Goal: Information Seeking & Learning: Learn about a topic

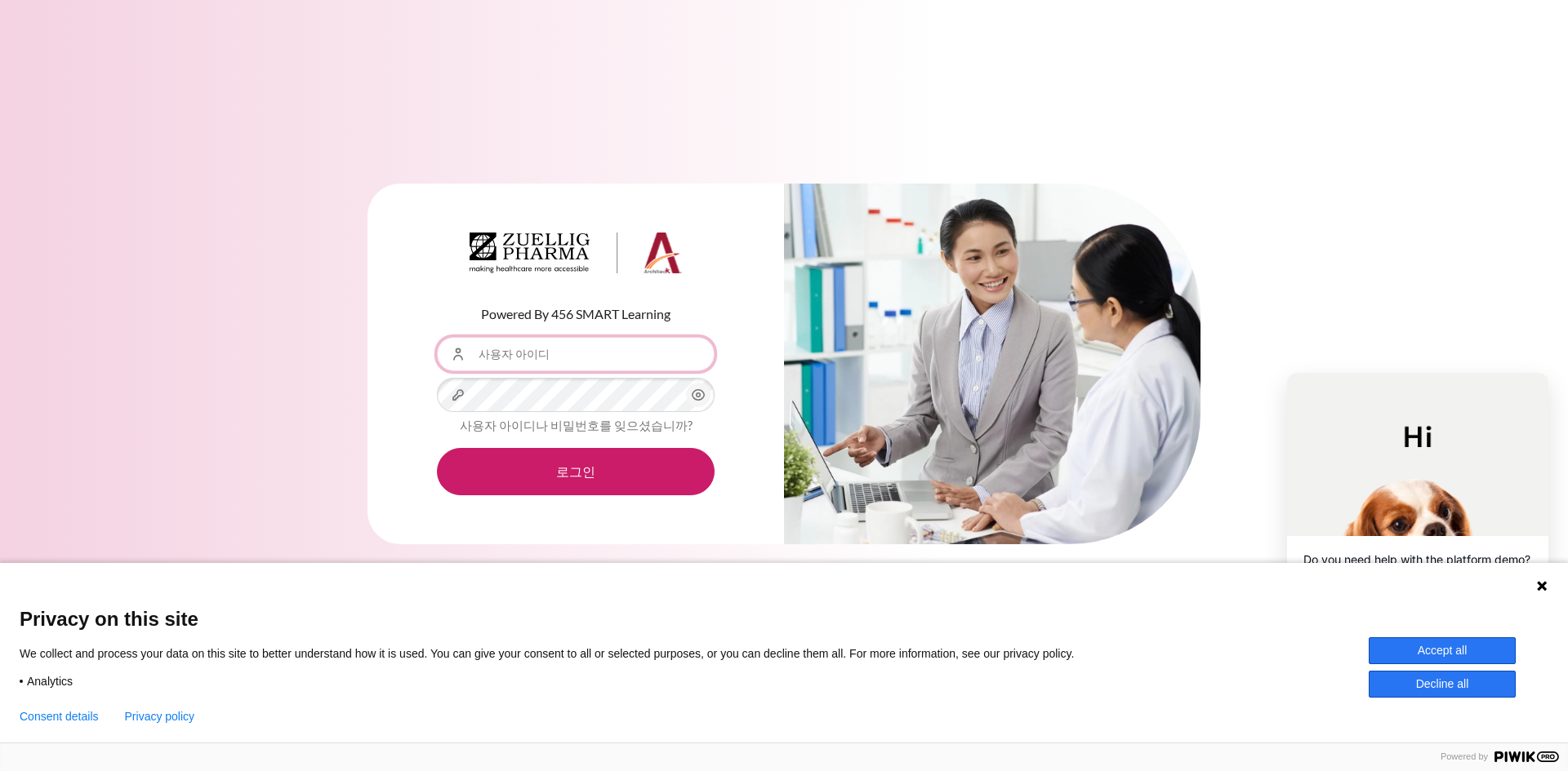
click at [522, 367] on input "사용자 아이디" at bounding box center [575, 354] width 277 height 34
type input "[EMAIL_ADDRESS][DOMAIN_NAME]"
click at [437, 448] on button "로그인" at bounding box center [575, 472] width 277 height 47
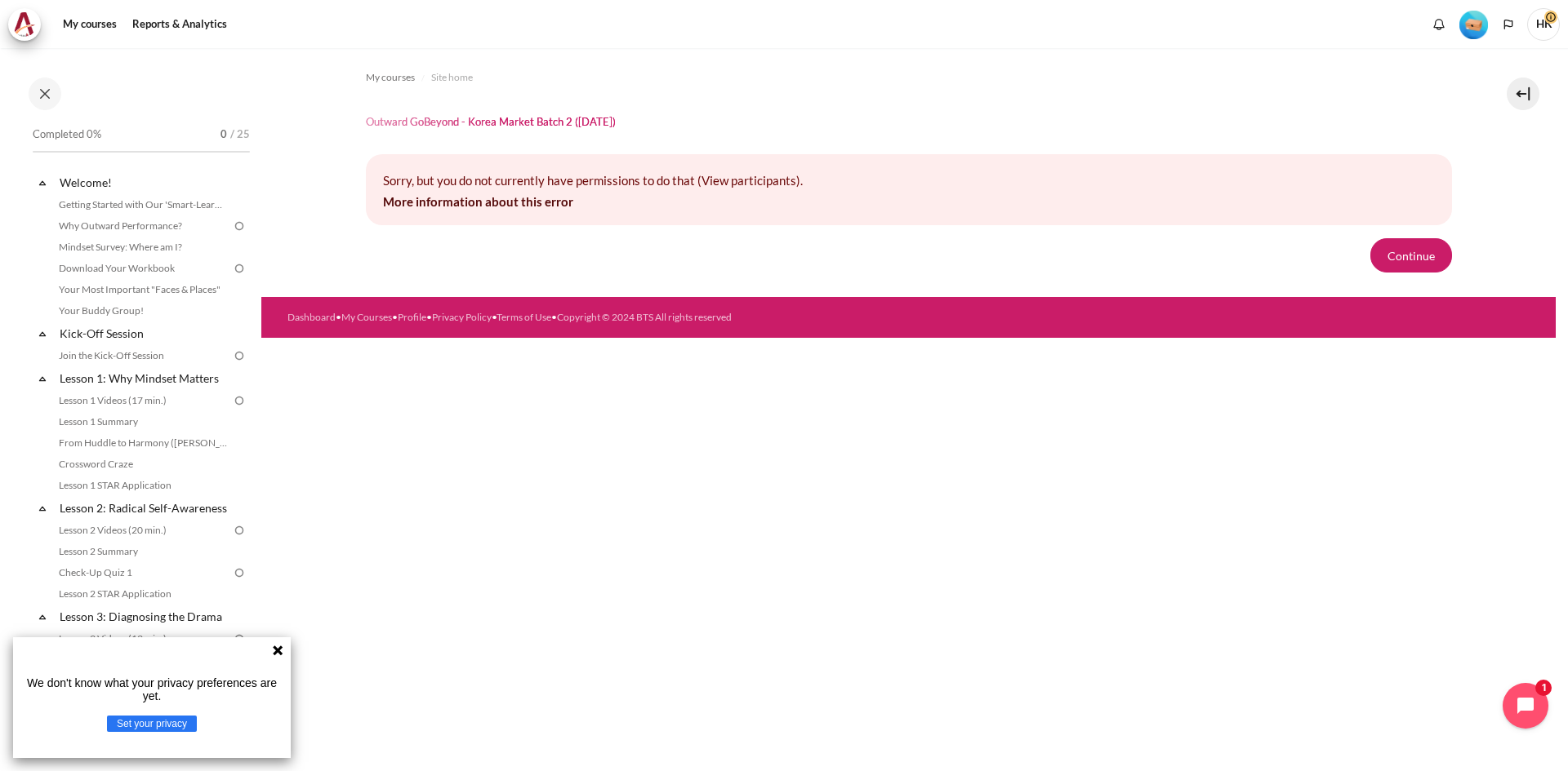
click at [278, 649] on icon at bounding box center [277, 651] width 13 height 13
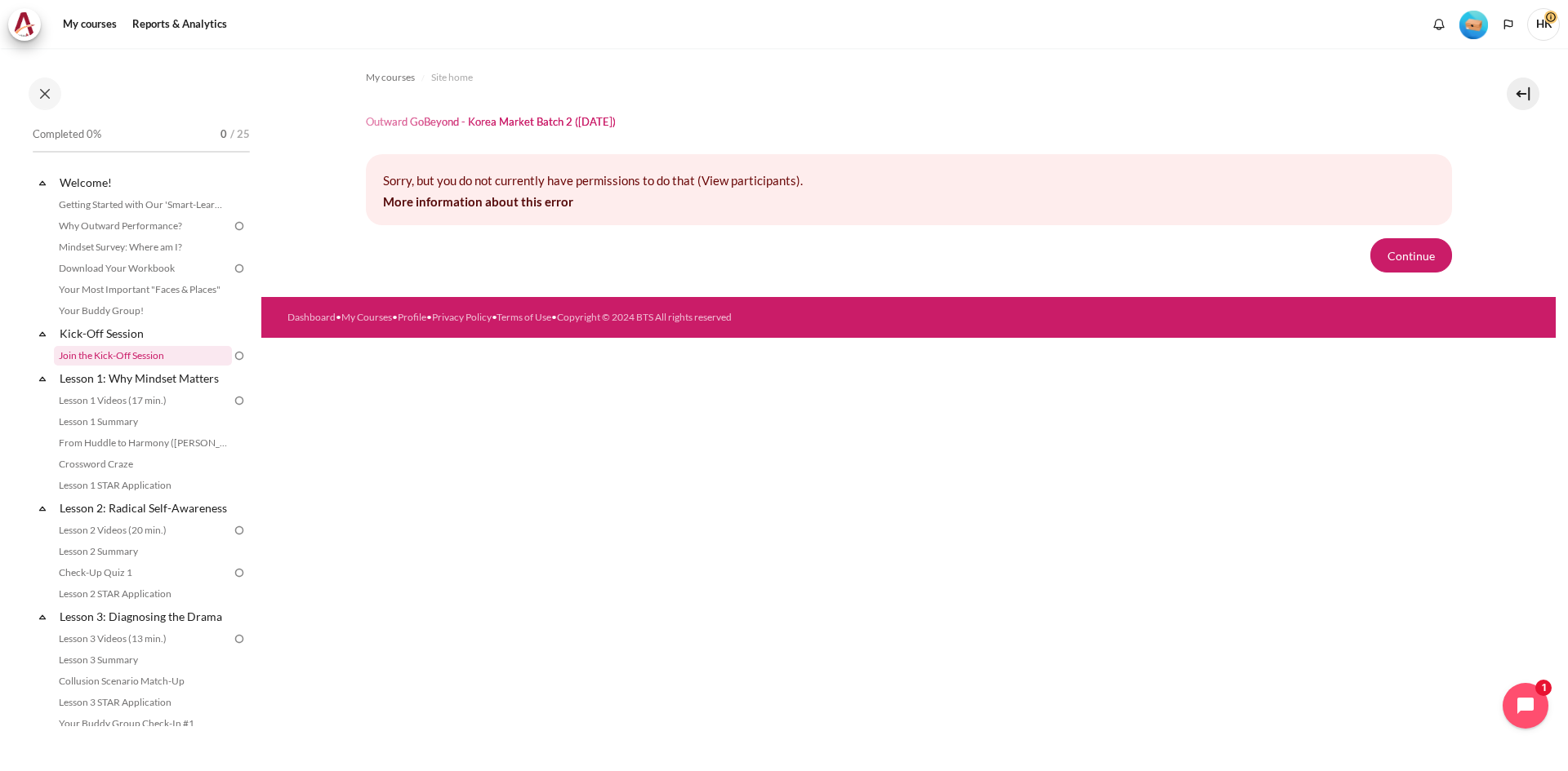
click at [145, 354] on link "Join the Kick-Off Session" at bounding box center [143, 356] width 178 height 20
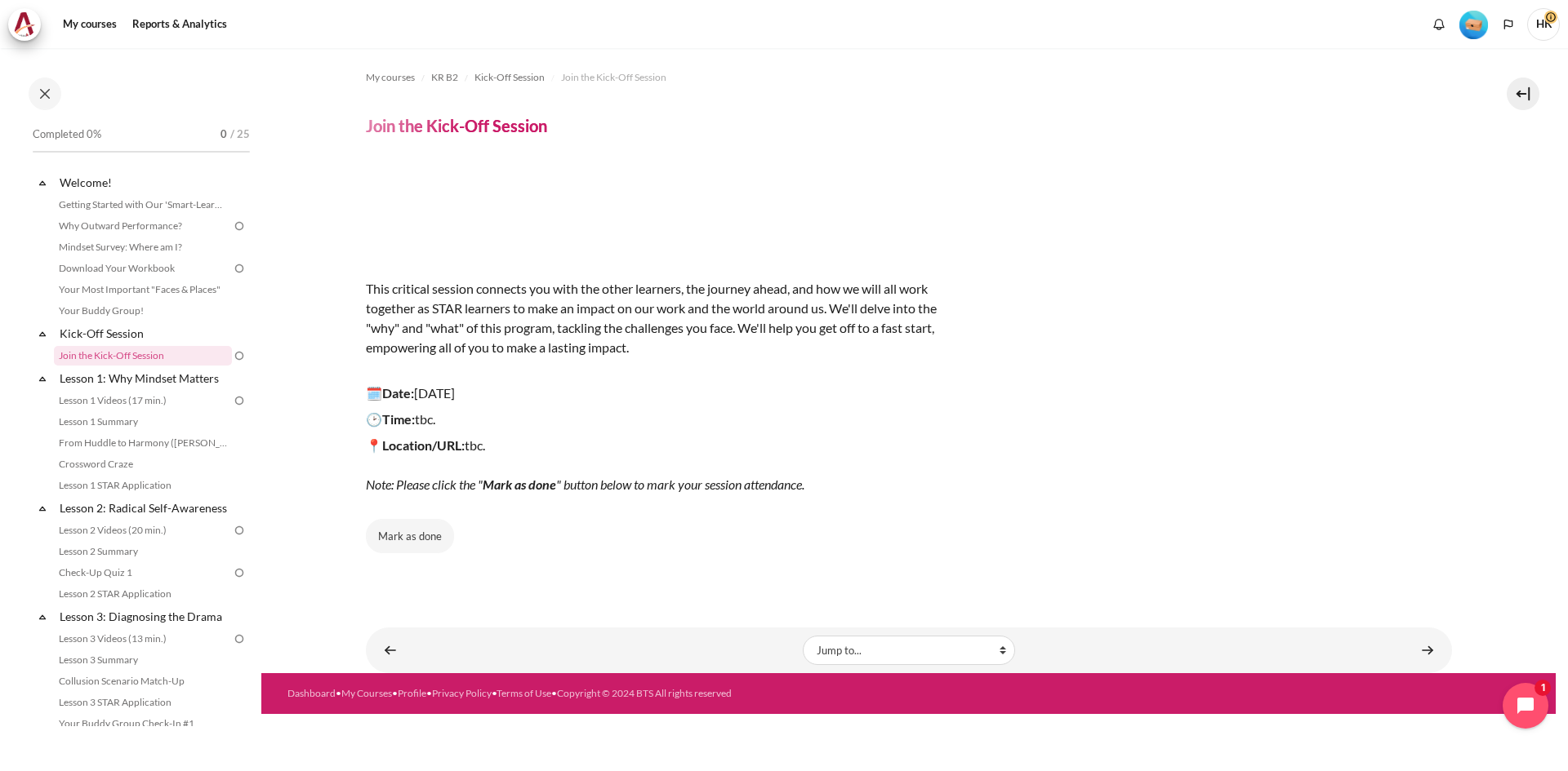
click at [232, 358] on img at bounding box center [240, 356] width 15 height 15
click at [164, 376] on link "Lesson 1: Why Mindset Matters" at bounding box center [145, 378] width 175 height 22
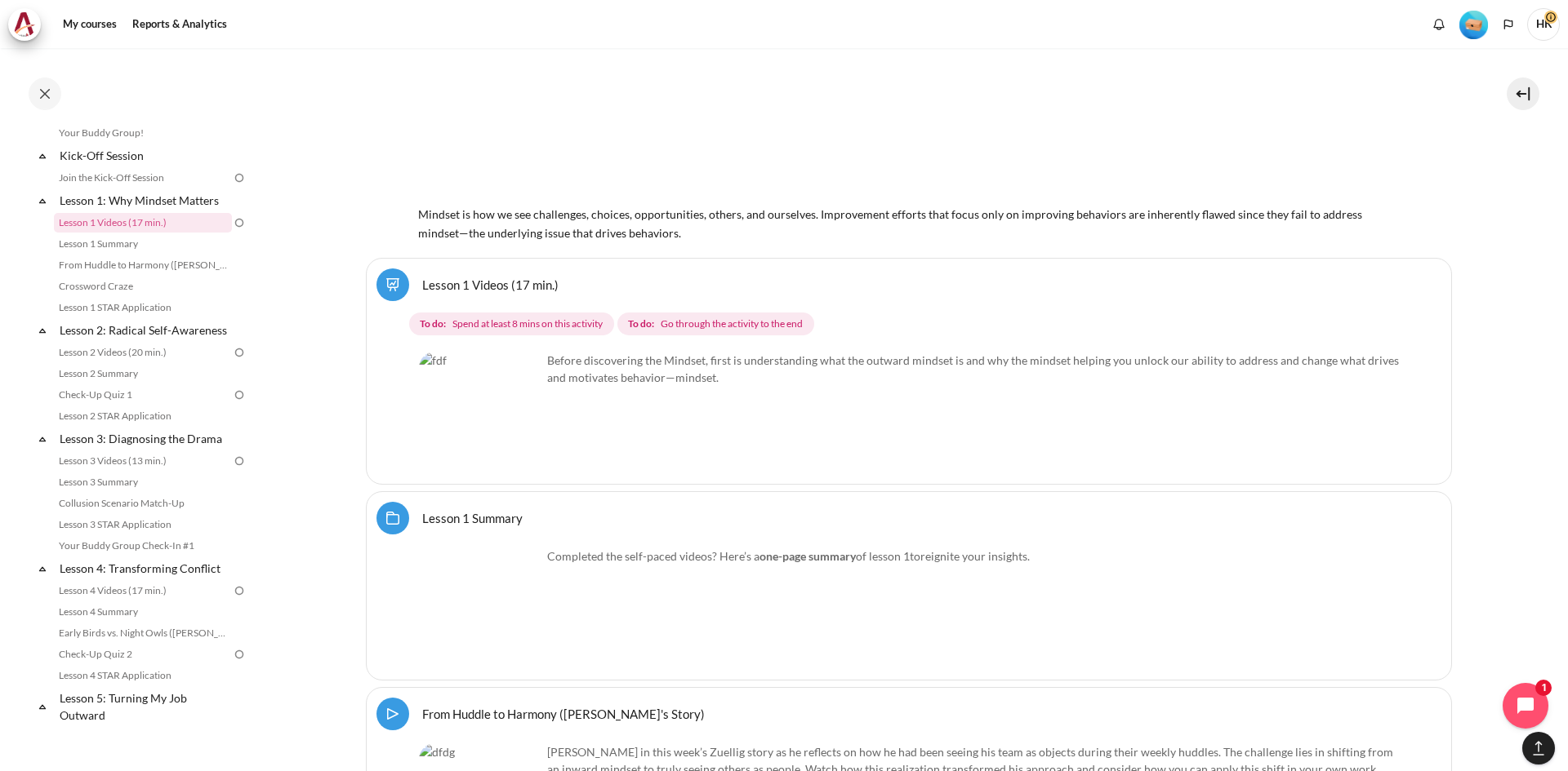
scroll to position [2306, 0]
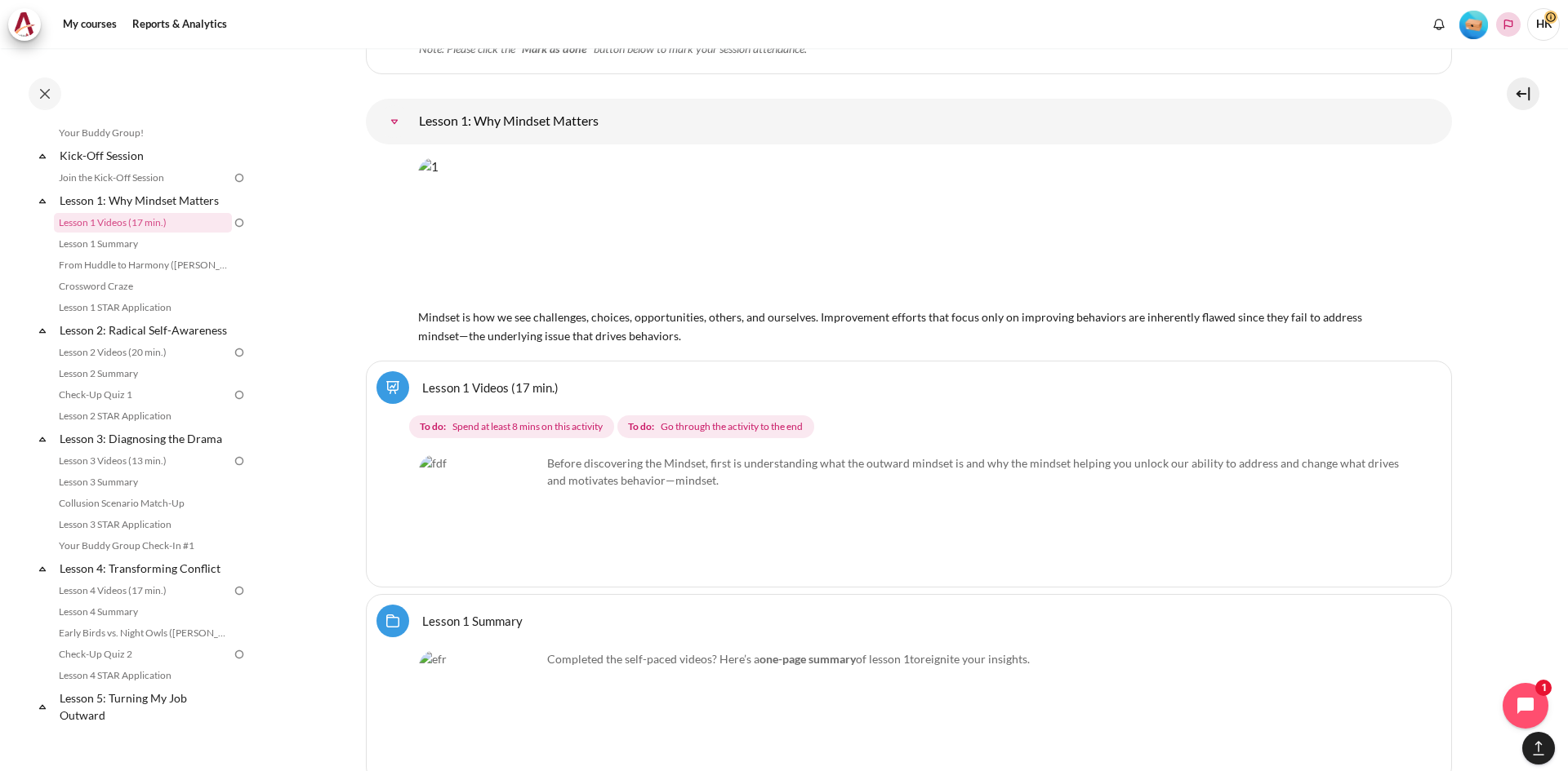
click at [1507, 22] on icon "Languages" at bounding box center [1508, 25] width 13 height 13
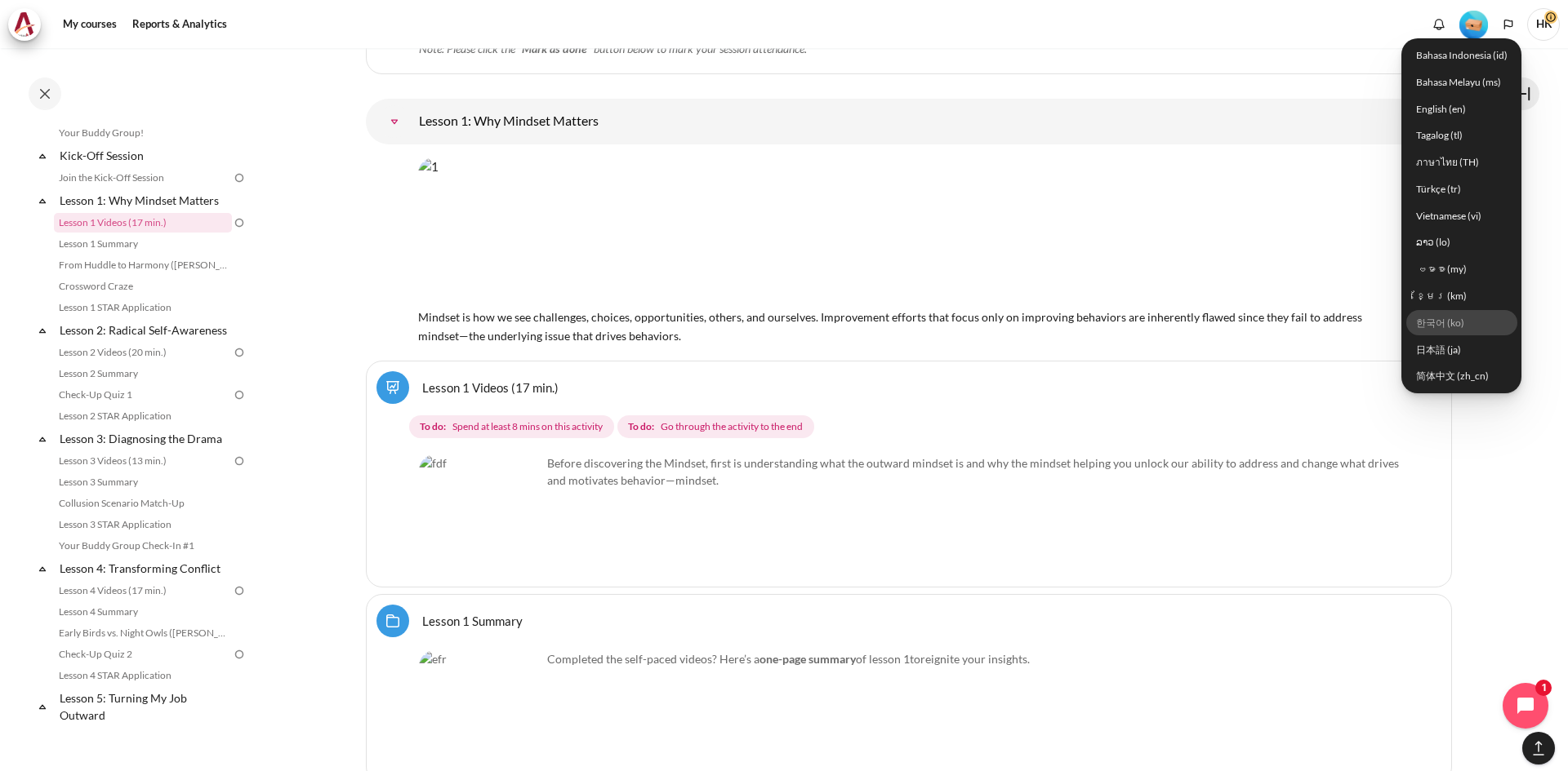
click at [1444, 323] on link "한국어 ‎(ko)‎" at bounding box center [1462, 322] width 111 height 25
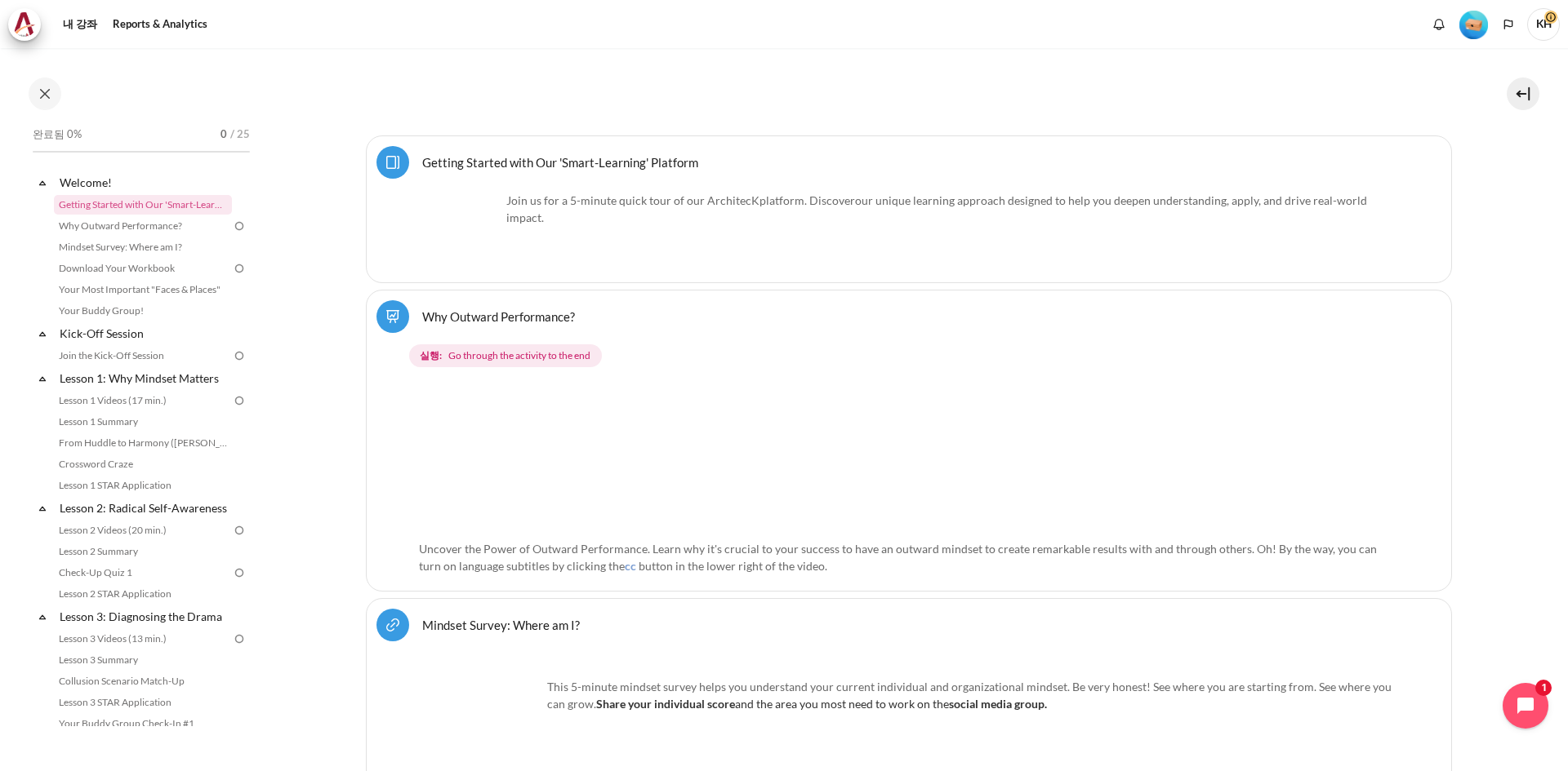
scroll to position [490, 0]
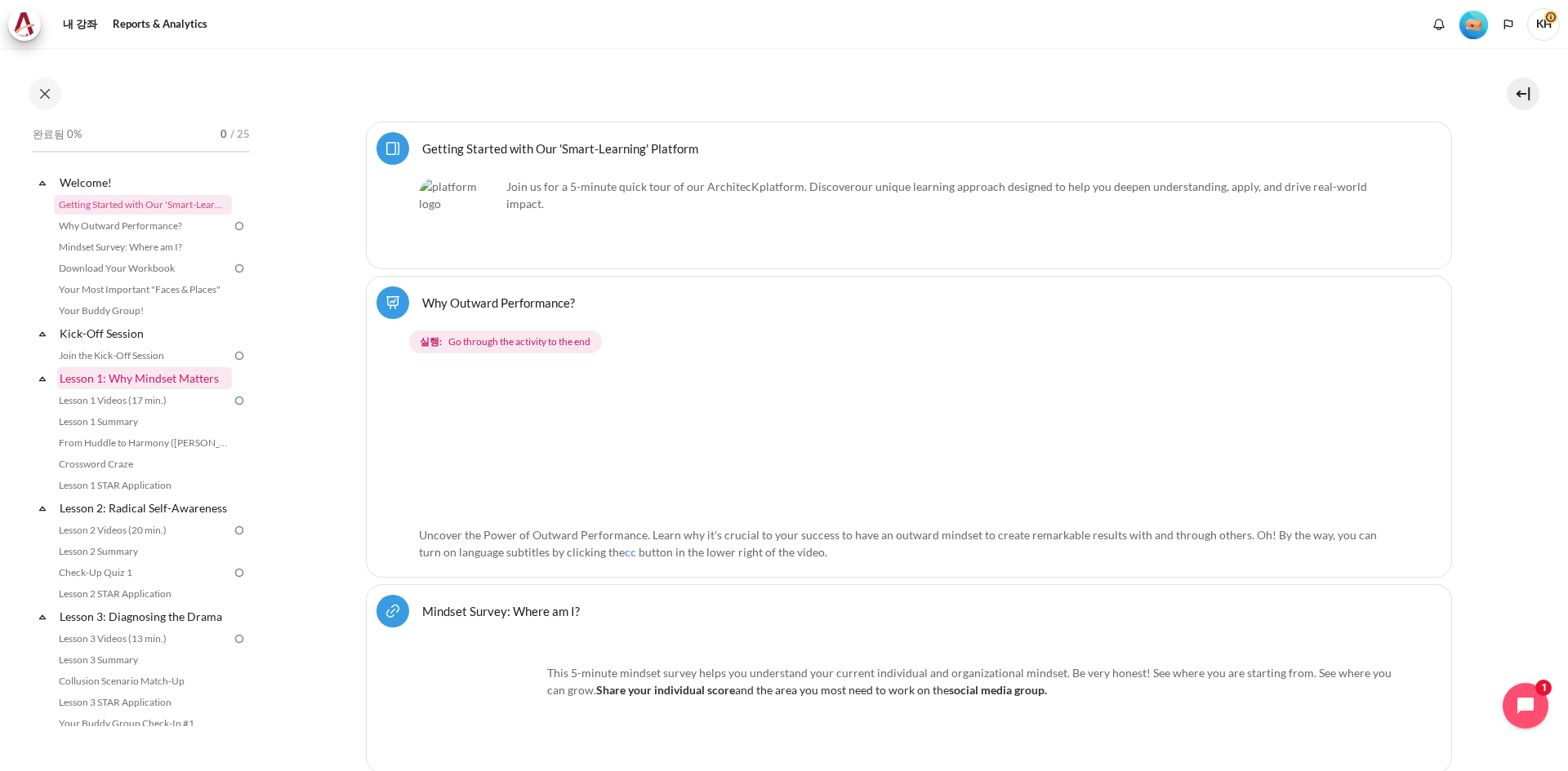
click at [119, 378] on link "Lesson 1: Why Mindset Matters" at bounding box center [145, 378] width 175 height 22
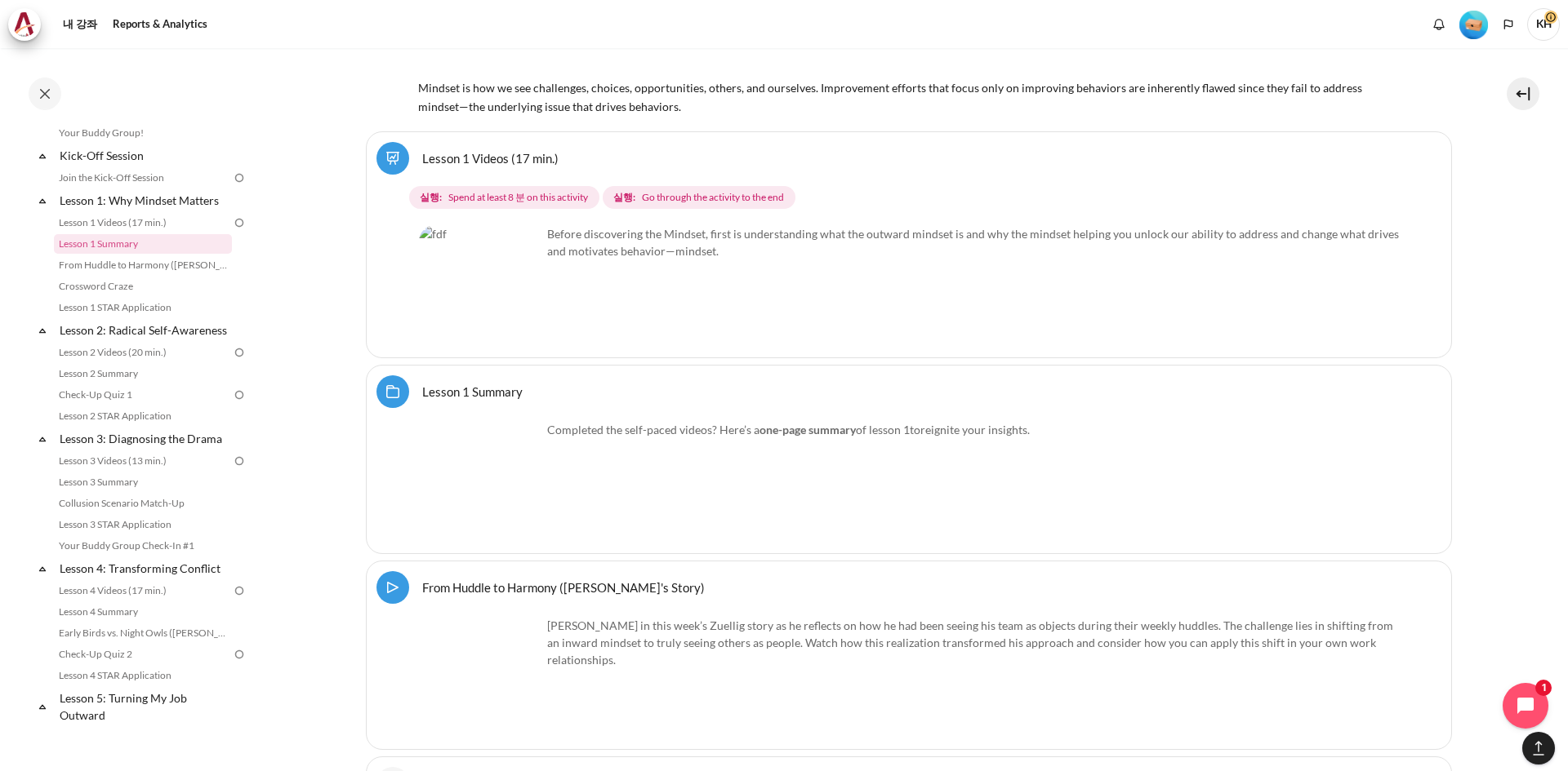
scroll to position [2387, 0]
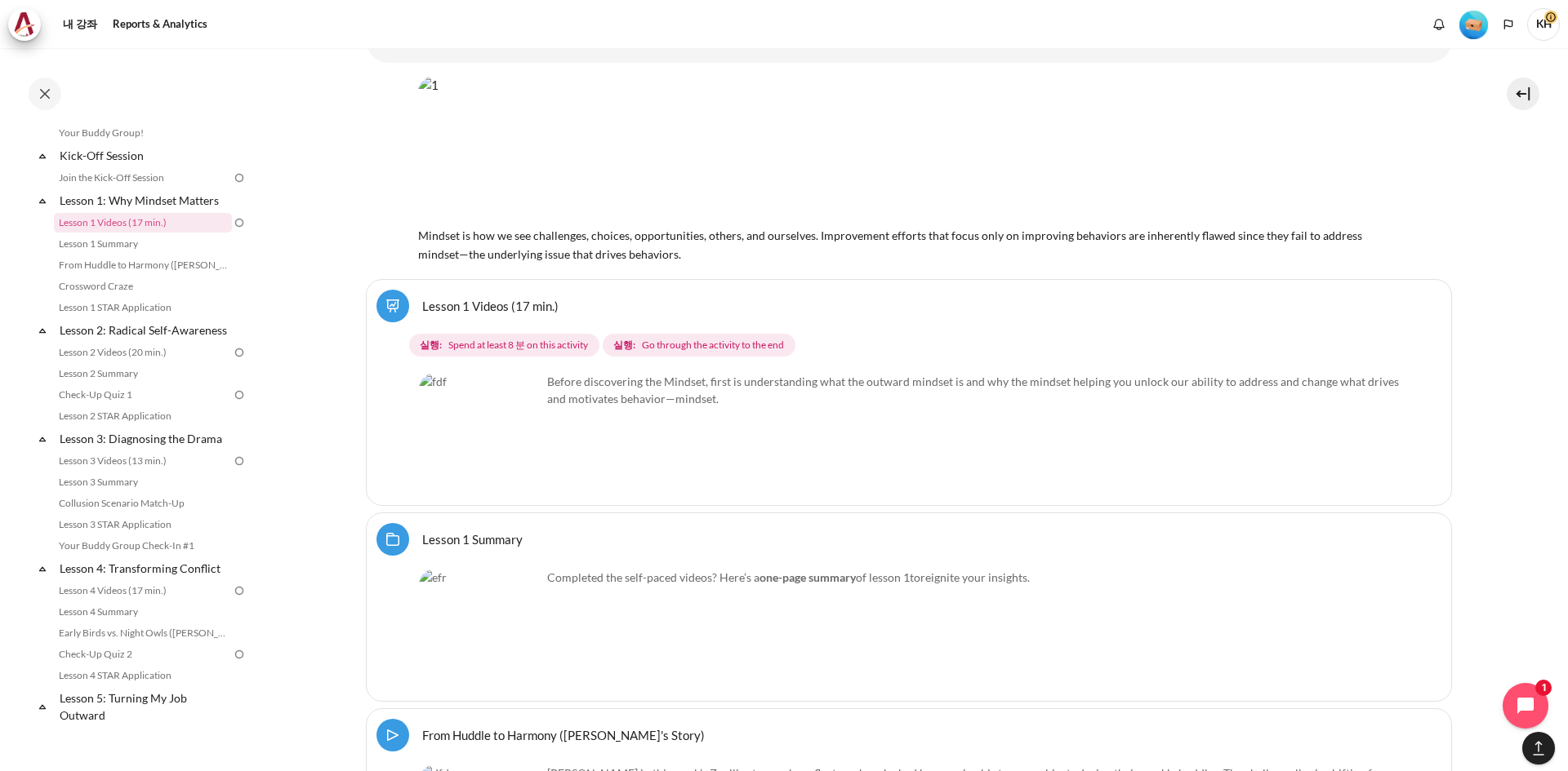
click at [508, 470] on img "내용" at bounding box center [480, 434] width 123 height 123
drag, startPoint x: 483, startPoint y: 418, endPoint x: 492, endPoint y: 407, distance: 14.2
click at [484, 418] on img "내용" at bounding box center [480, 434] width 123 height 123
drag, startPoint x: 556, startPoint y: 340, endPoint x: 636, endPoint y: 345, distance: 80.2
click at [559, 340] on span "Spend at least 8 분 on this activity" at bounding box center [518, 345] width 140 height 15
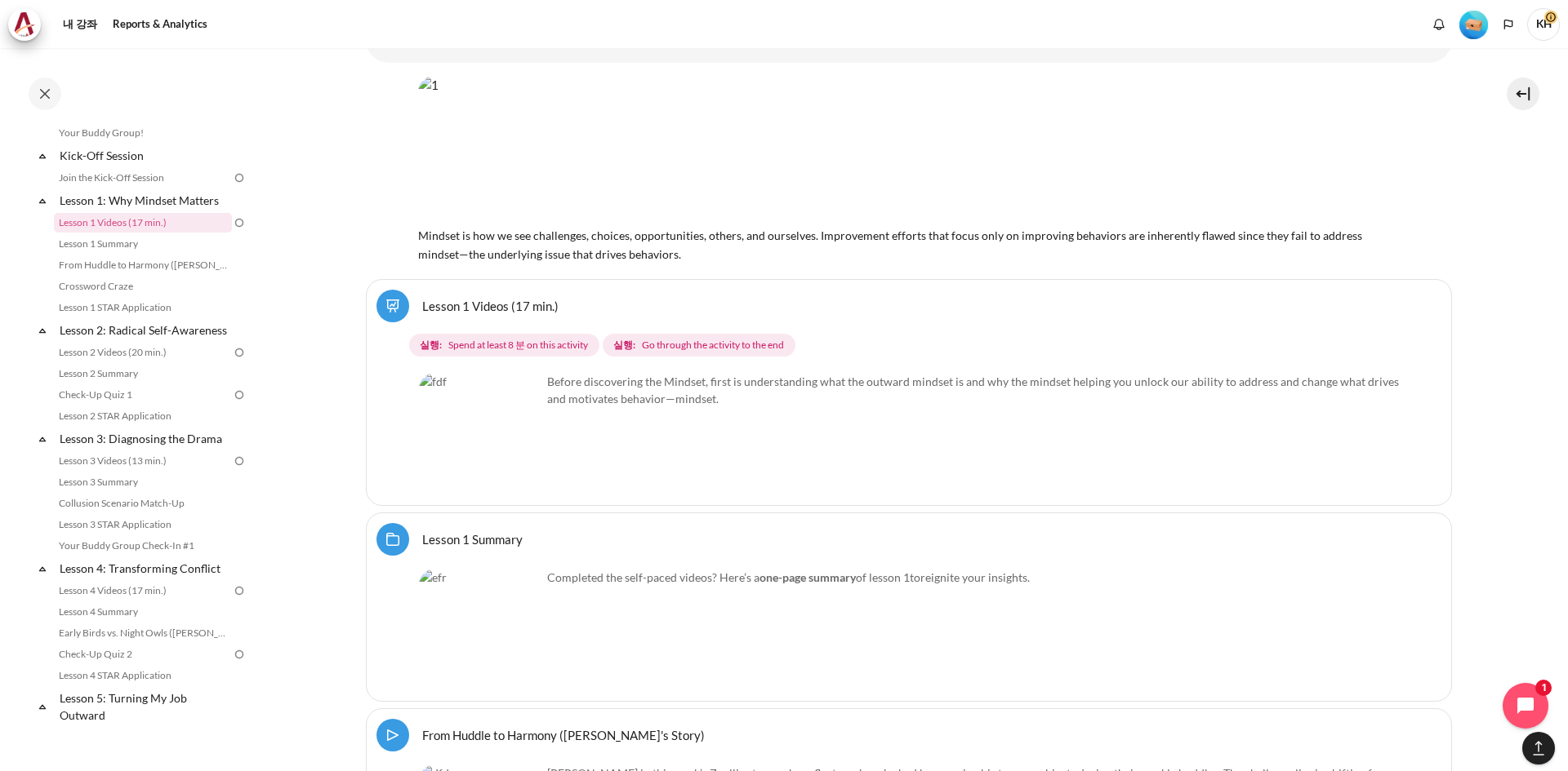
click at [675, 347] on span "Go through the activity to the end" at bounding box center [713, 345] width 142 height 15
click at [467, 298] on link "Lesson 1 Videos (17 min.) 완전학습" at bounding box center [490, 305] width 137 height 16
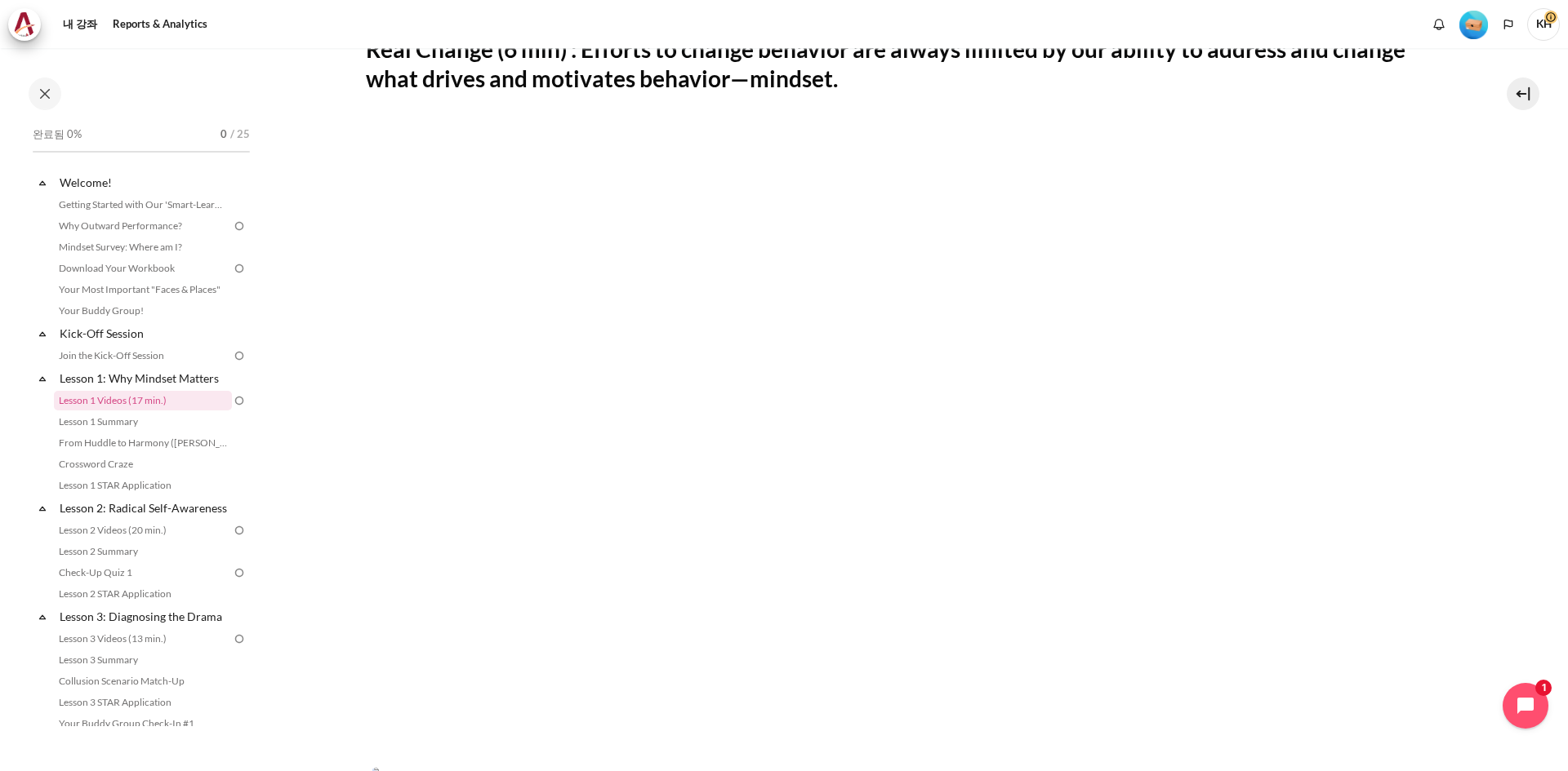
scroll to position [326, 0]
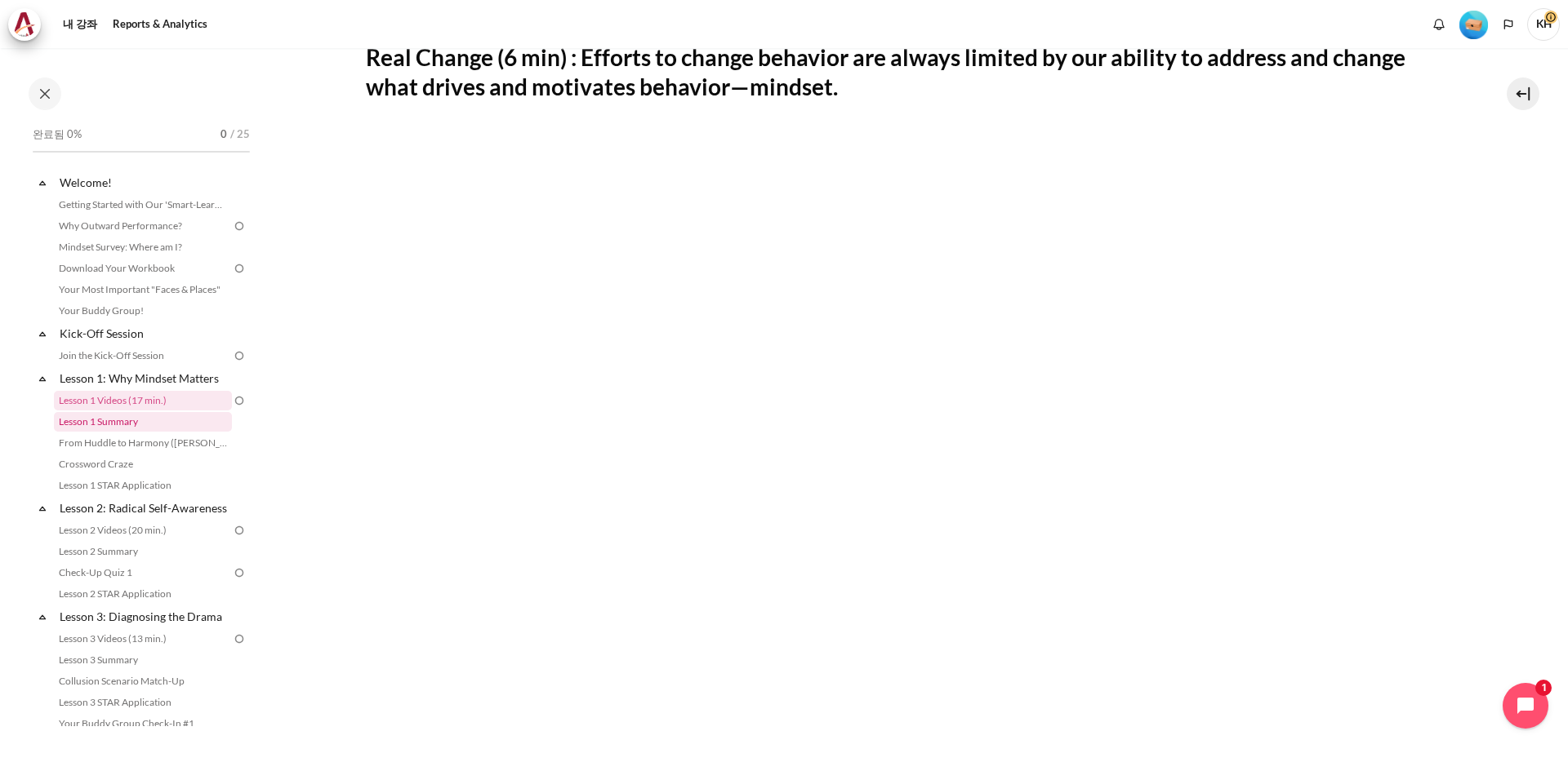
click at [119, 421] on link "Lesson 1 Summary" at bounding box center [143, 422] width 178 height 20
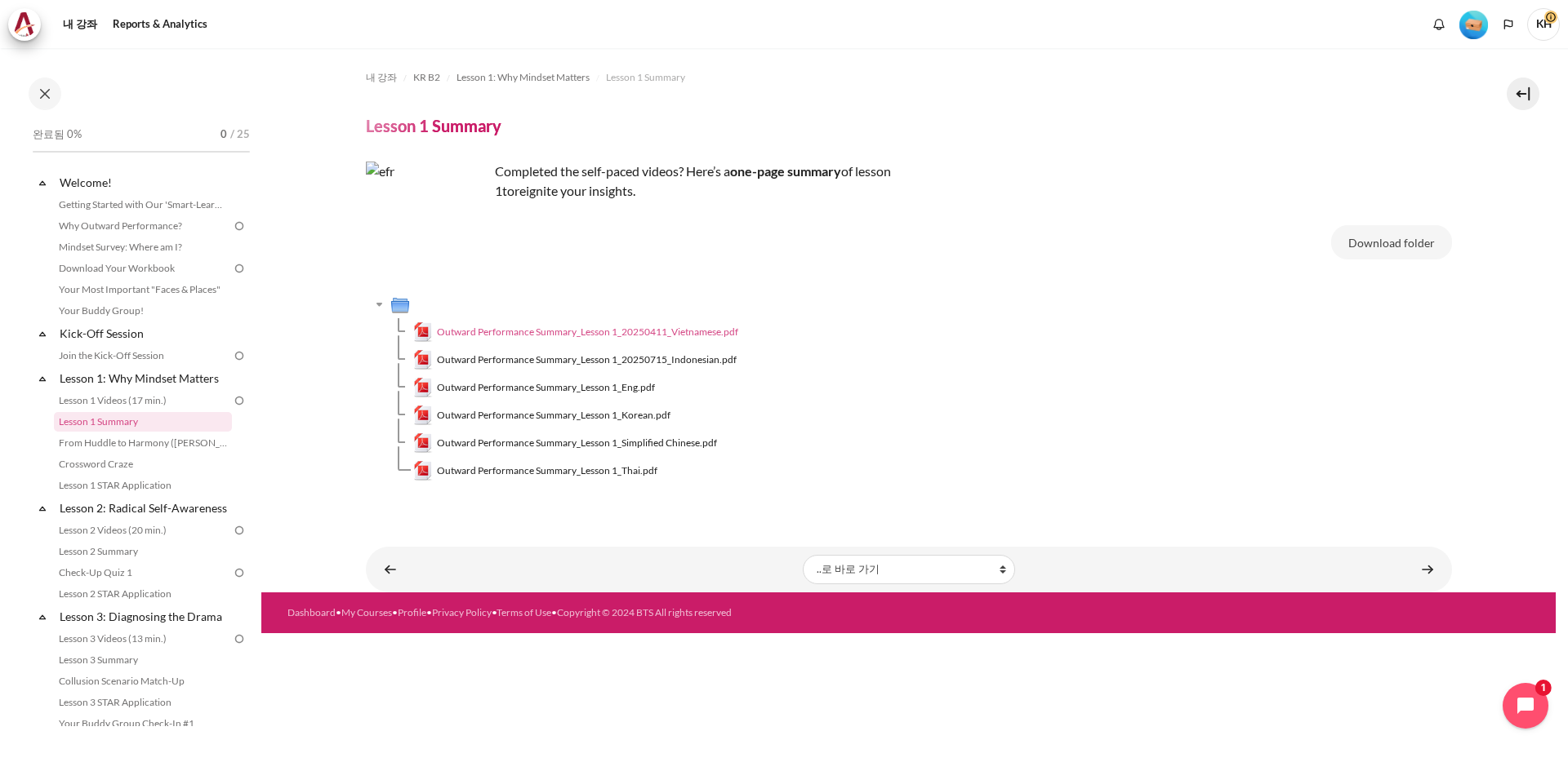
click at [637, 329] on span "Outward Performance Summary_Lesson 1_20250411_Vietnamese.pdf" at bounding box center [587, 332] width 301 height 15
click at [614, 362] on span "Outward Performance Summary_Lesson 1_20250715_Indonesian.pdf" at bounding box center [586, 360] width 299 height 15
click at [586, 397] on link "Outward Performance Summary_Lesson 1_Eng.pdf" at bounding box center [534, 388] width 243 height 20
click at [568, 419] on span "Outward Performance Summary_Lesson 1_Korean.pdf" at bounding box center [554, 415] width 234 height 15
click at [555, 450] on span "Outward Performance Summary_Lesson 1_Simplified Chinese.pdf" at bounding box center [577, 443] width 280 height 15
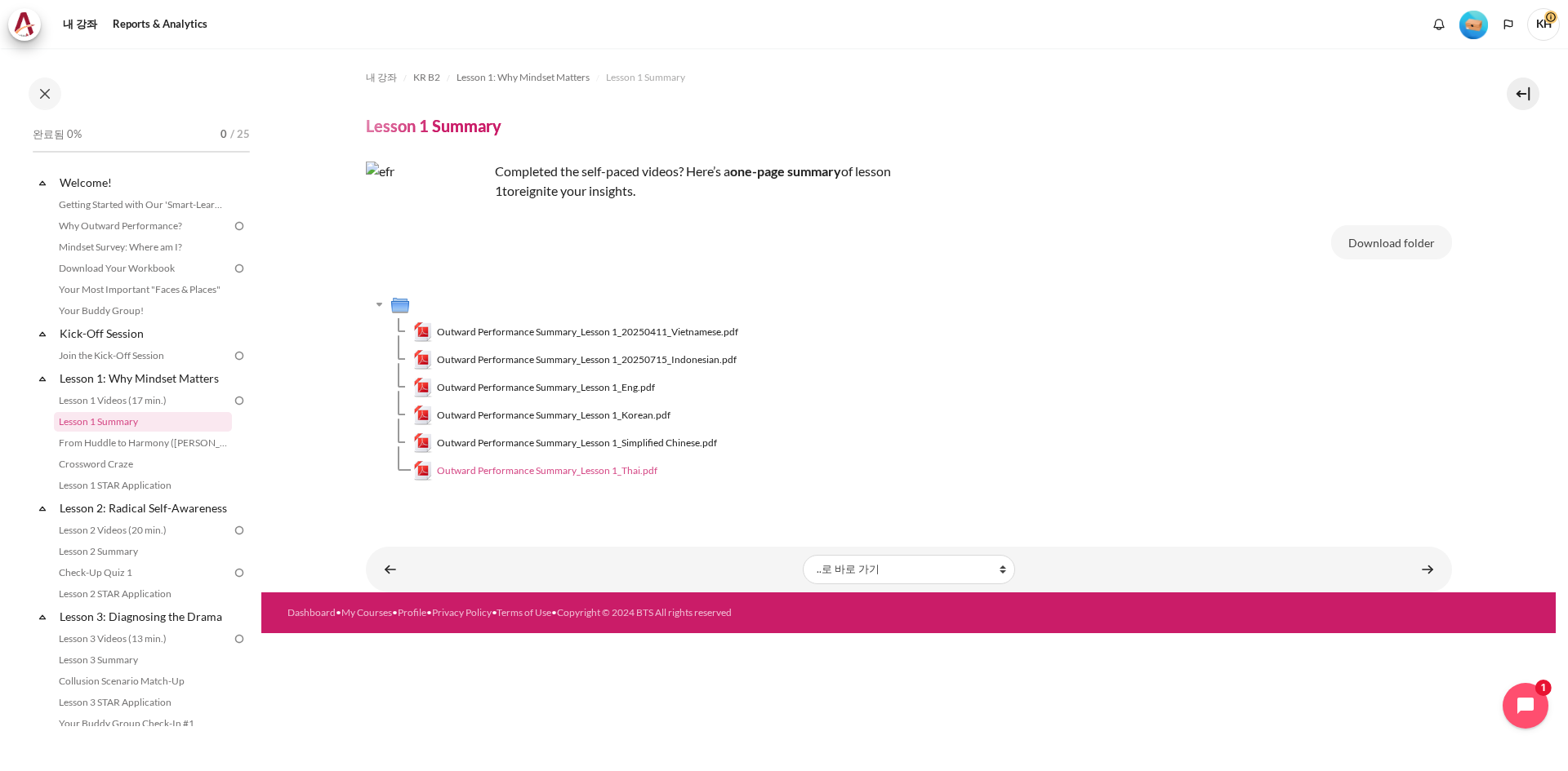
click at [573, 471] on span "Outward Performance Summary_Lesson 1_Thai.pdf" at bounding box center [547, 471] width 221 height 15
click at [154, 447] on link "From Huddle to Harmony ([PERSON_NAME]'s Story)" at bounding box center [143, 443] width 178 height 20
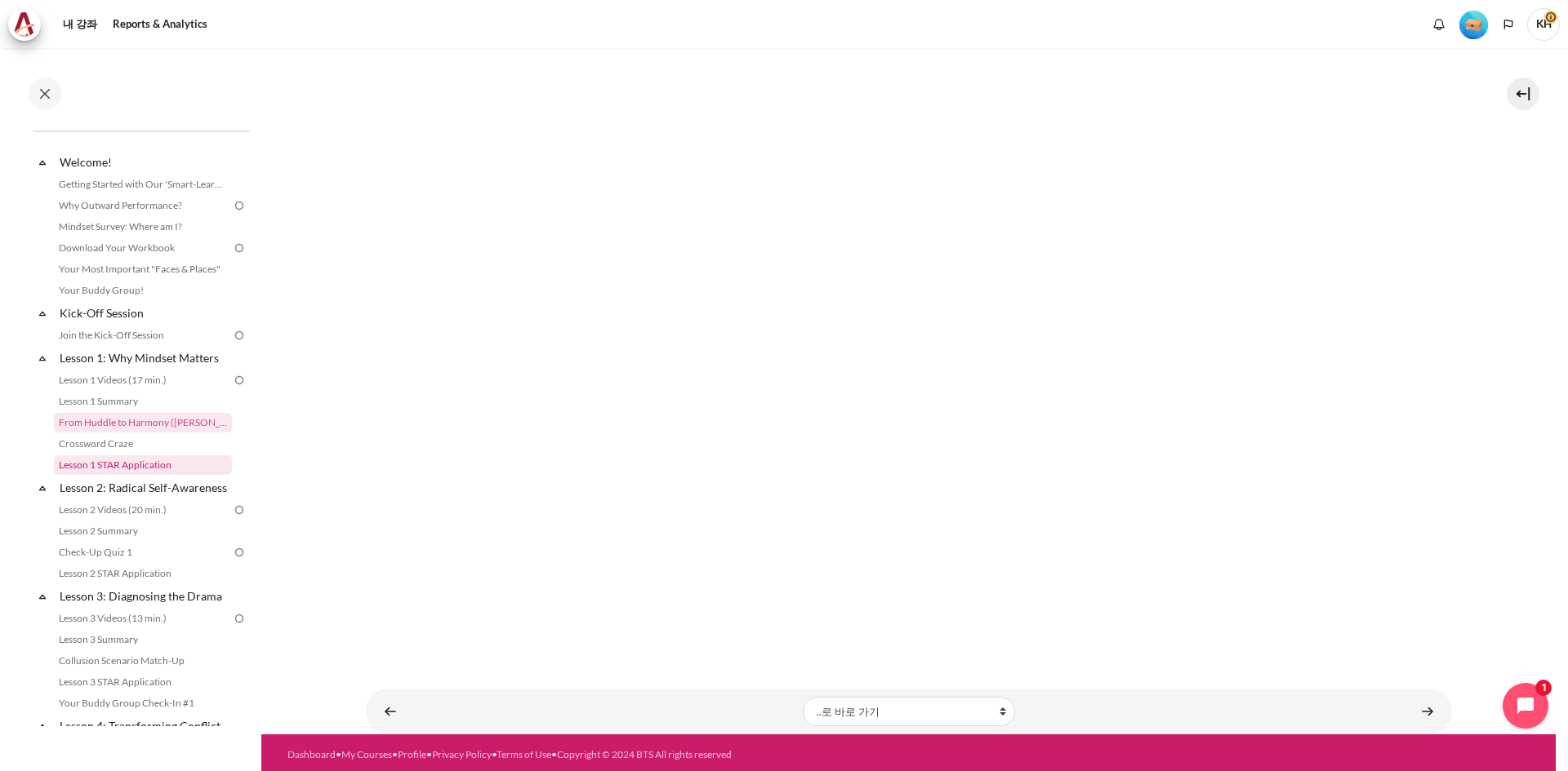
scroll to position [19, 0]
click at [109, 449] on link "Crossword Craze" at bounding box center [143, 446] width 178 height 20
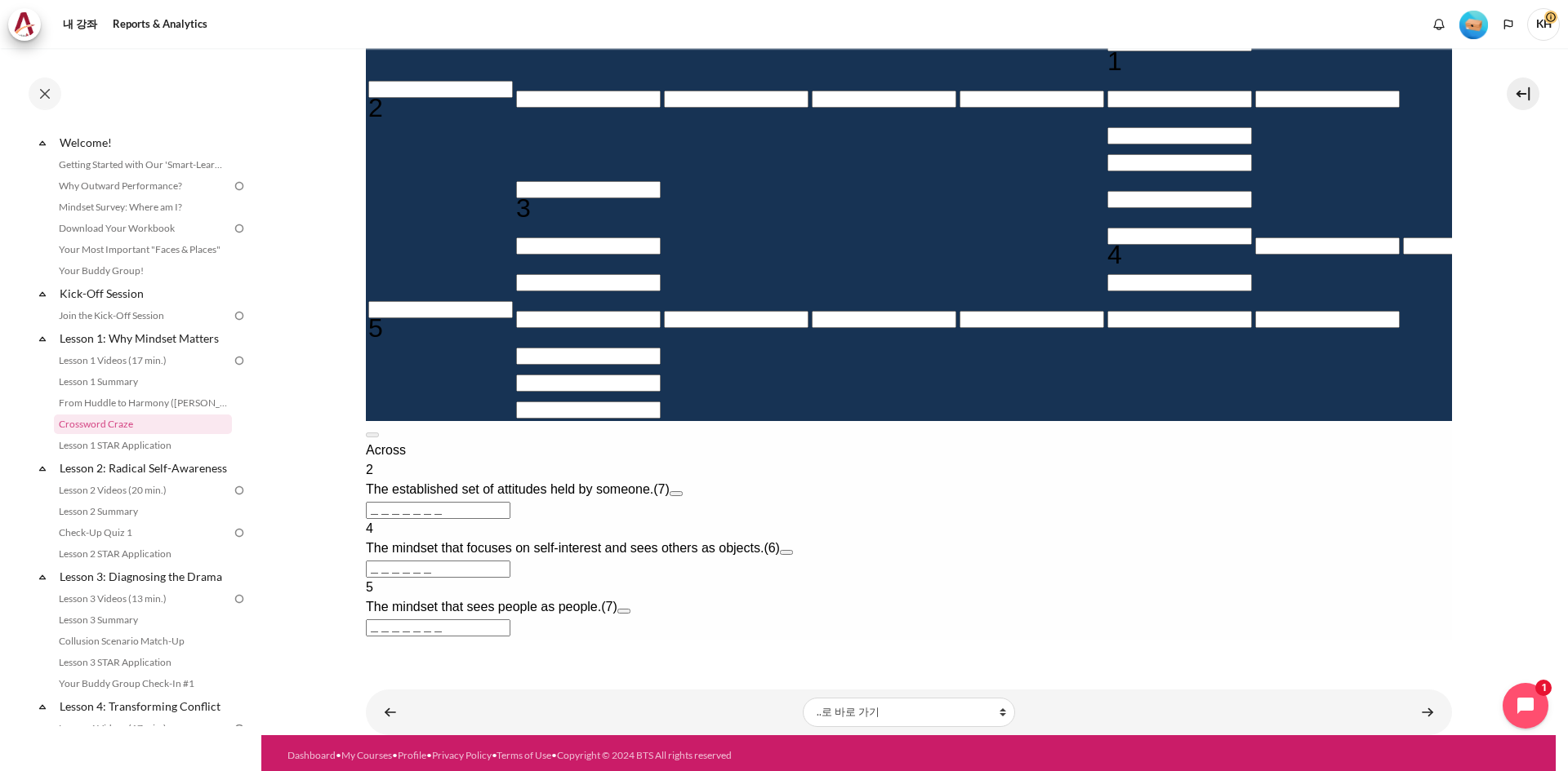
scroll to position [388, 0]
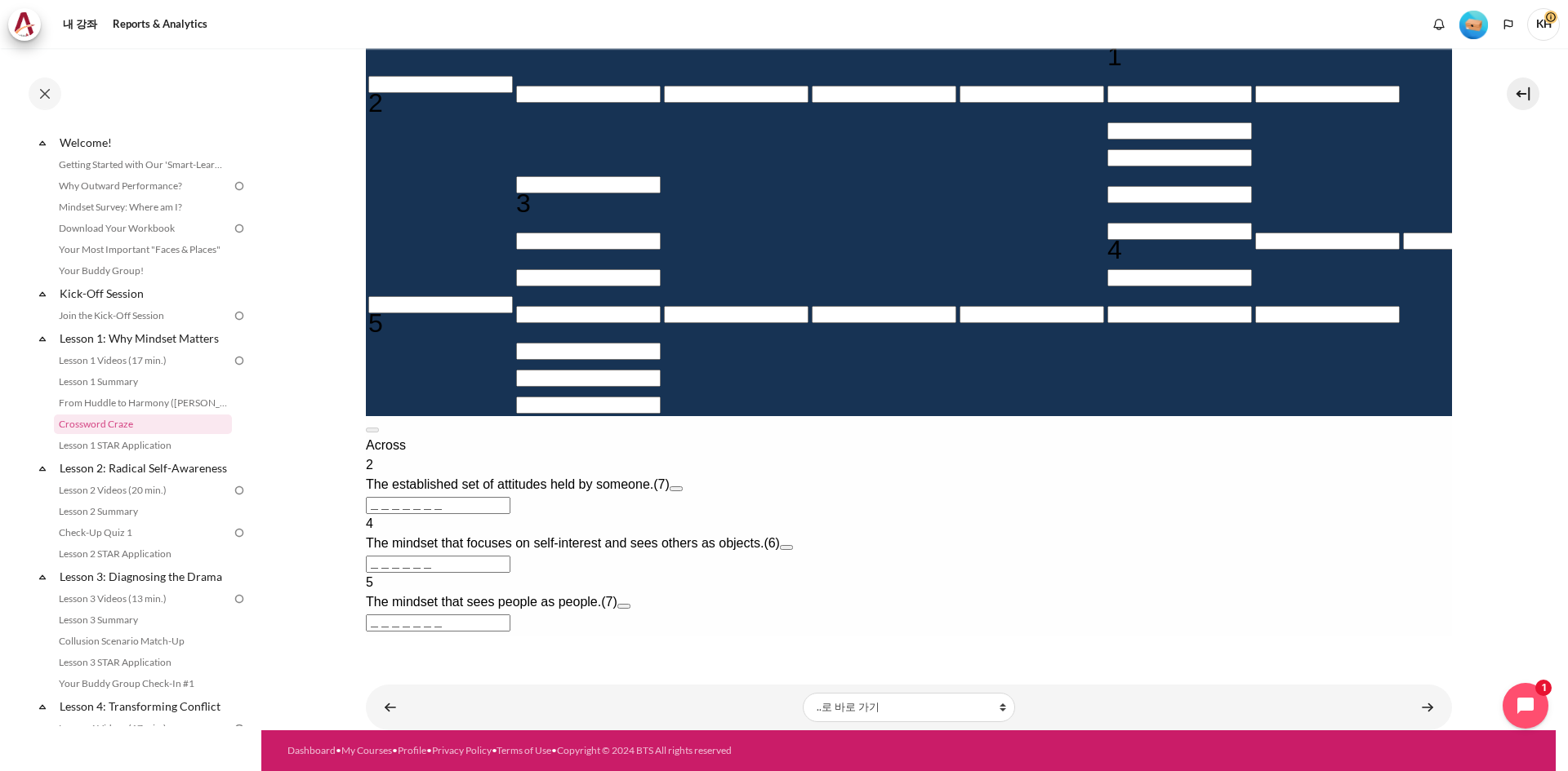
click at [409, 770] on button "Check Check the characters. The responses will be marked as correct, incorrect,…" at bounding box center [387, 778] width 44 height 17
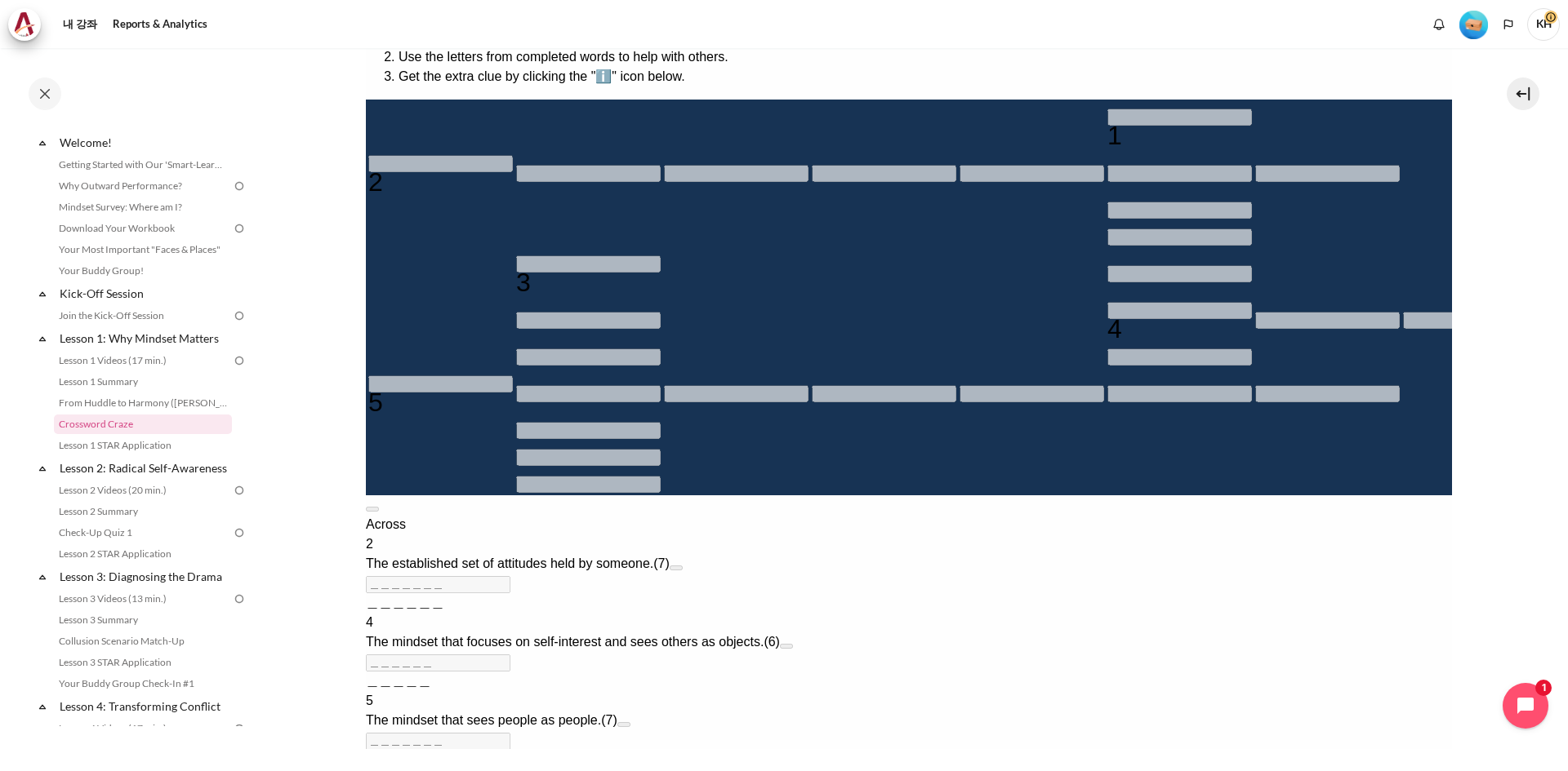
scroll to position [306, 0]
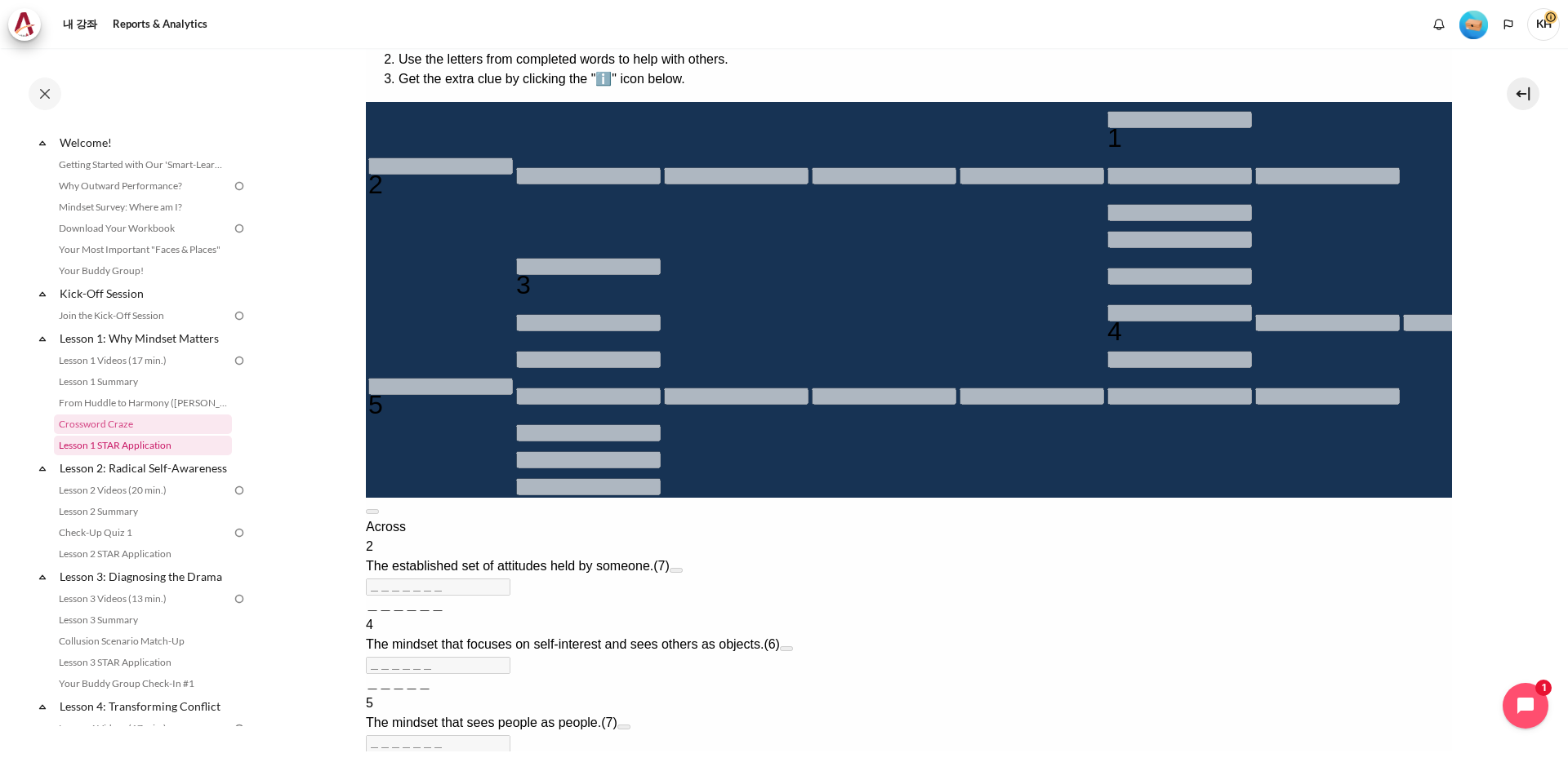
click at [165, 446] on link "Lesson 1 STAR Application" at bounding box center [143, 446] width 178 height 20
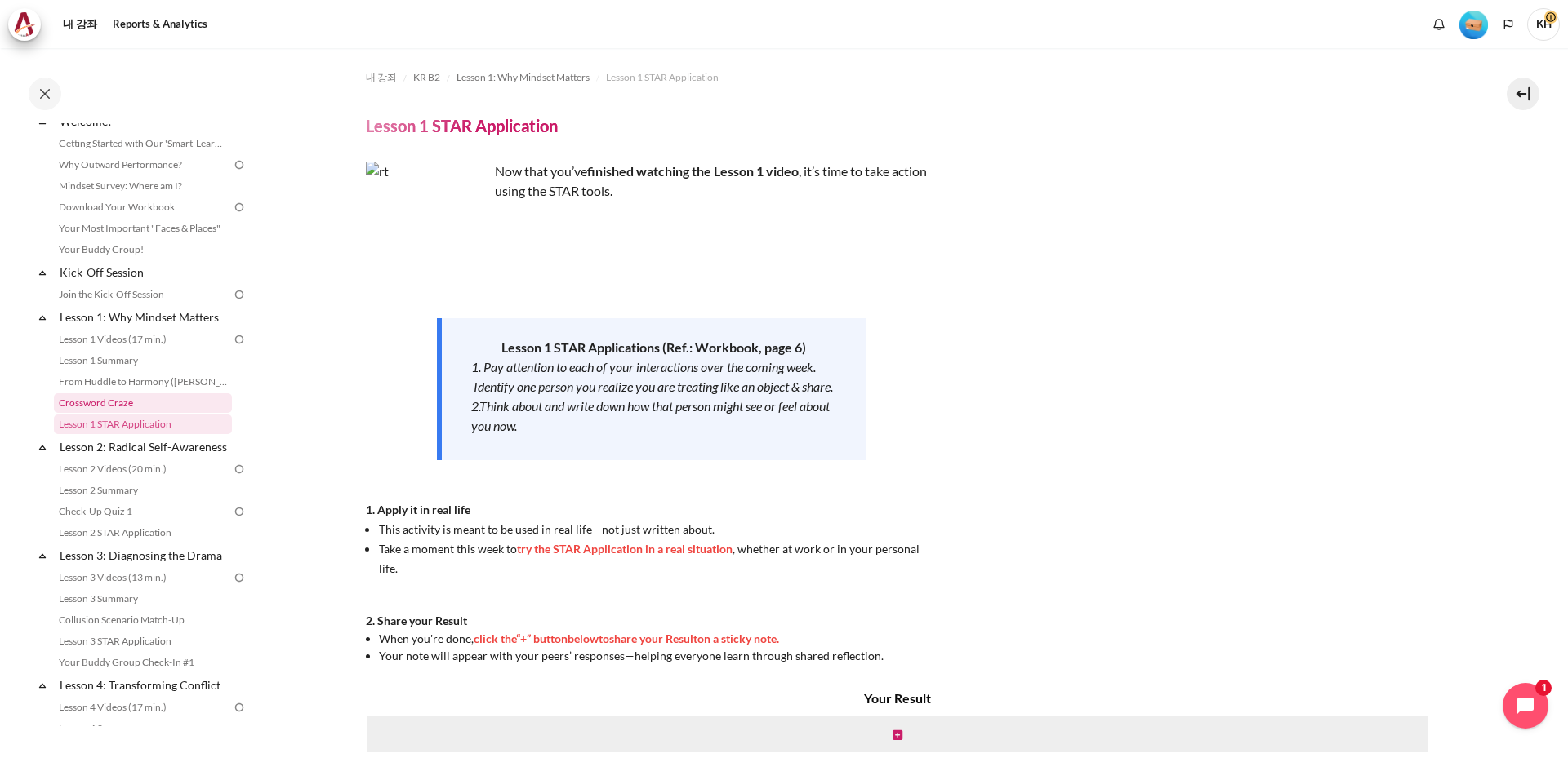
click at [114, 402] on link "Crossword Craze" at bounding box center [143, 403] width 178 height 20
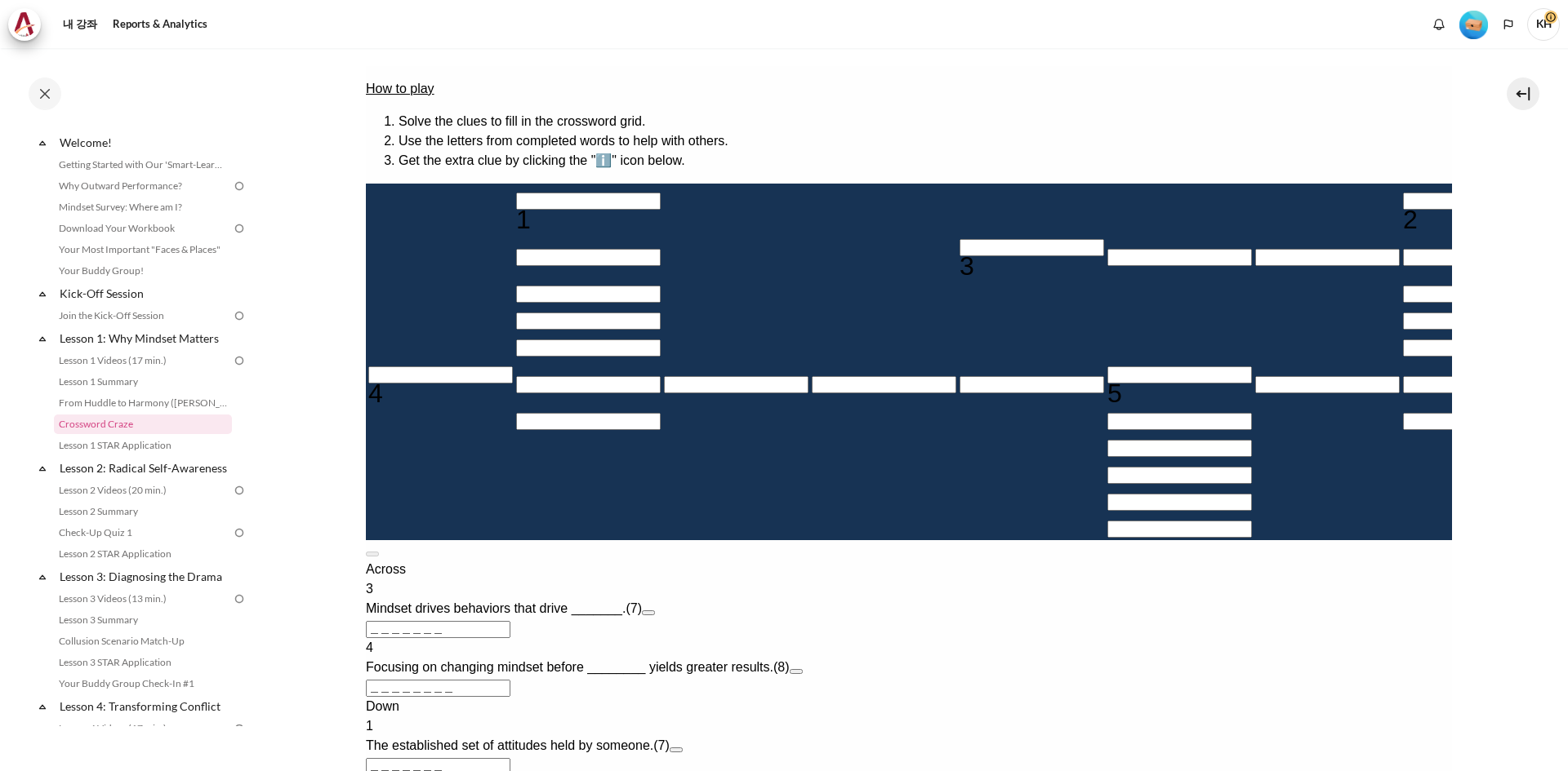
scroll to position [245, 0]
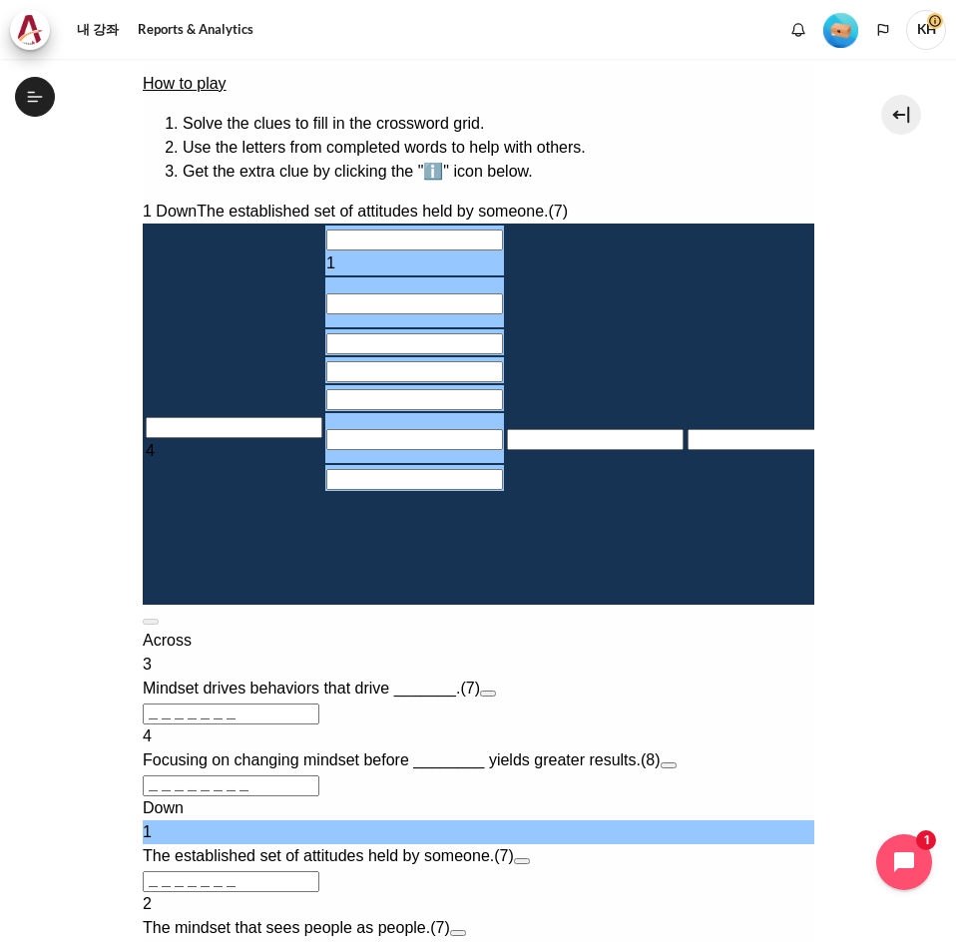
click at [325, 236] on input "Row 1, Column 2. 1 Down. The established set of attitudes held by someone., Let…" at bounding box center [413, 240] width 177 height 21
click at [325, 246] on input "Row 1, Column 2. 1 Down. The established set of attitudes held by someone., Let…" at bounding box center [413, 240] width 177 height 21
type input "M＿＿＿＿＿＿"
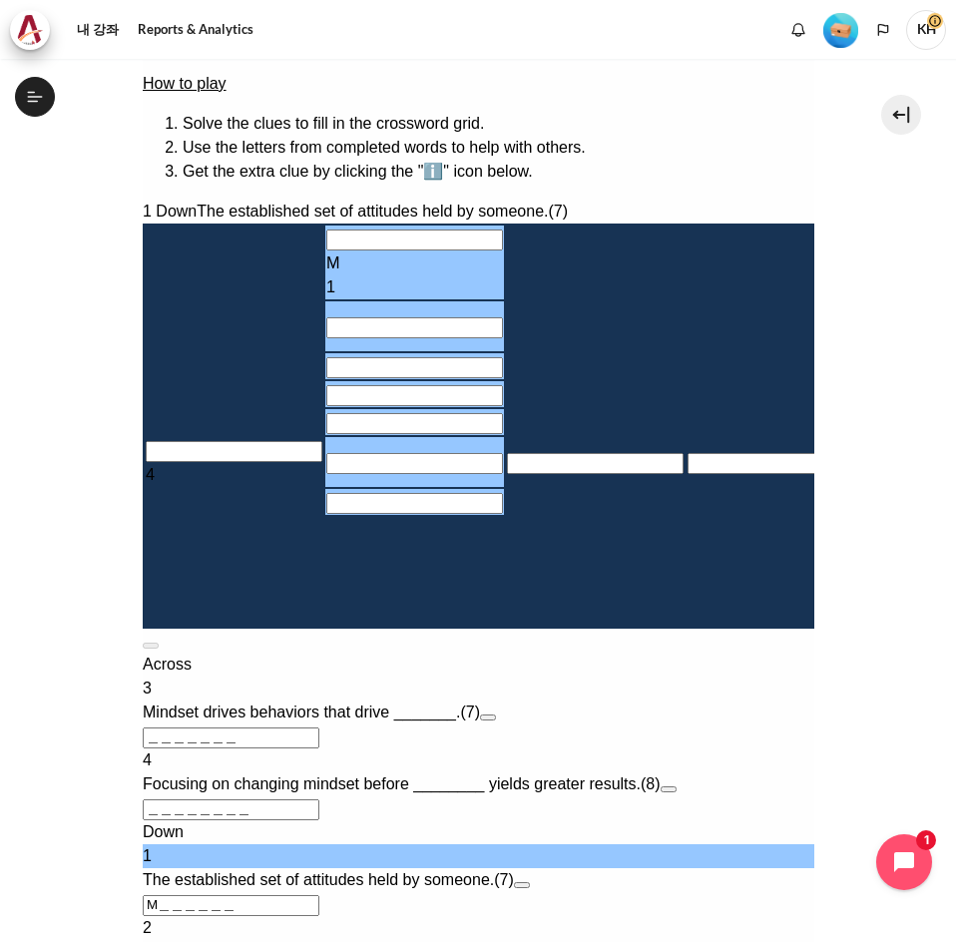
type input "MI＿＿＿＿＿"
type input "MIN＿＿＿＿"
type input "MIND＿＿＿"
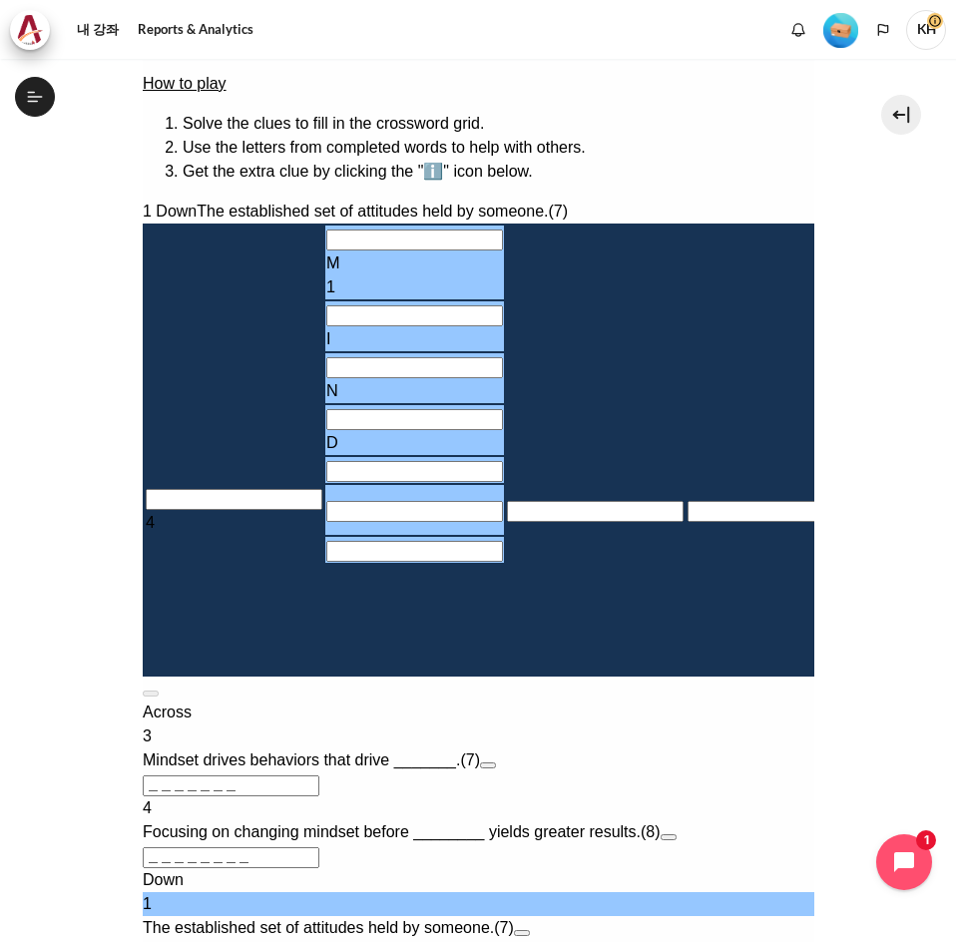
type input "MINDS＿＿"
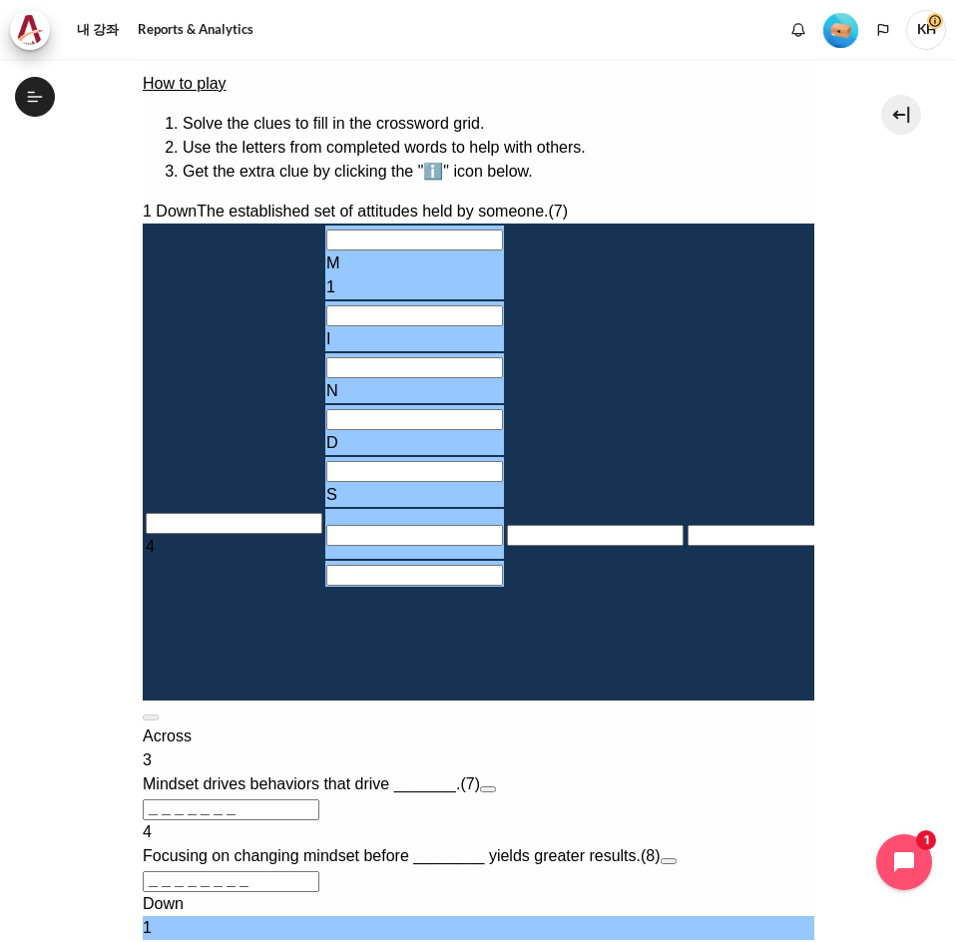
type input "＿E＿＿＿＿＿＿"
type input "MINDSE＿"
type input "MINDSET"
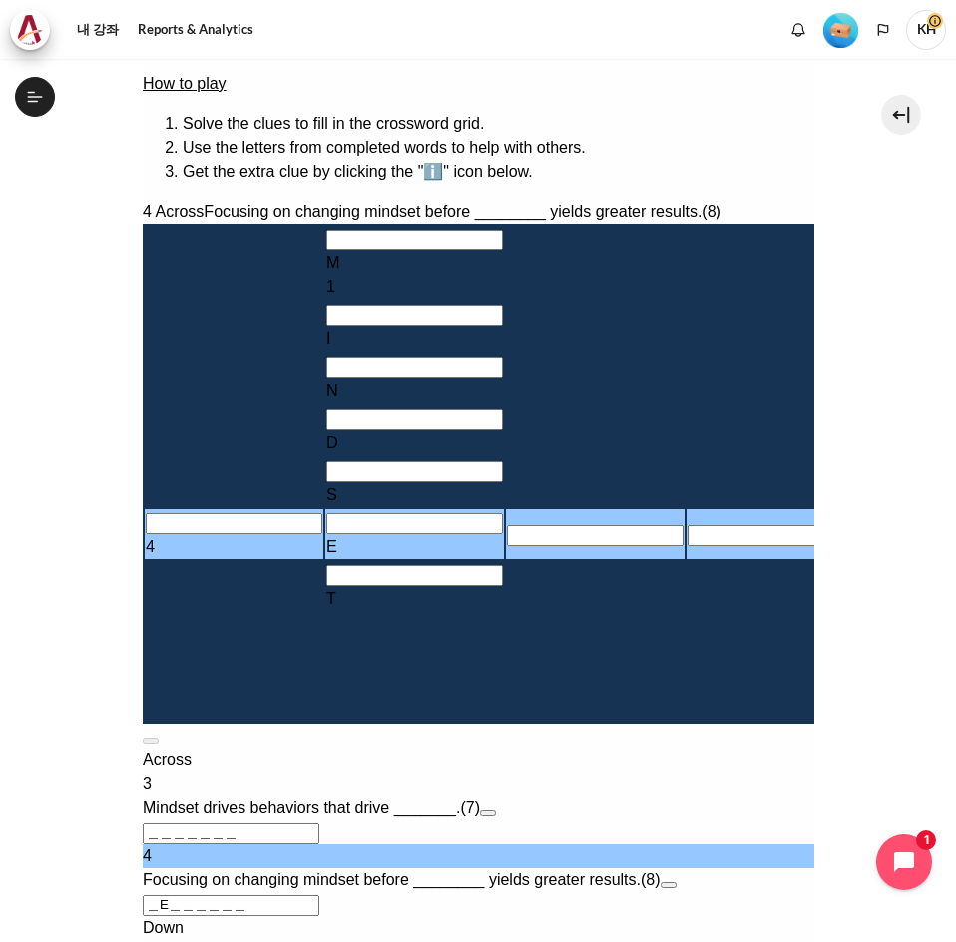
drag, startPoint x: 604, startPoint y: 233, endPoint x: 613, endPoint y: 254, distance: 22.8
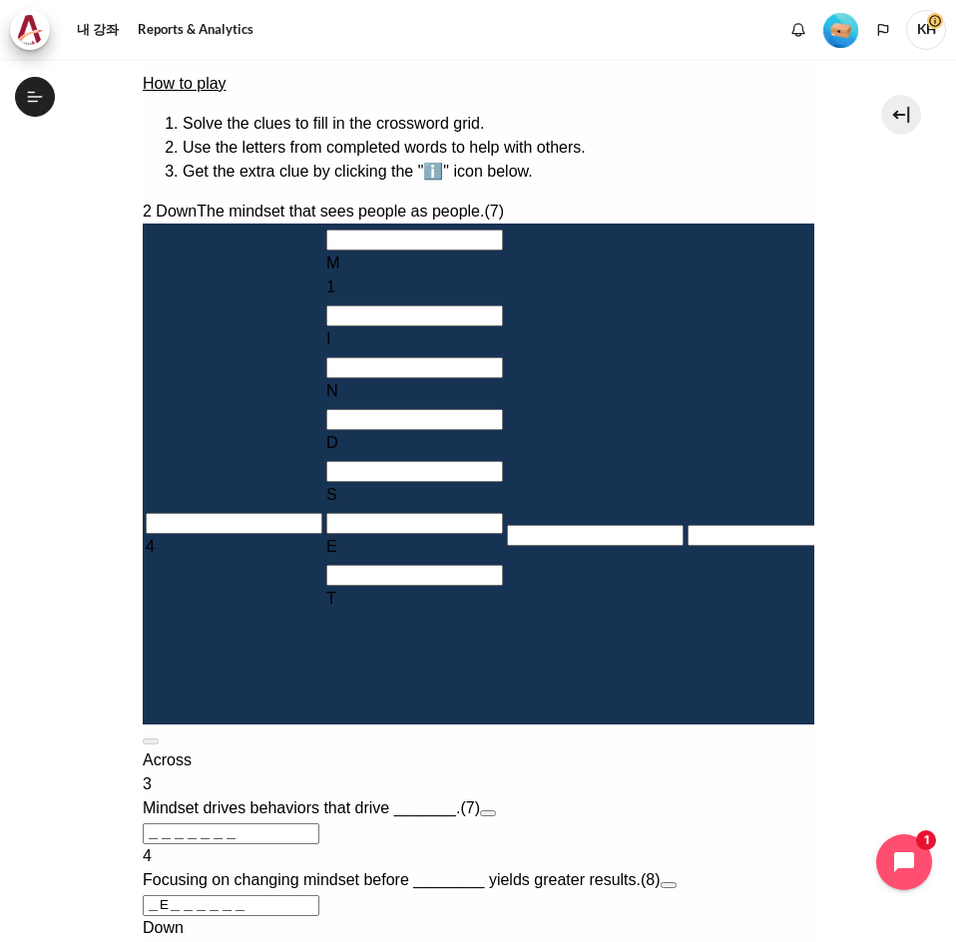
type input "O＿＿＿＿＿＿"
type input "＿＿＿U＿＿＿"
type input "OU＿＿＿＿＿"
type input "OUT＿＿＿＿"
type input "OUTW＿＿＿"
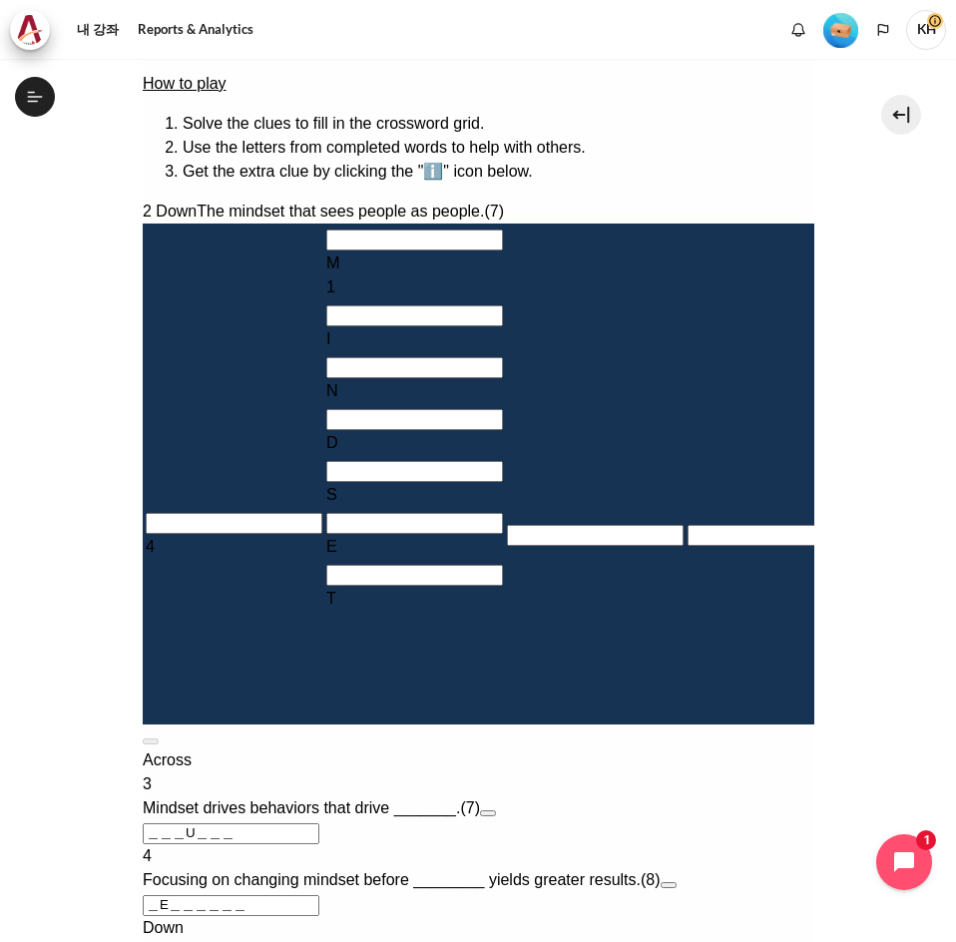
type input "OUTWA＿＿"
type input "＿E＿＿＿＿＿R"
type input "OUTWAR＿"
type input "OUTWARD"
click at [868, 306] on input "Crossword grid. Use arrow keys to navigate and the keyboard to enter characters…" at bounding box center [956, 316] width 177 height 21
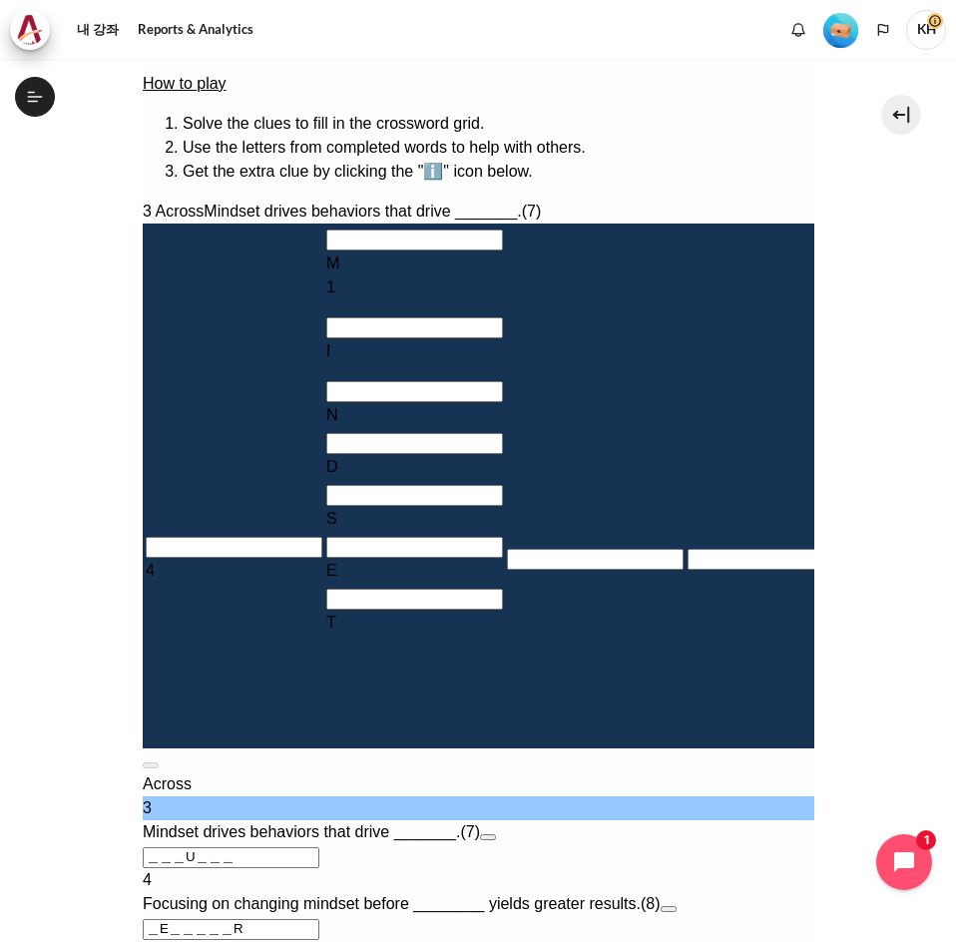
type input "R＿＿U＿＿＿"
type input "RE＿U＿＿＿"
type input "RESU＿＿＿"
type input "RESUL＿＿"
type input "RESULR＿"
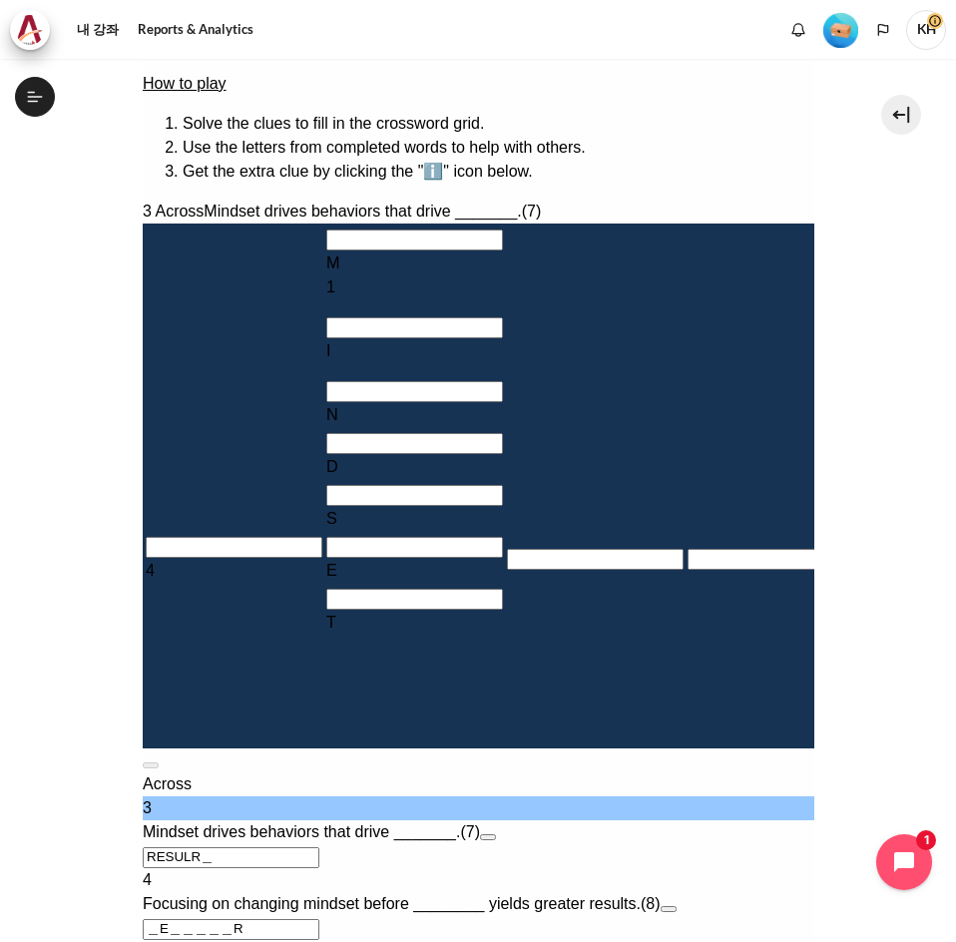
type input "RESULRS"
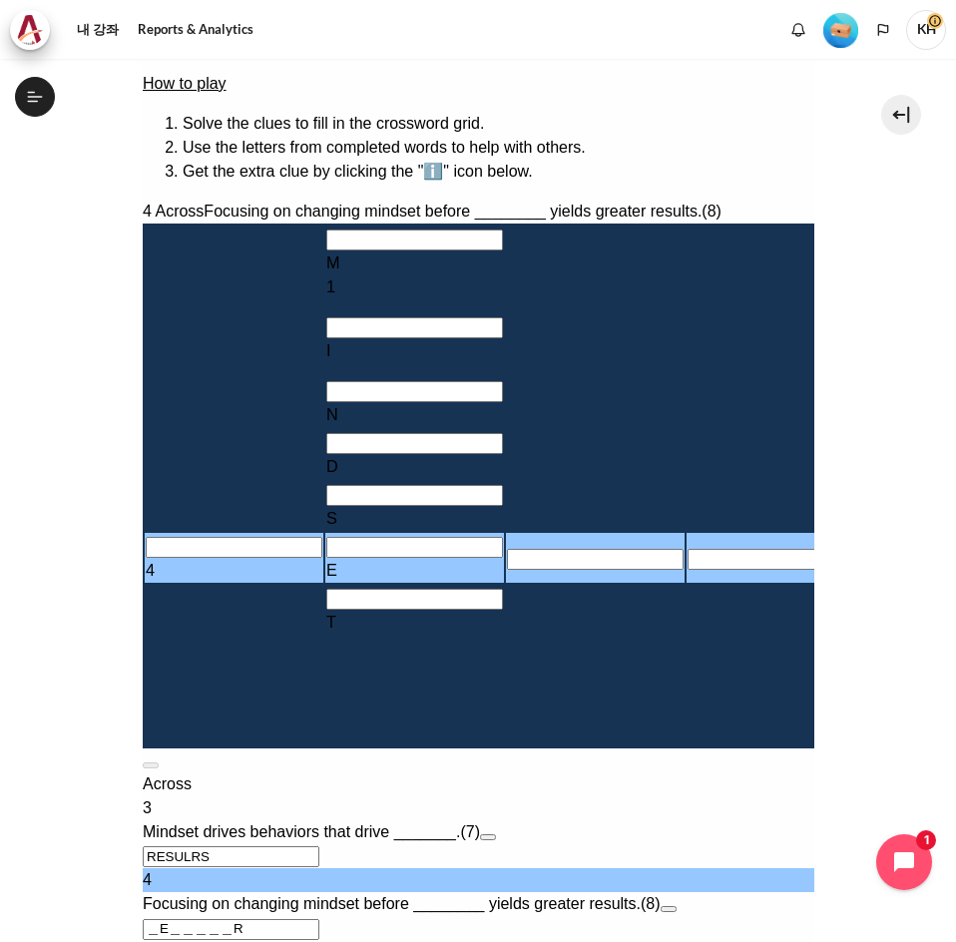
type input "BE＿＿＿＿＿R"
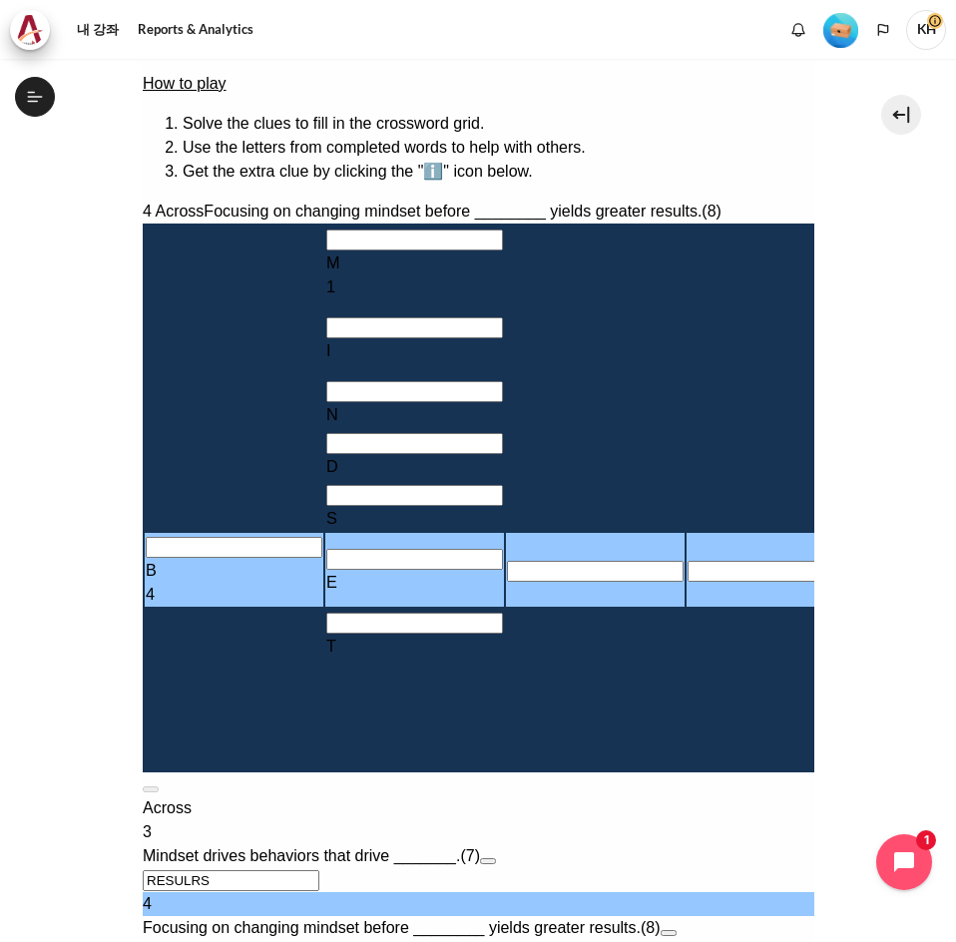
type input "BEH＿＿＿＿R"
type input "BEHA＿＿＿R"
type input "BEHAV＿＿R"
type input "BEHAVI＿R"
type input "I＿＿＿＿＿"
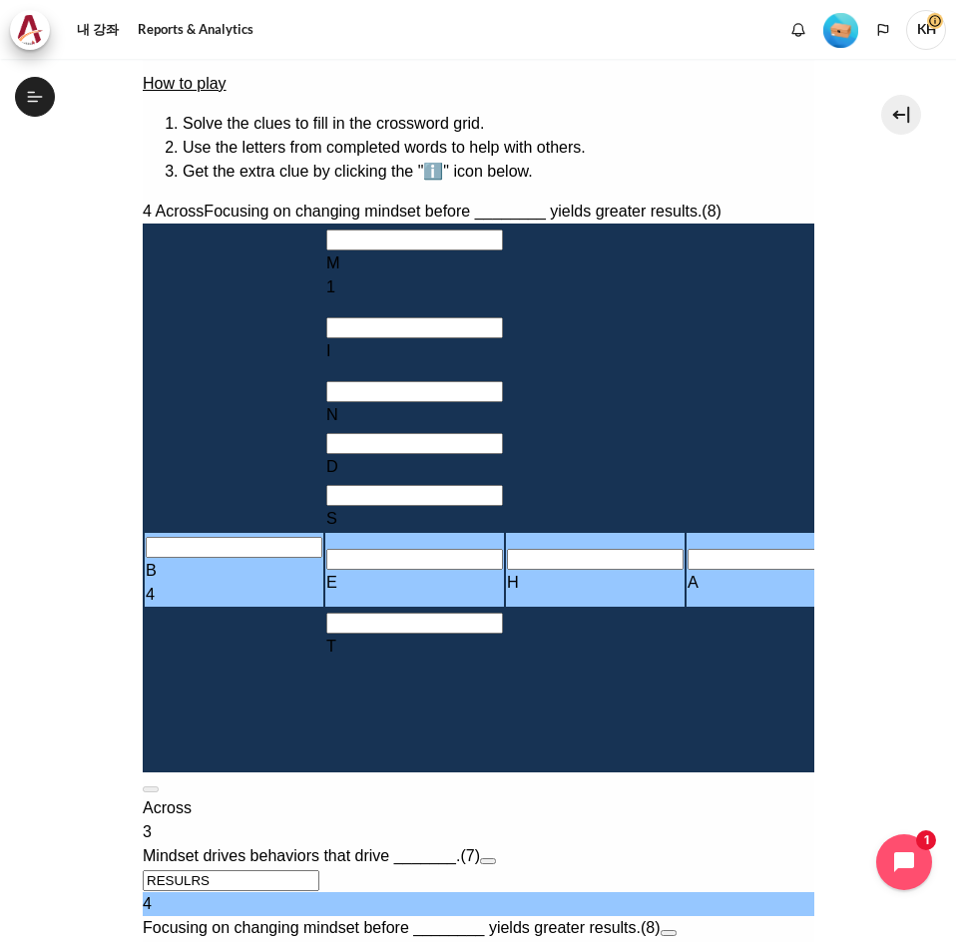
type input "BEHAVIOR"
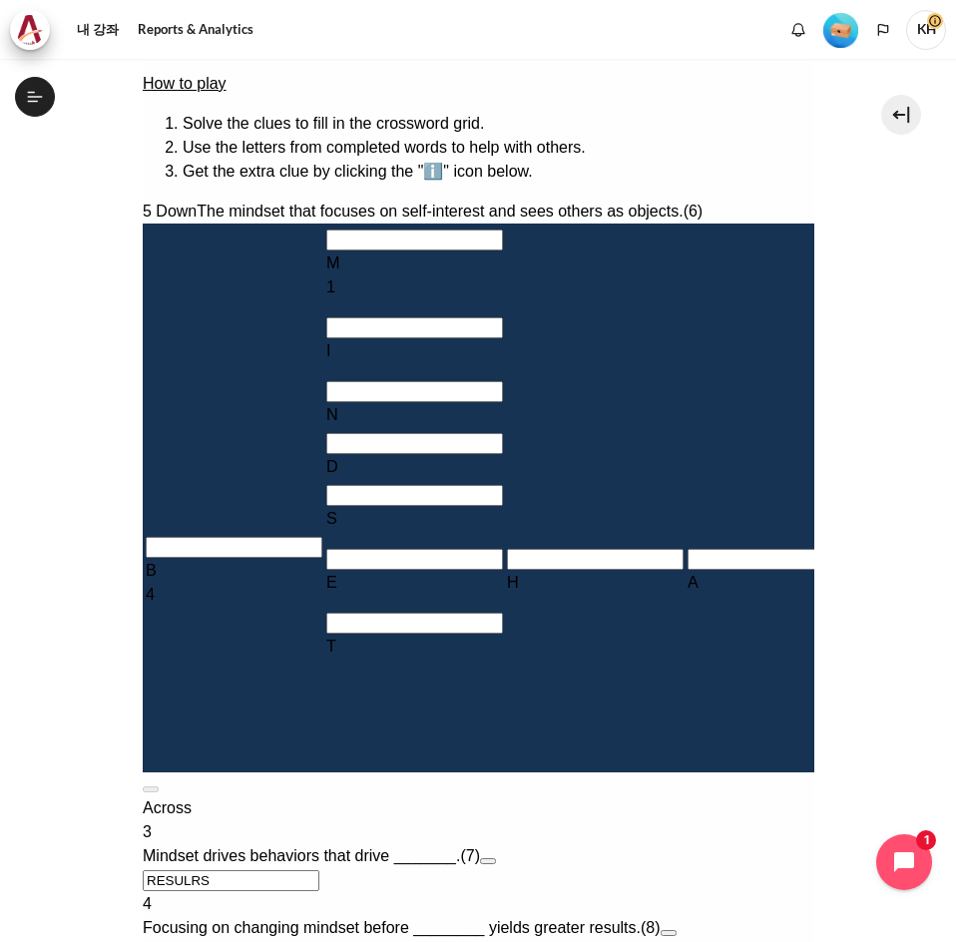
type input "IN＿＿＿＿"
type input "INW＿＿＿"
type input "INWA＿＿"
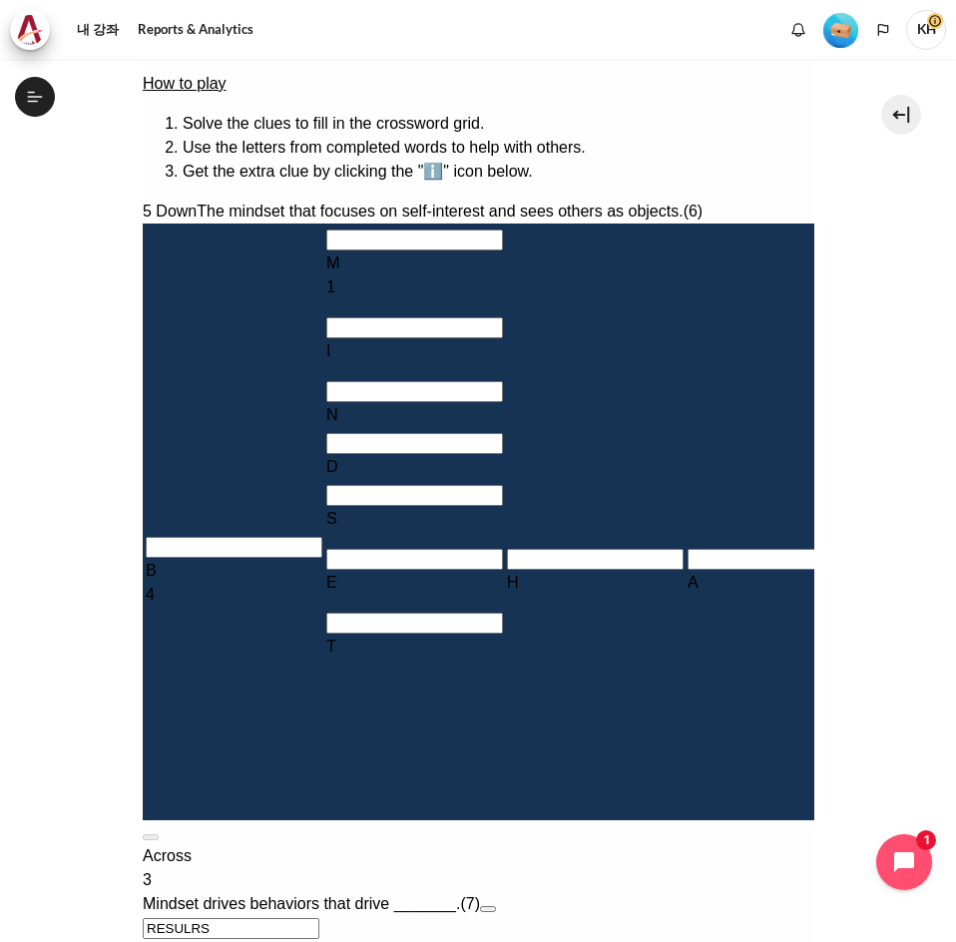
type input "INWAR＿"
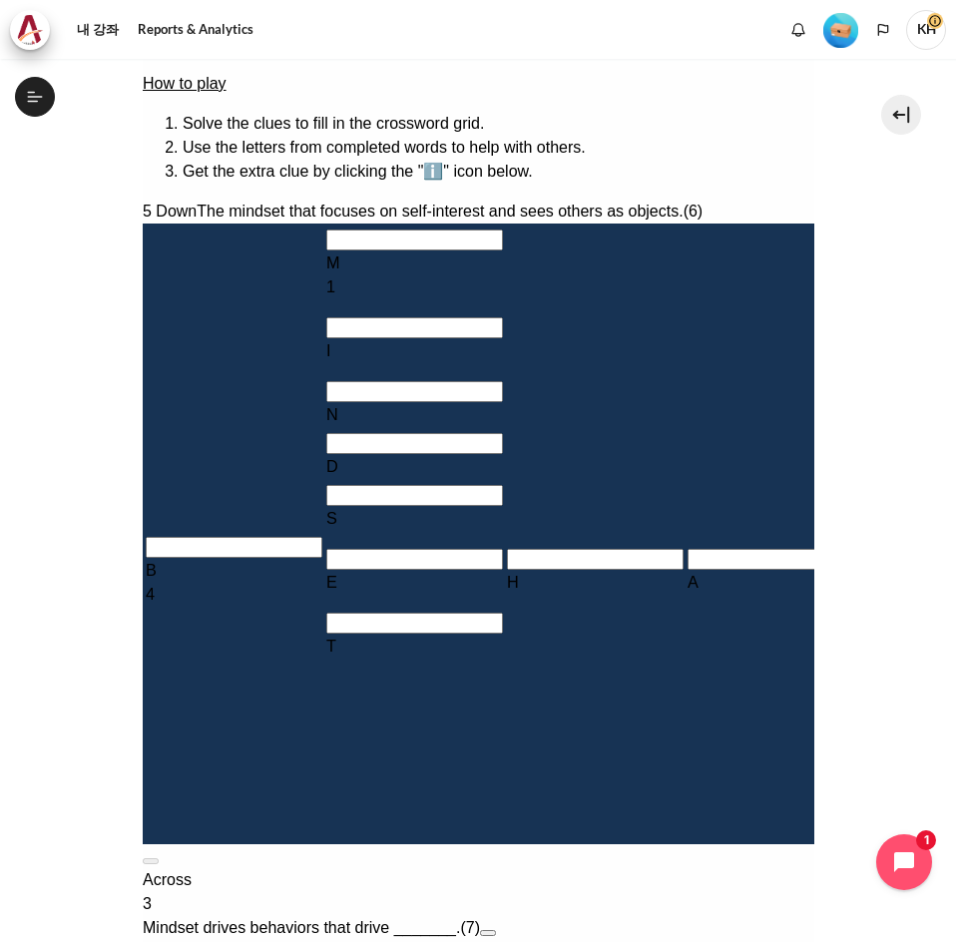
type input "INWARD"
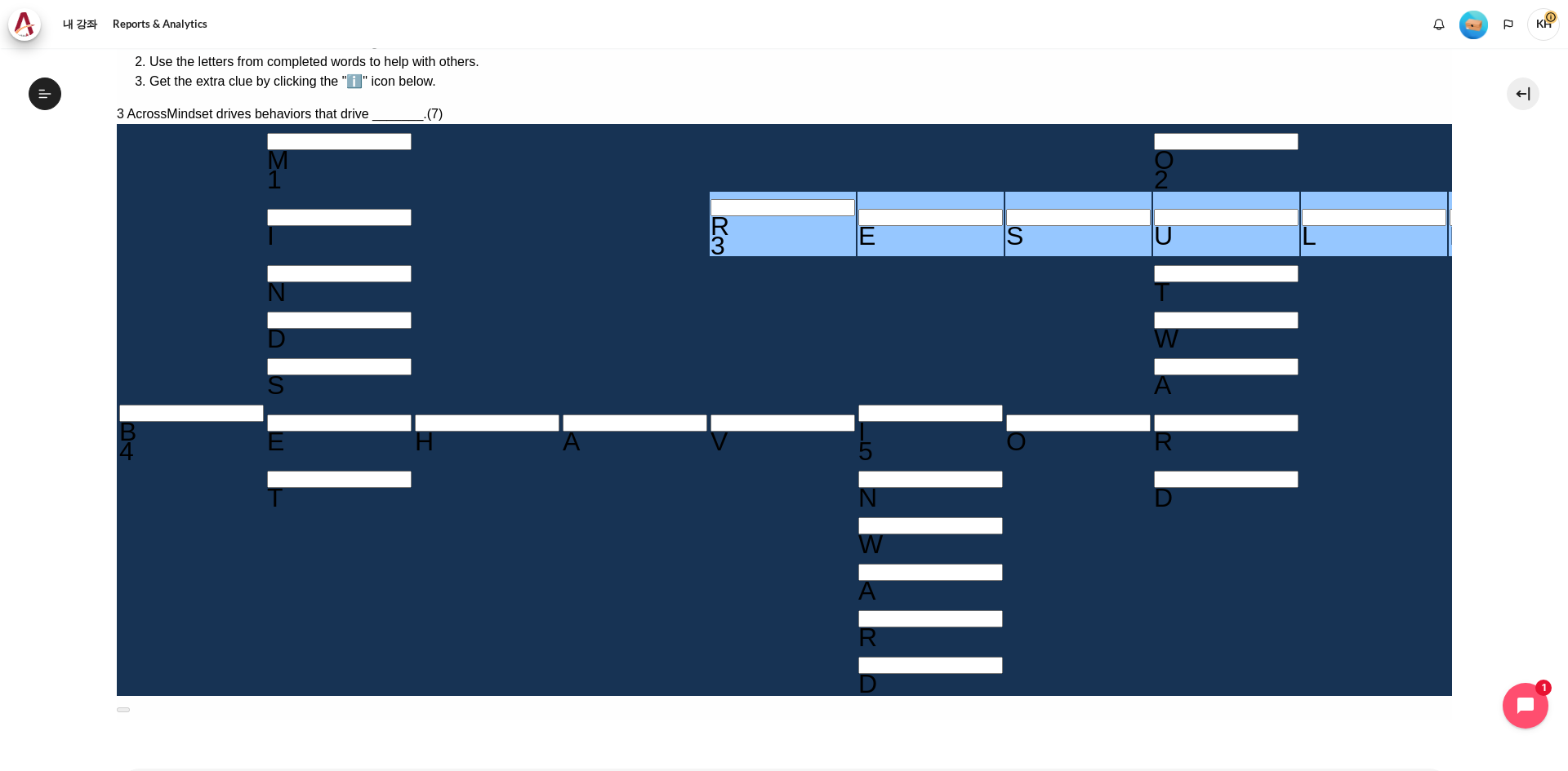
scroll to position [306, 0]
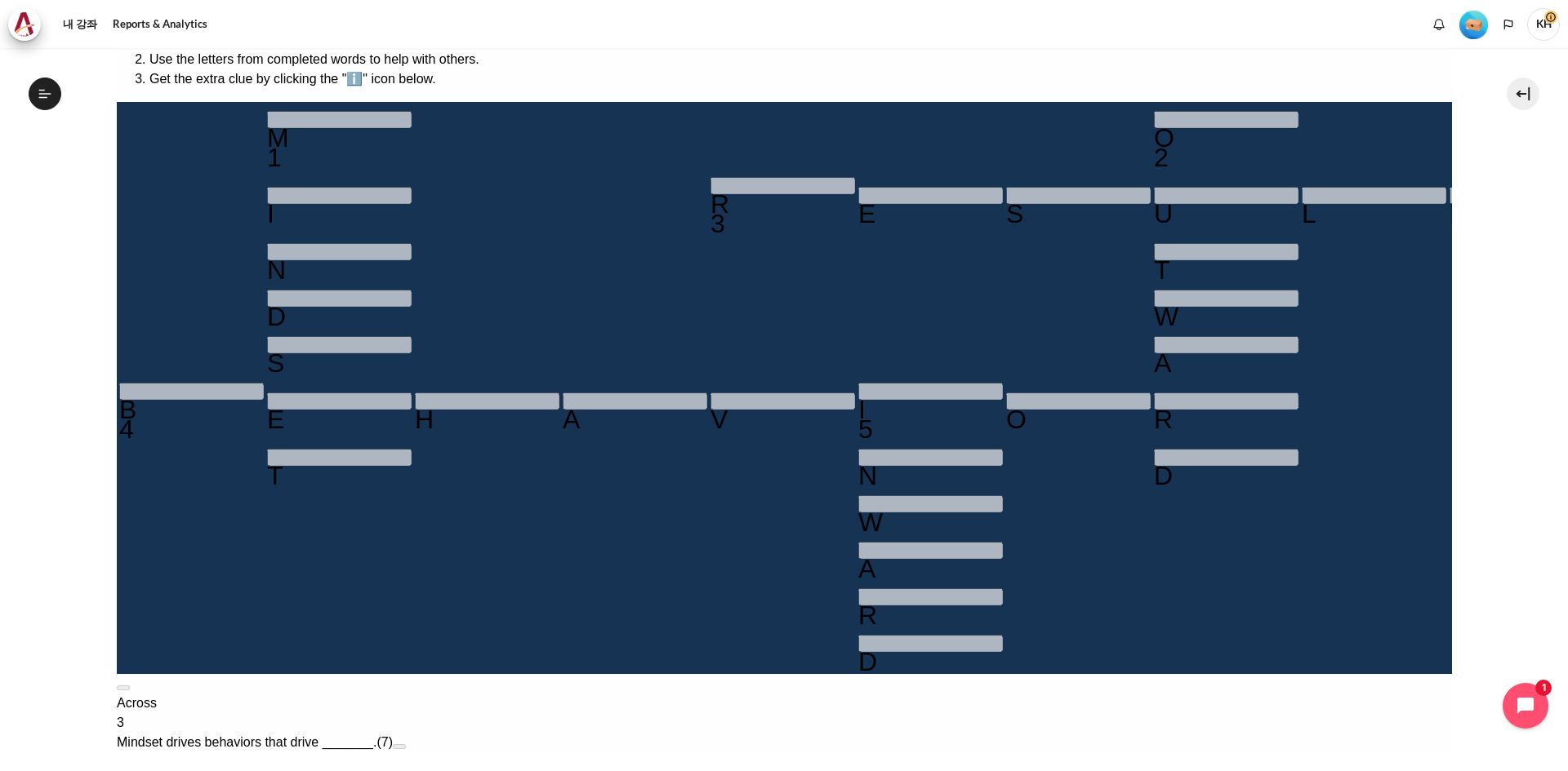
type input "＿＿＿＿＿＿＿"
type input "＿＿＿＿＿＿＿＿"
type input "＿＿＿＿＿＿＿"
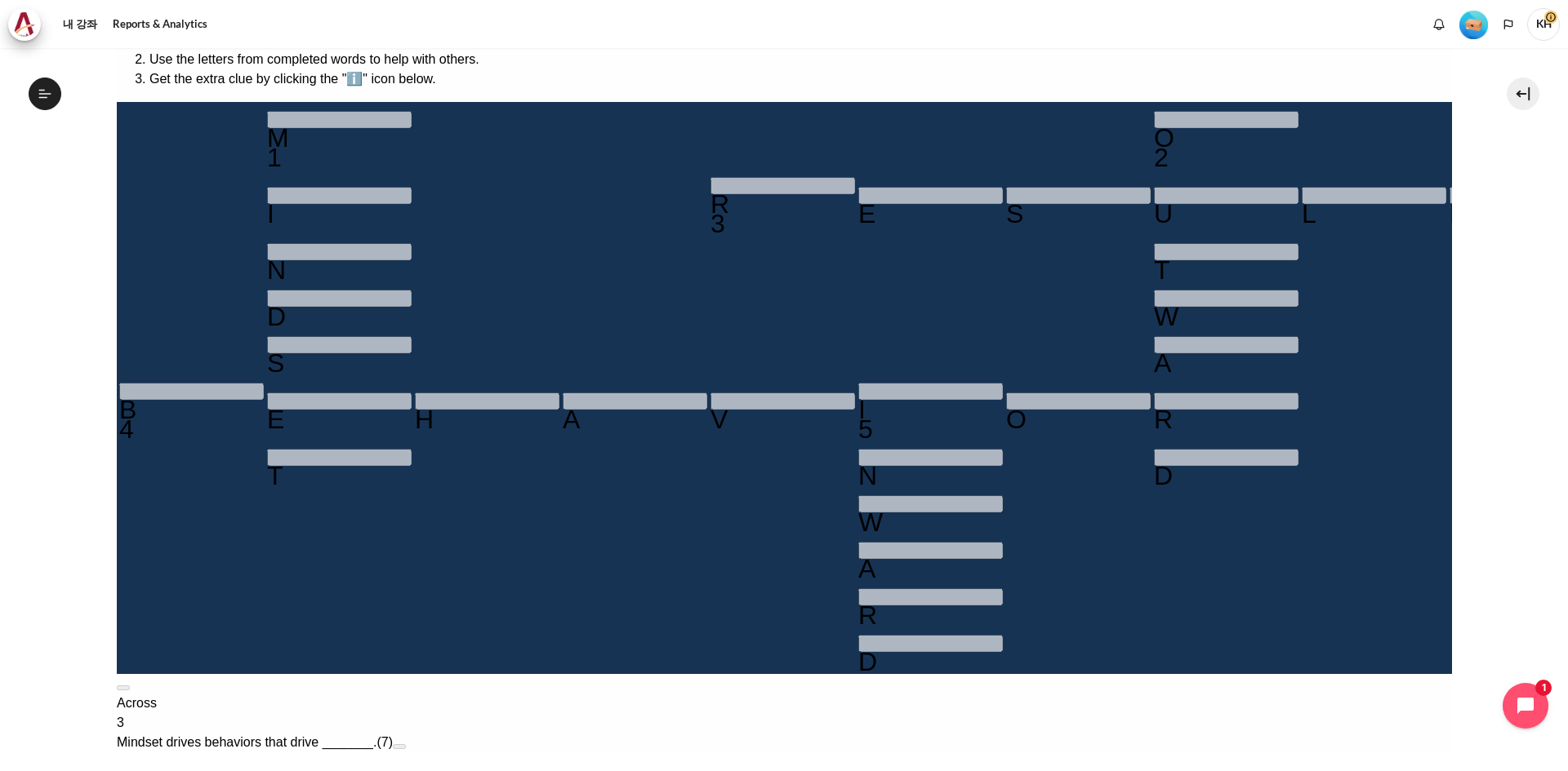
type input "＿＿＿＿＿＿"
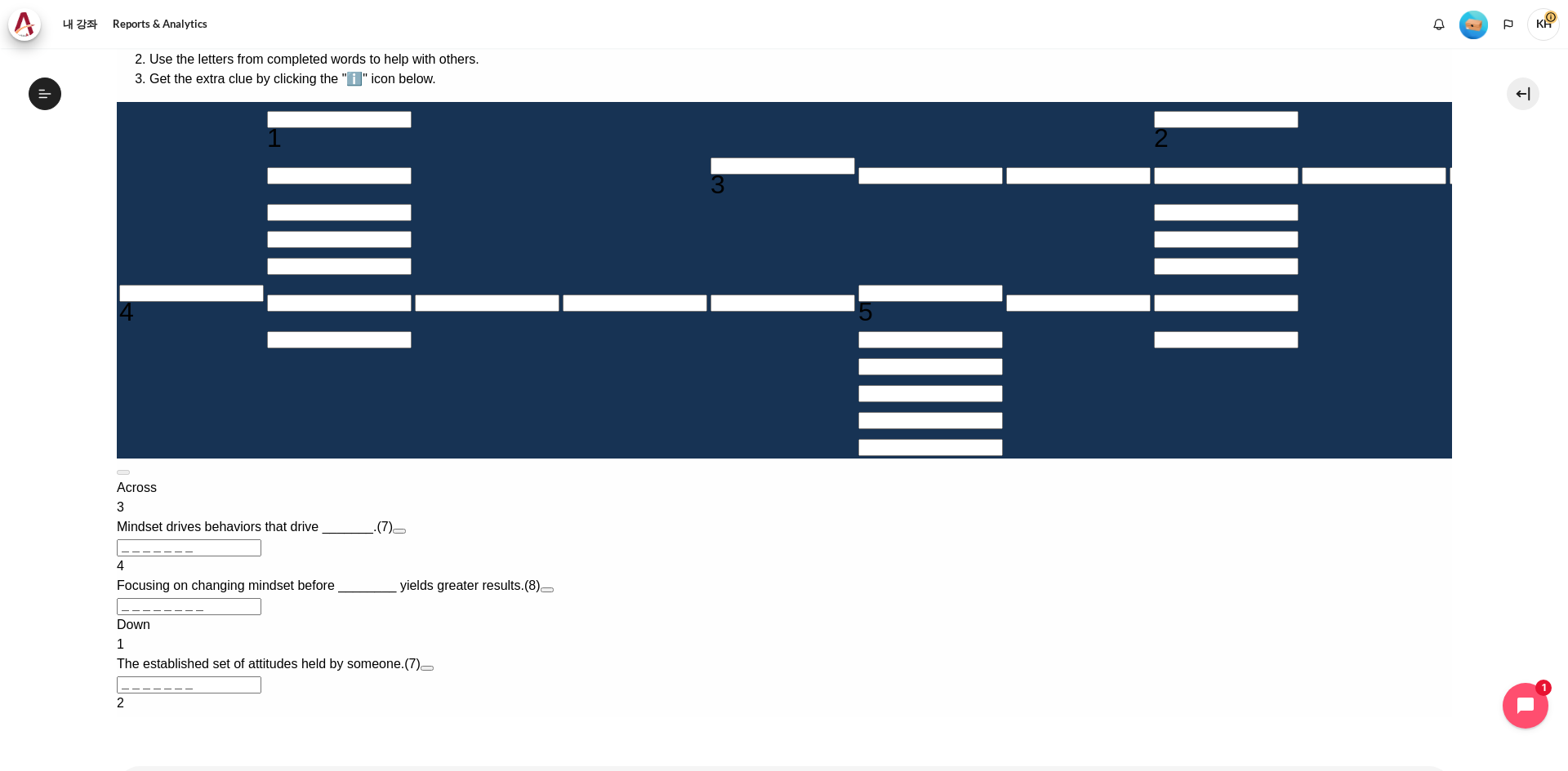
click at [326, 122] on input "Row 1, Column 2. 1 Down. The established set of attitudes held by someone., Let…" at bounding box center [338, 119] width 145 height 17
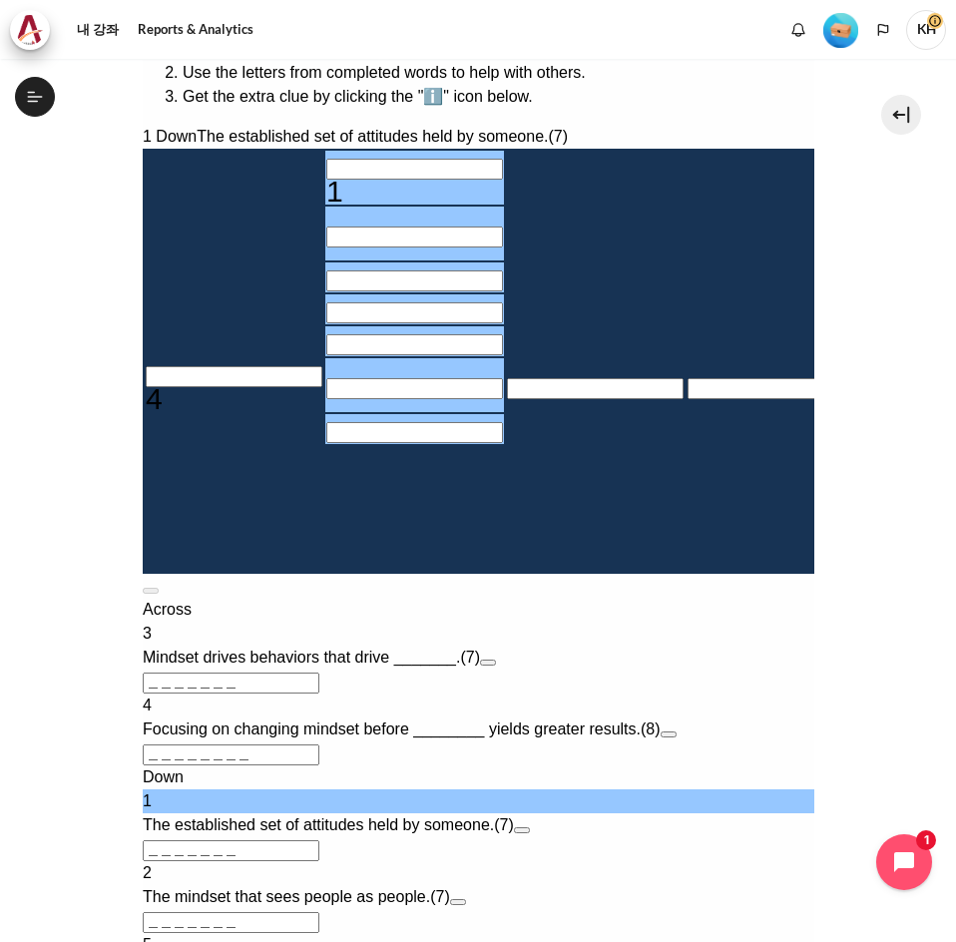
type input "M＿＿＿＿＿＿"
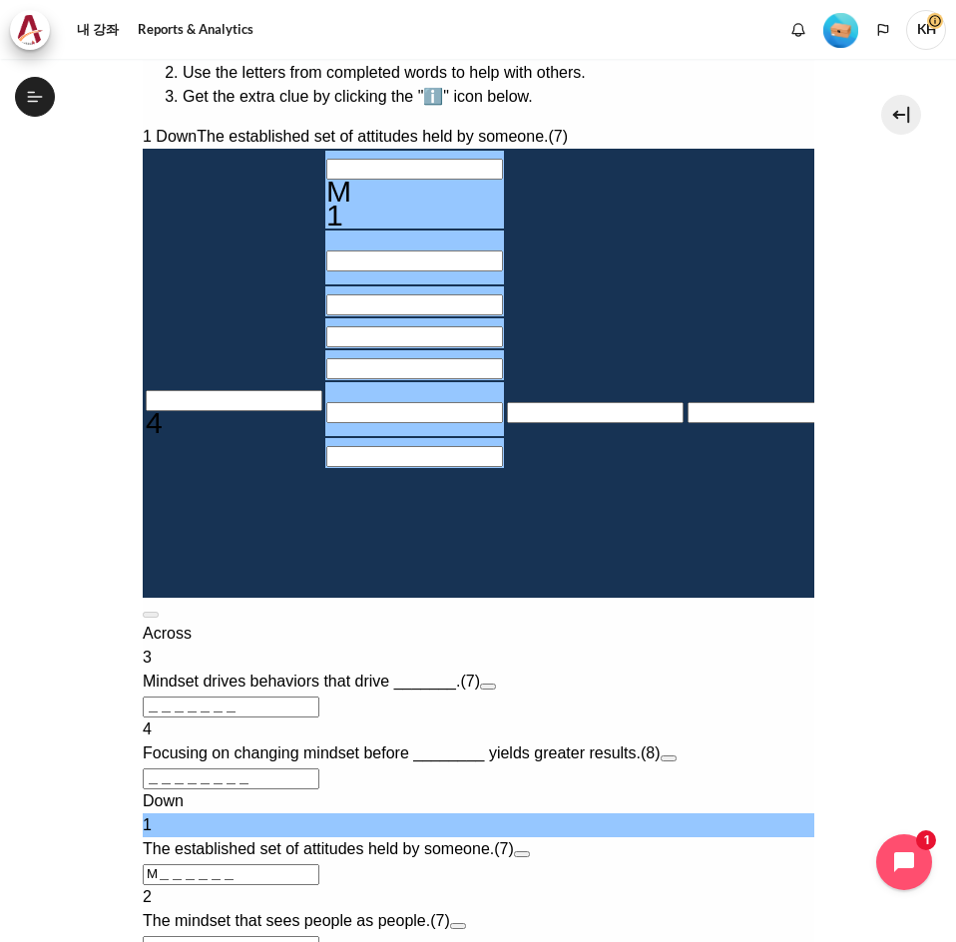
type input "MI＿＿＿＿＿"
type input "MIN＿＿＿＿"
type input "MIND＿＿＿"
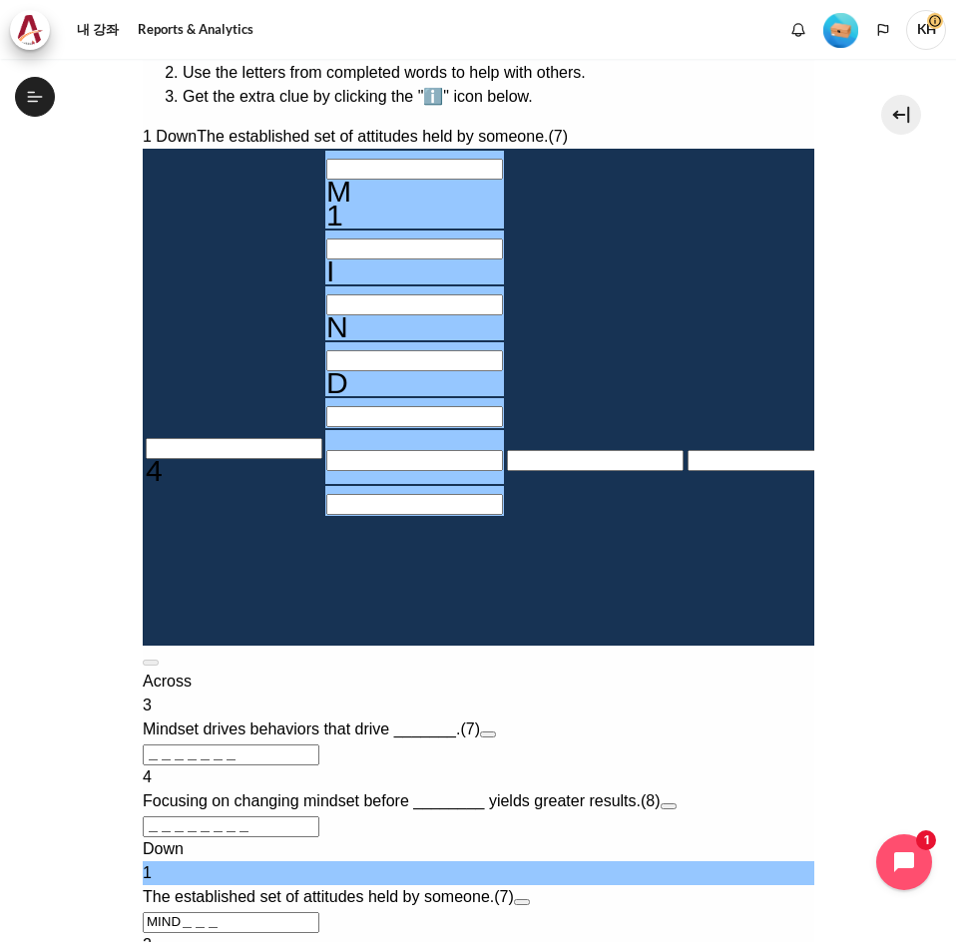
type input "MINDS＿＿"
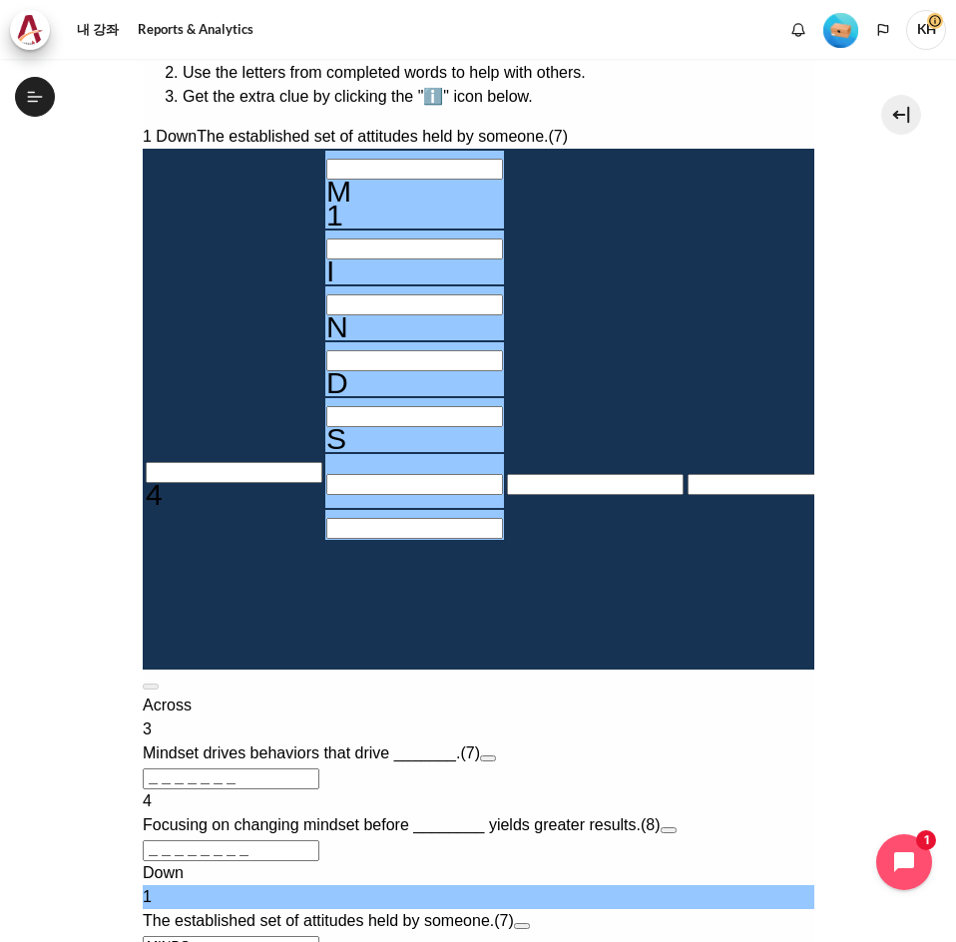
type input "＿E＿＿＿＿＿＿"
type input "MINDSE＿"
type input "MINDSET"
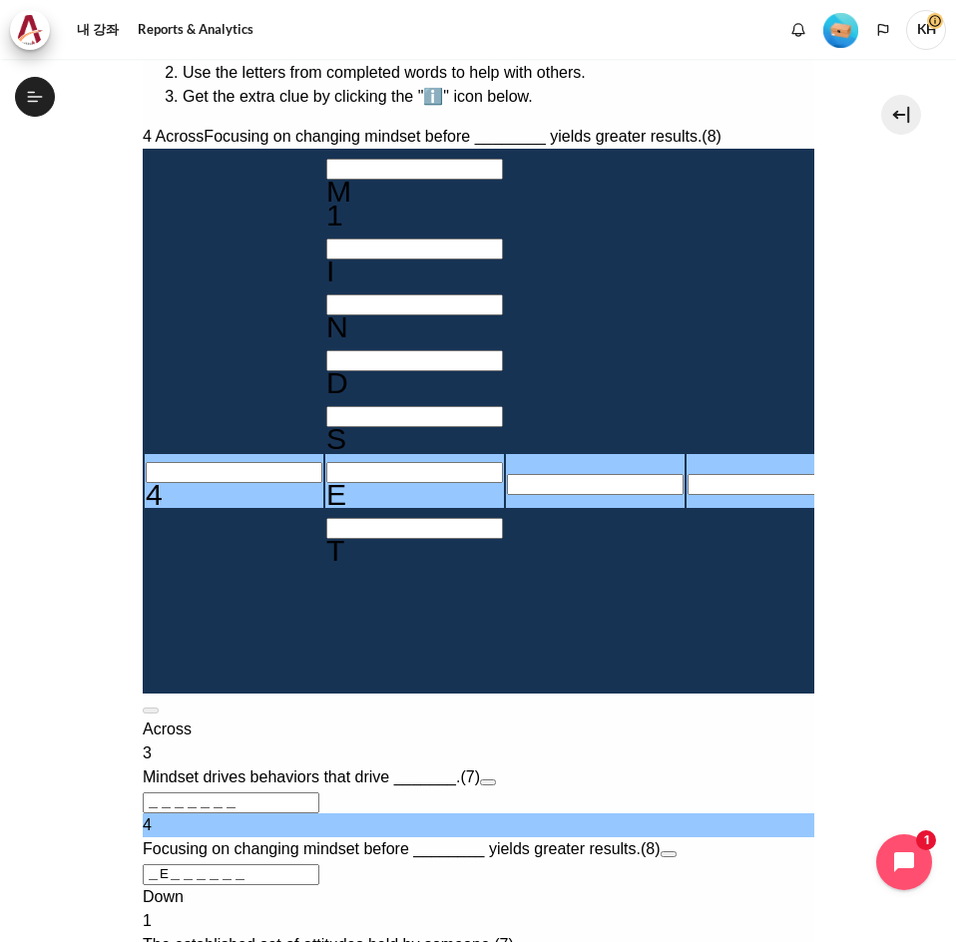
type input "BE＿＿＿＿＿＿"
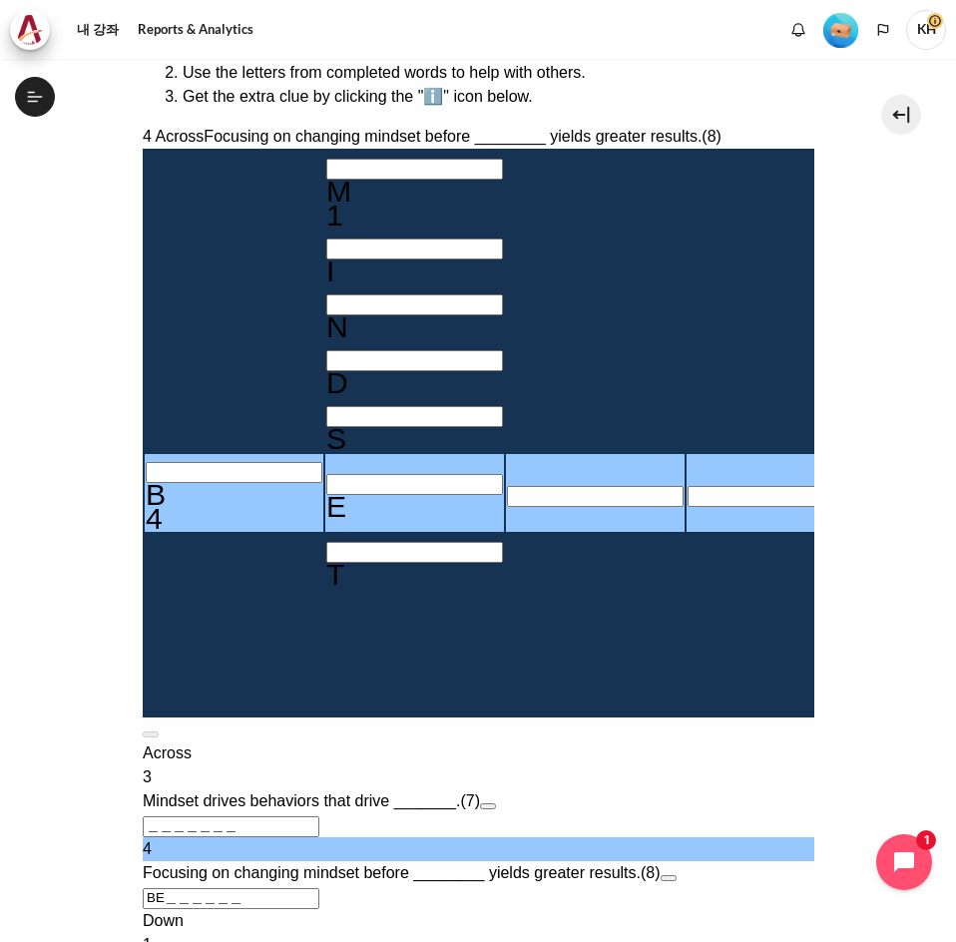
type input "BEH＿＿＿＿＿"
type input "BEHA＿＿＿＿"
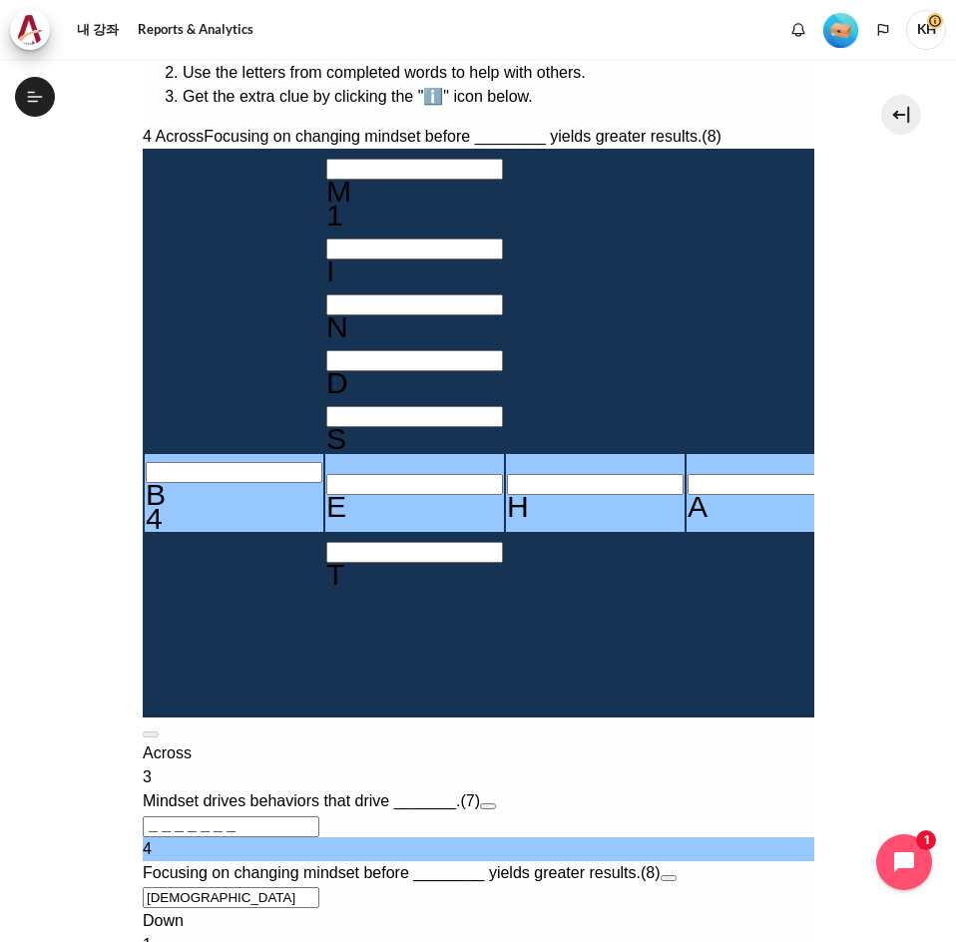
type input "BEHAV＿＿＿"
type input "BEHAVI＿＿"
type input "I＿＿＿＿＿"
type input "BEHAVIO＿"
type input "BEHAVIOR"
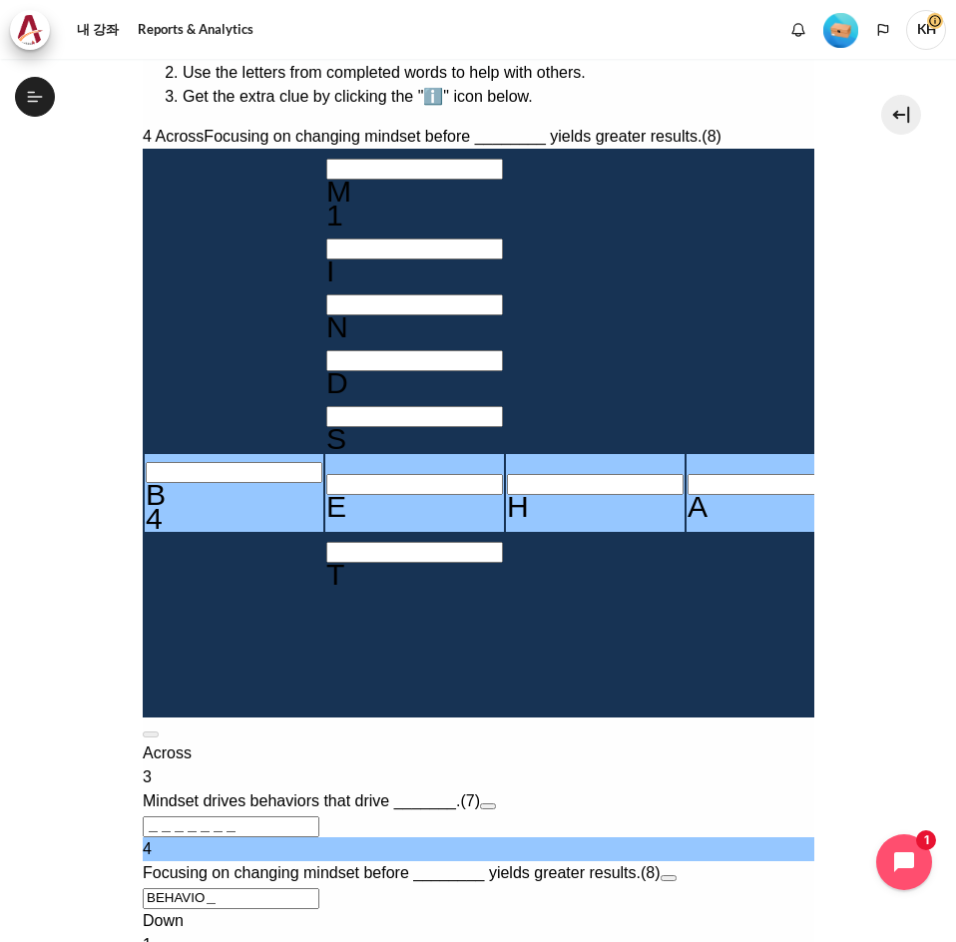
type input "＿＿＿＿＿R＿"
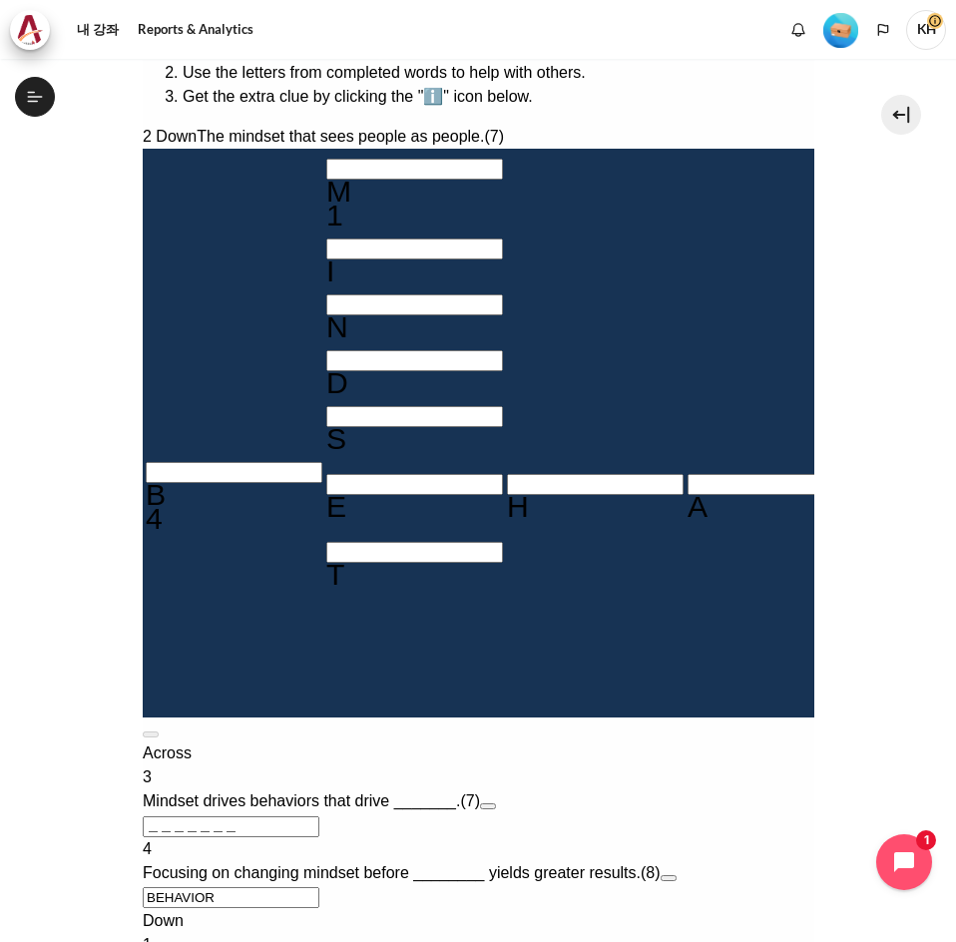
type input "O＿＿＿＿R＿"
type input "＿＿＿U＿＿＿"
type input "OU＿＿＿R＿"
type input "OUR＿＿R＿"
type input "OUT＿＿R＿"
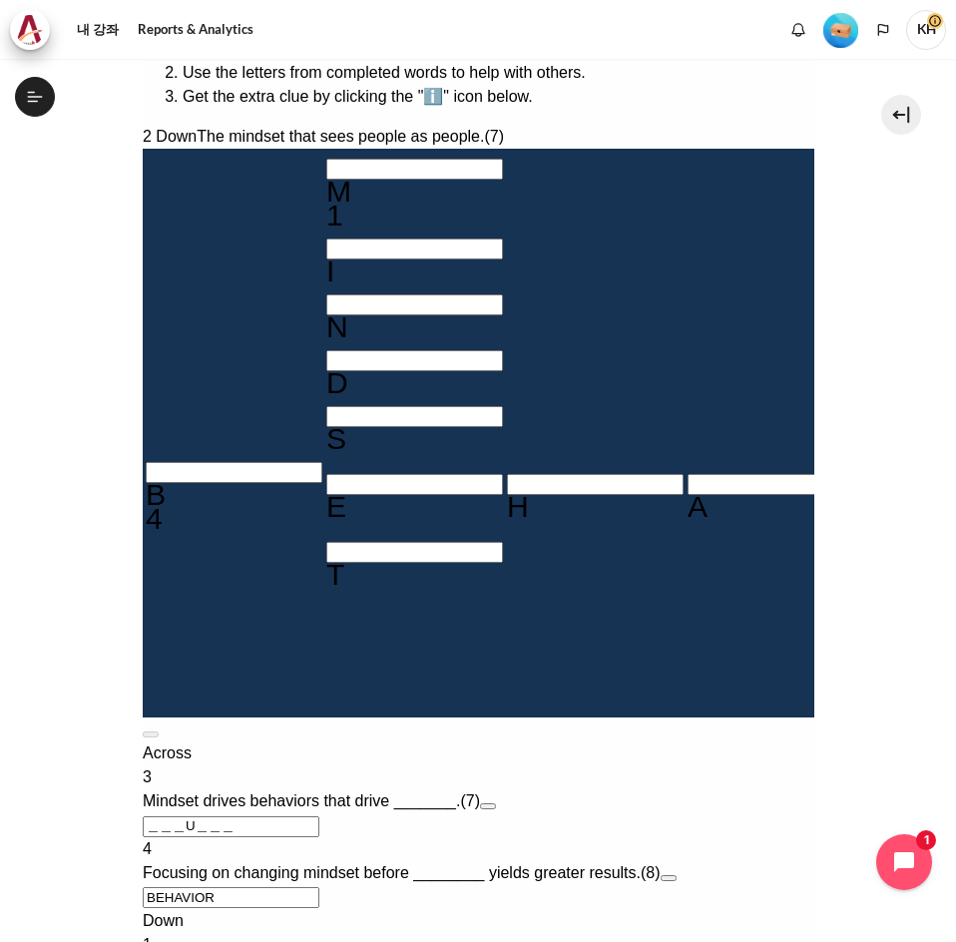
type input "OUTW＿R＿"
type input "OUTWAR＿"
type input "OUTWARD"
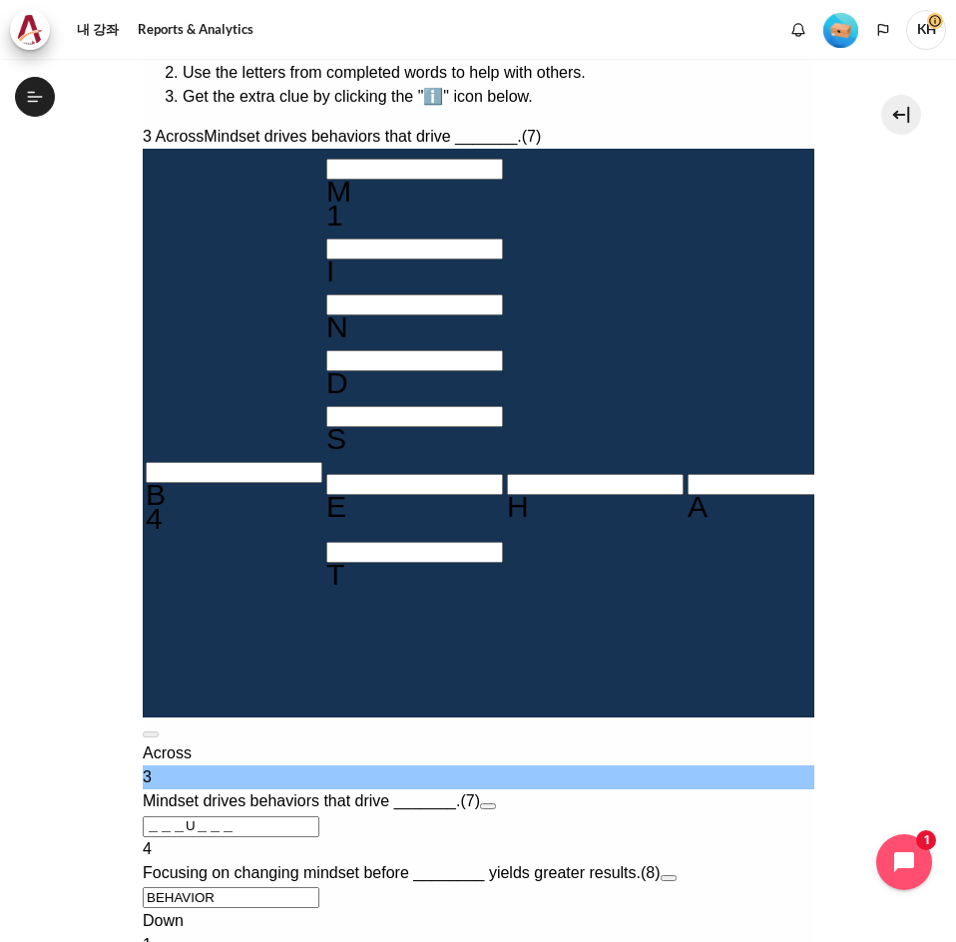
type input "R＿＿U＿＿＿"
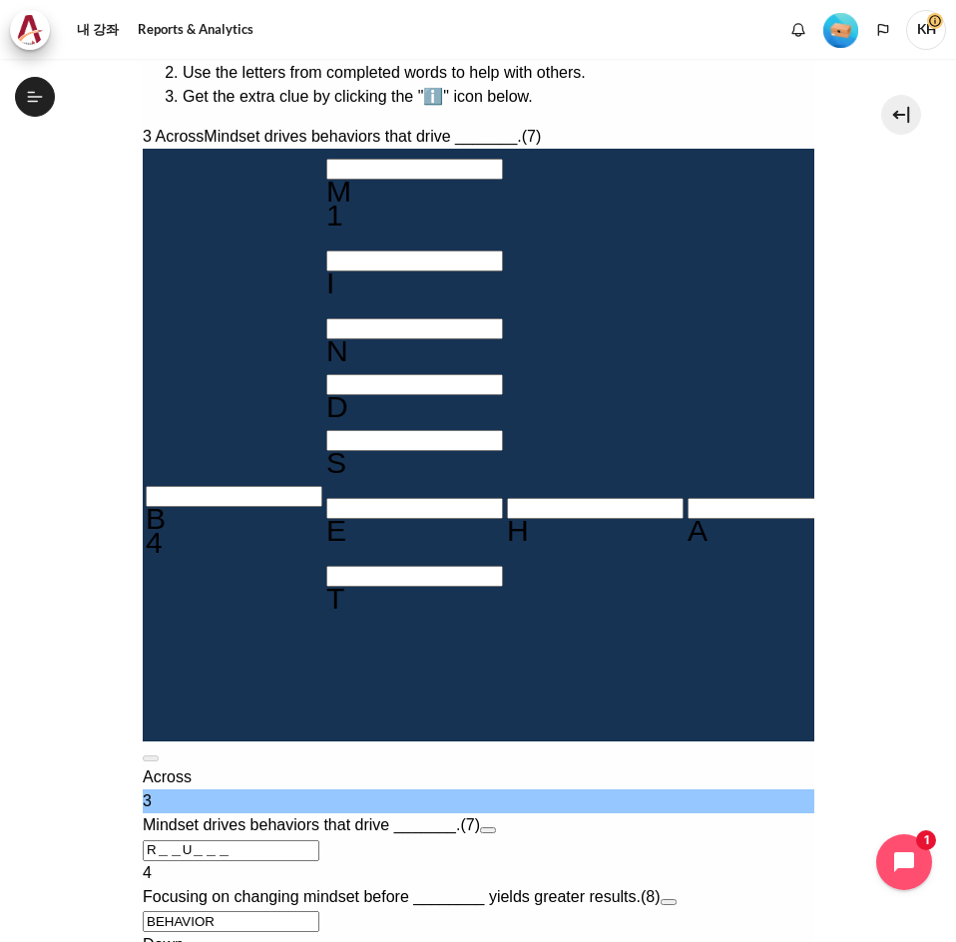
type input "RE＿U＿＿＿"
type input "RESU＿＿＿"
type input "RESUL＿＿"
type input "RESULT＿"
type input "RESULTS"
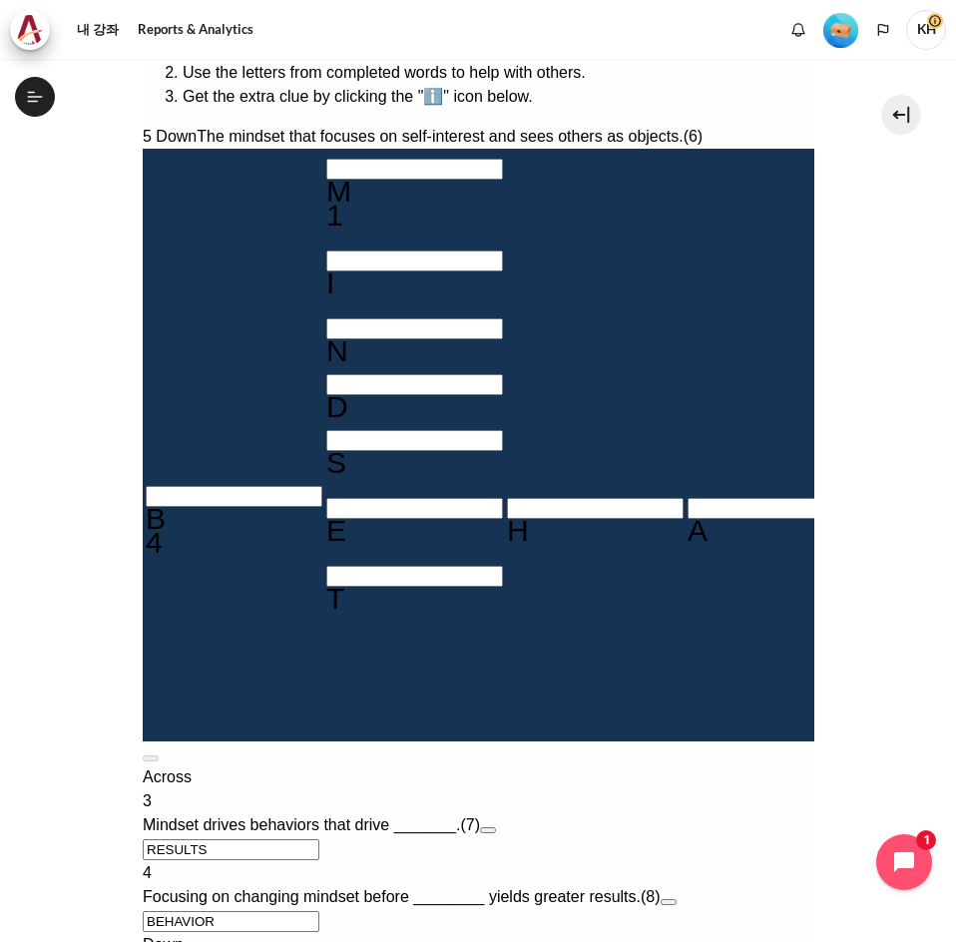
type input "IN＿＿＿＿"
type input "INW＿＿＿"
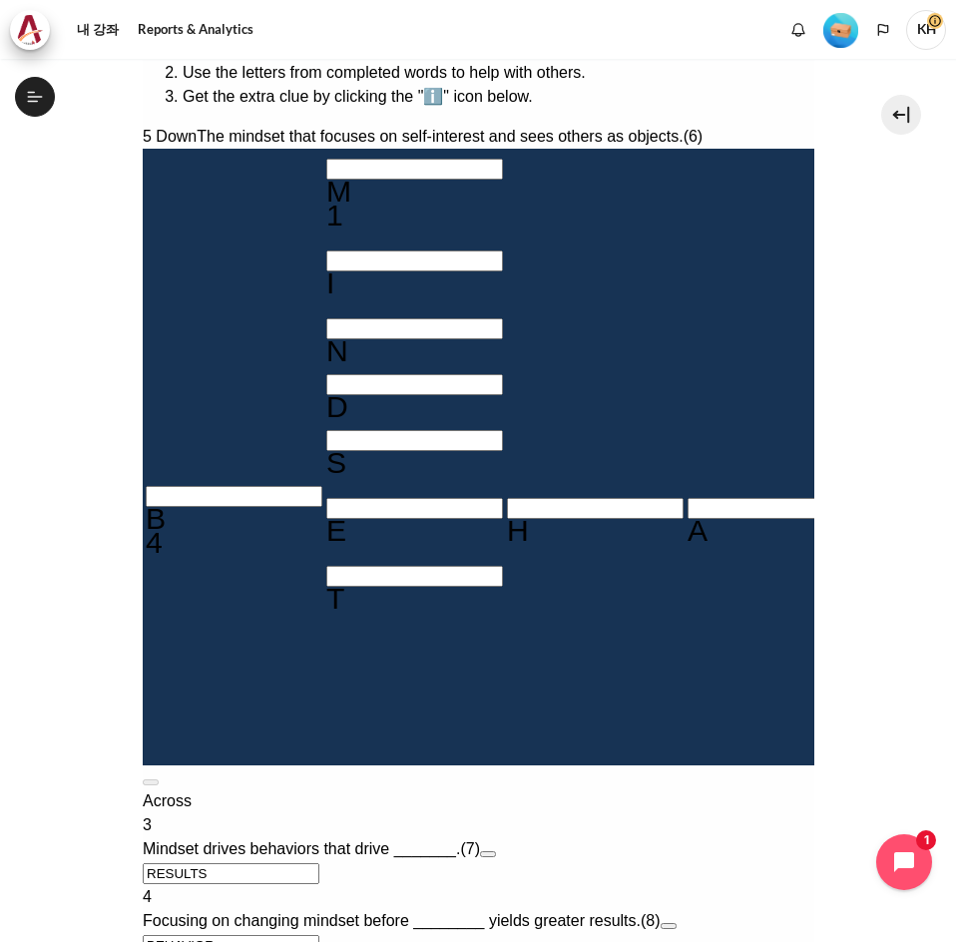
type input "INWA＿＿"
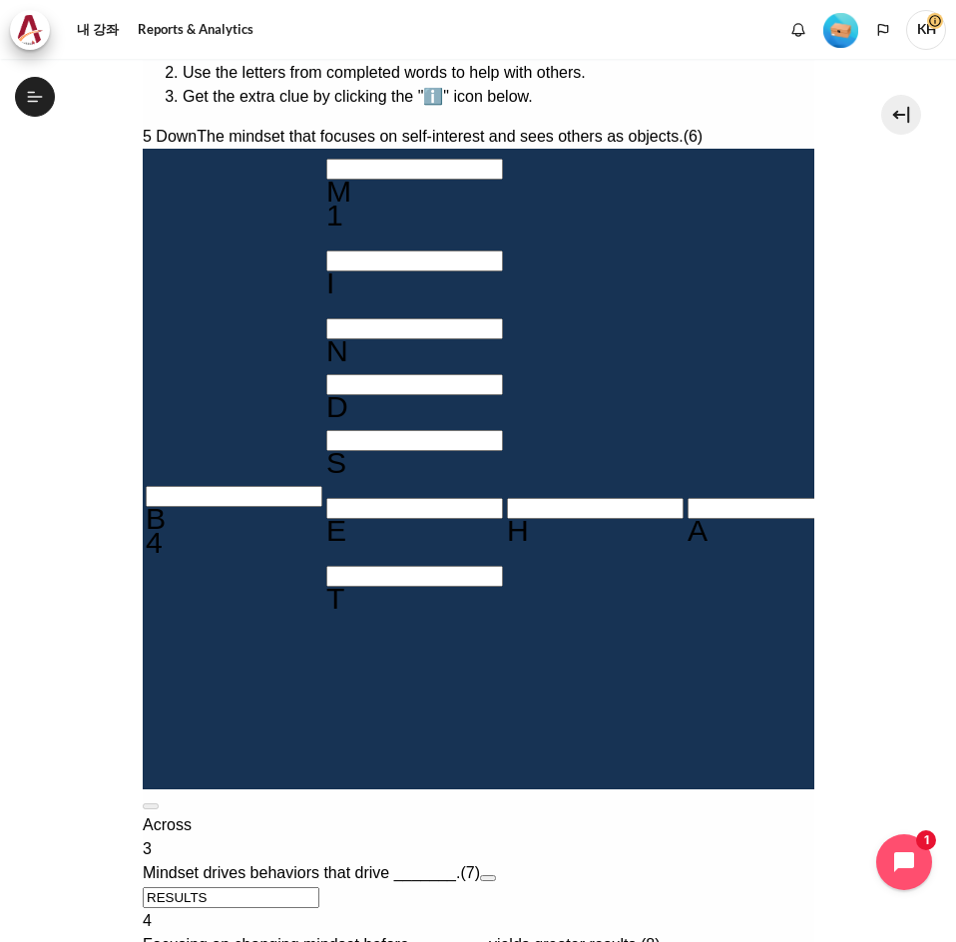
type input "INWAR＿"
type input "INWARD"
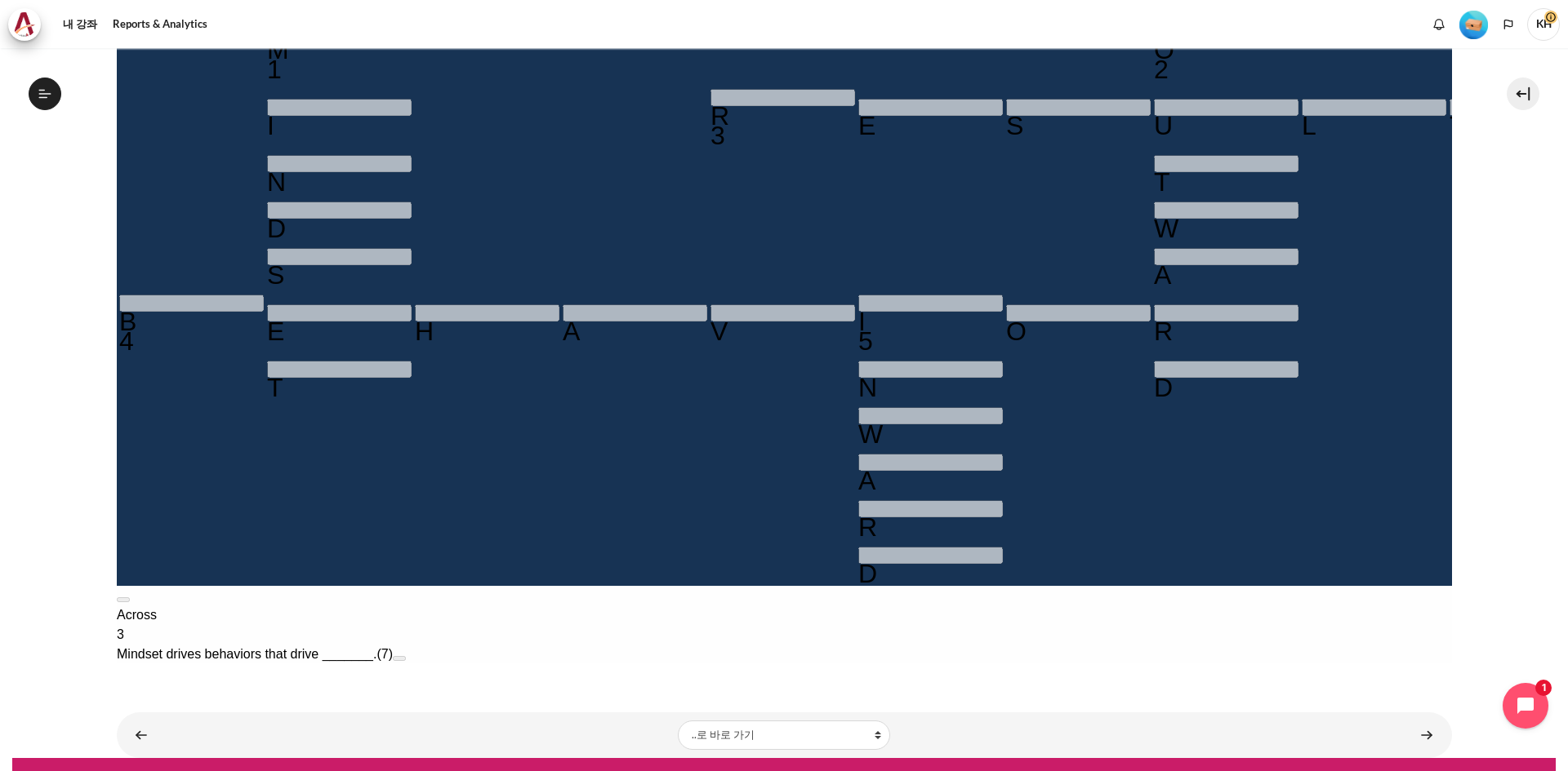
scroll to position [422, 0]
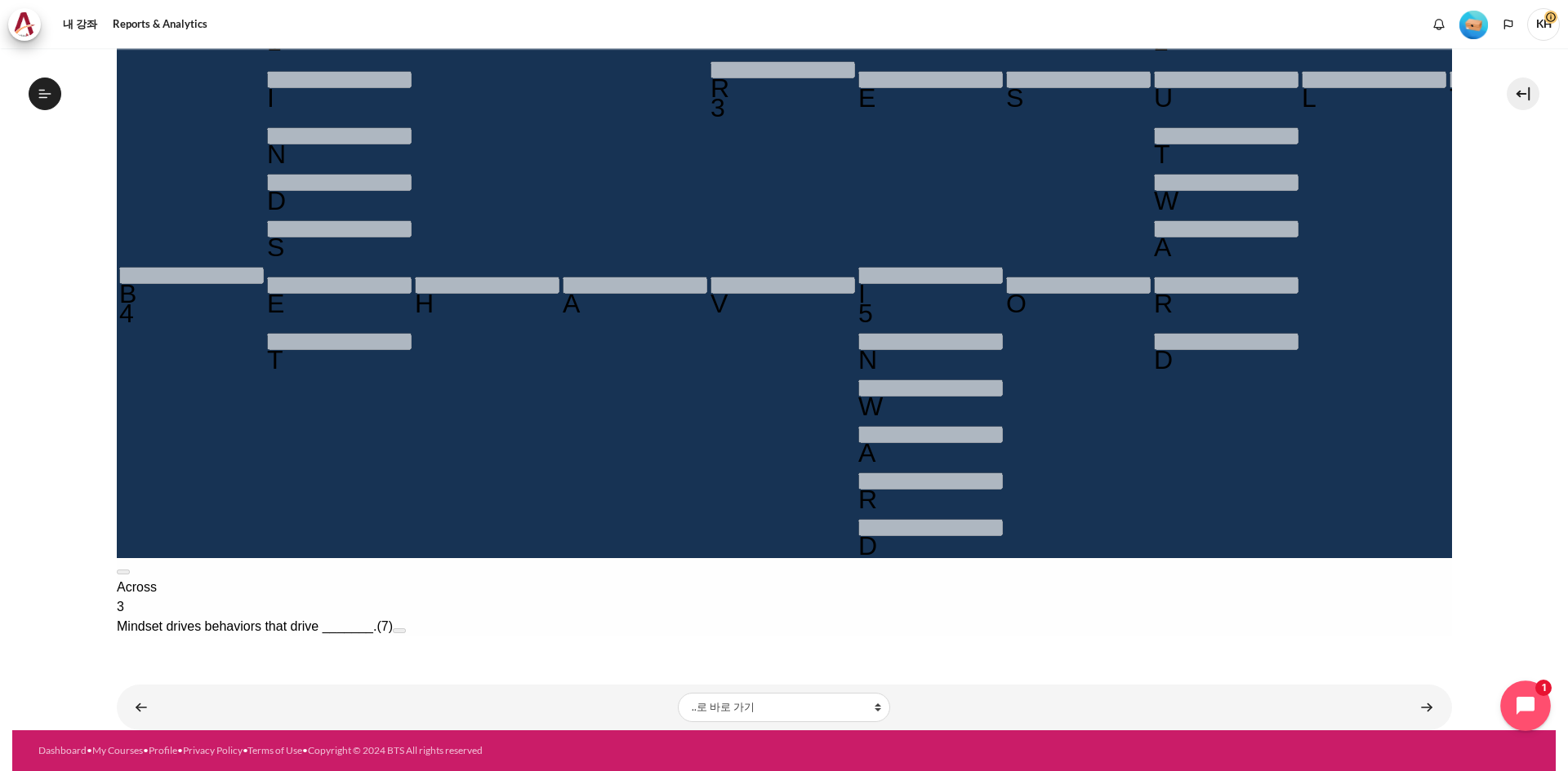
click at [1531, 707] on icon "Open chat widget" at bounding box center [1534, 706] width 25 height 25
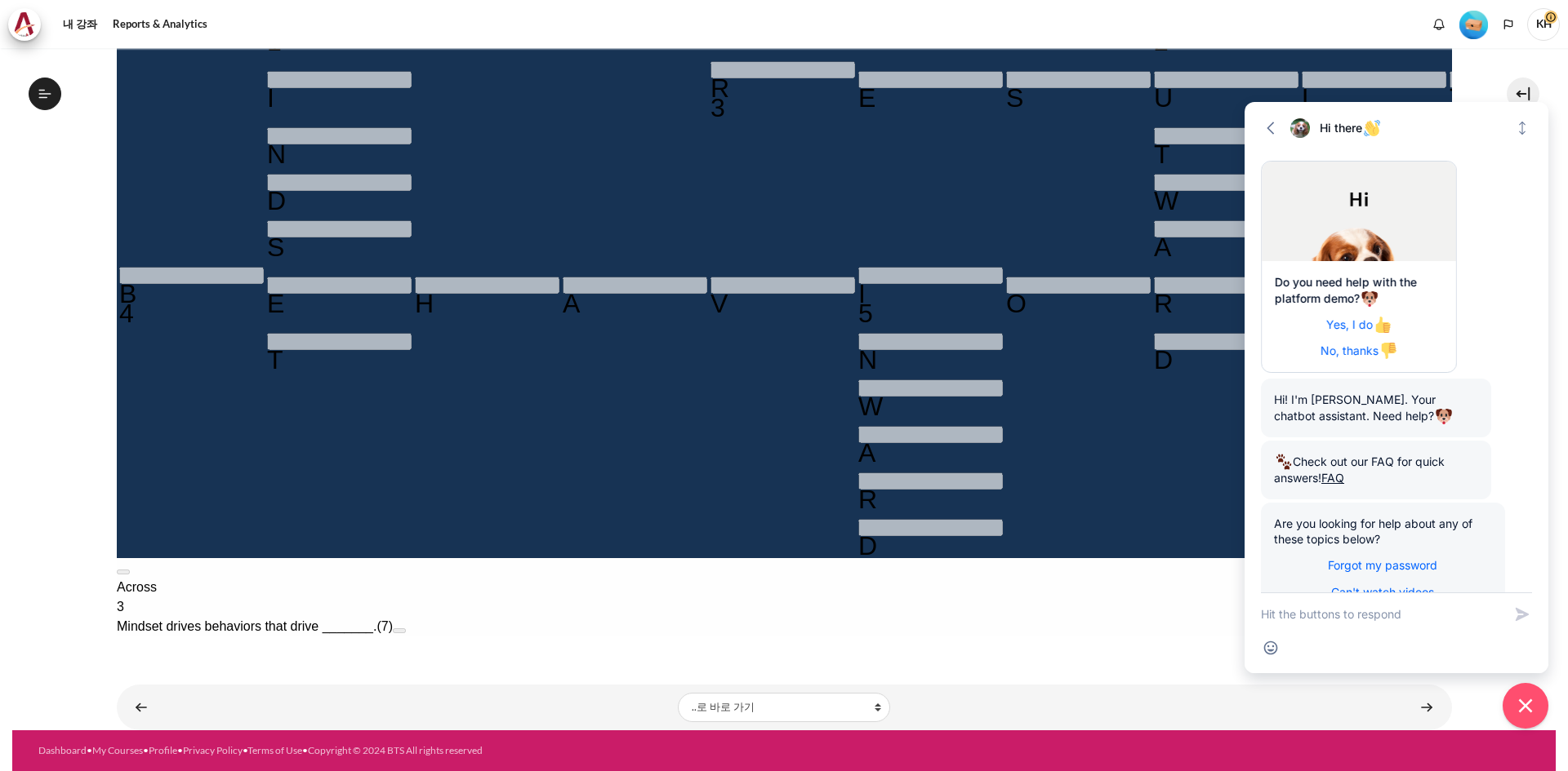
scroll to position [61, 0]
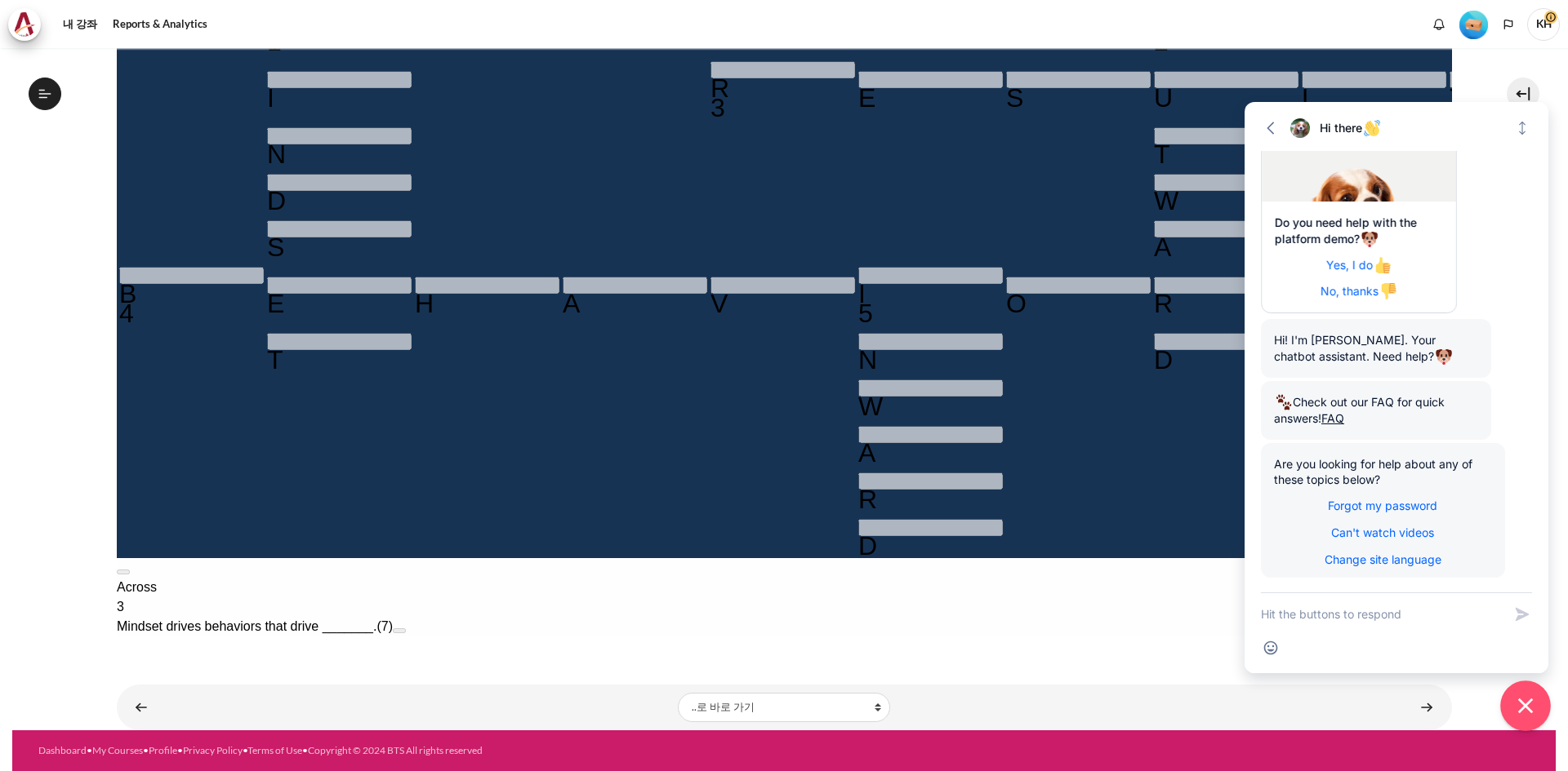
drag, startPoint x: 1528, startPoint y: 702, endPoint x: 1500, endPoint y: 696, distance: 28.6
click at [1525, 702] on icon "Close chat widget" at bounding box center [1525, 706] width 25 height 25
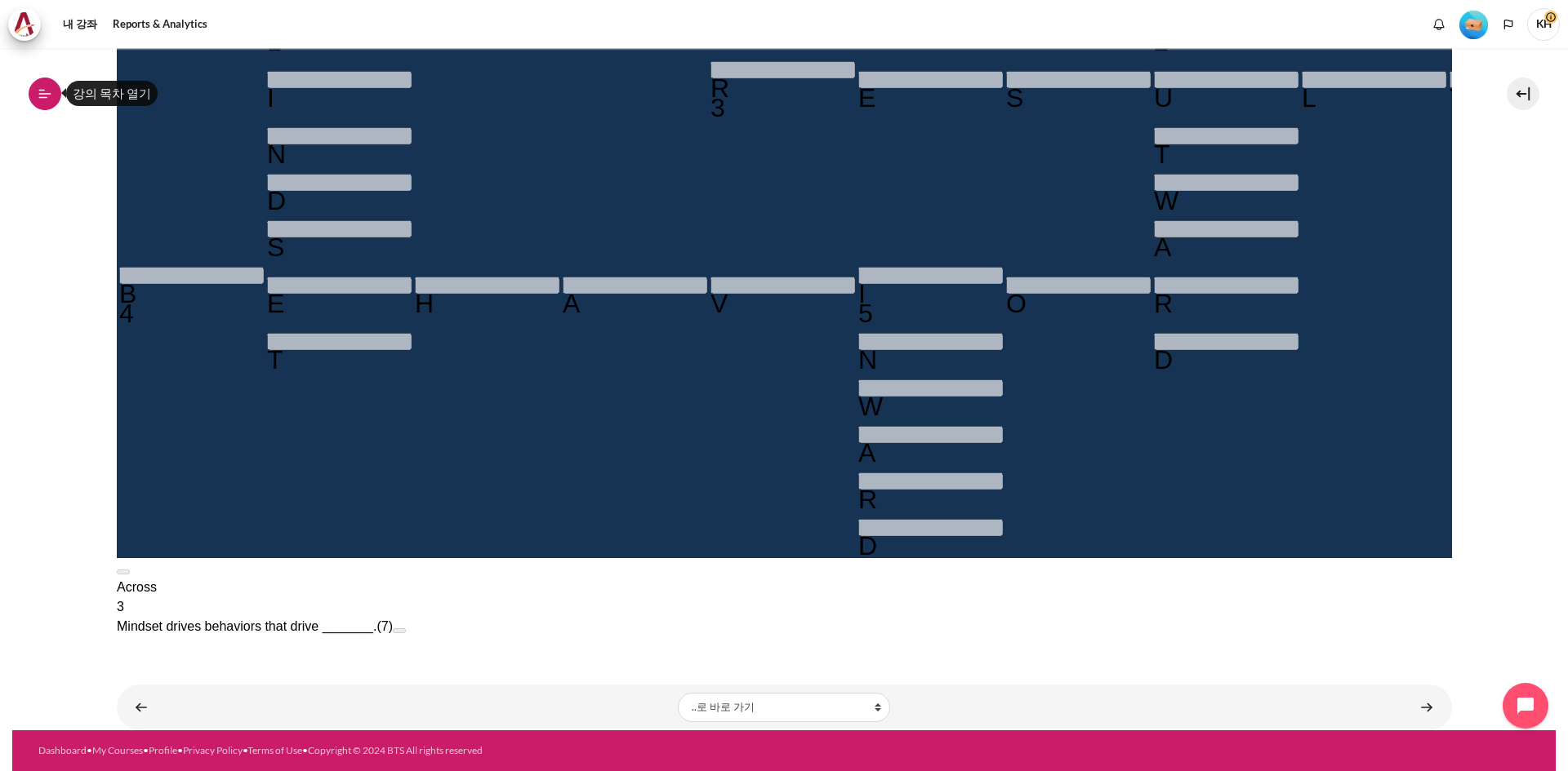
click at [39, 92] on icon at bounding box center [45, 94] width 15 height 15
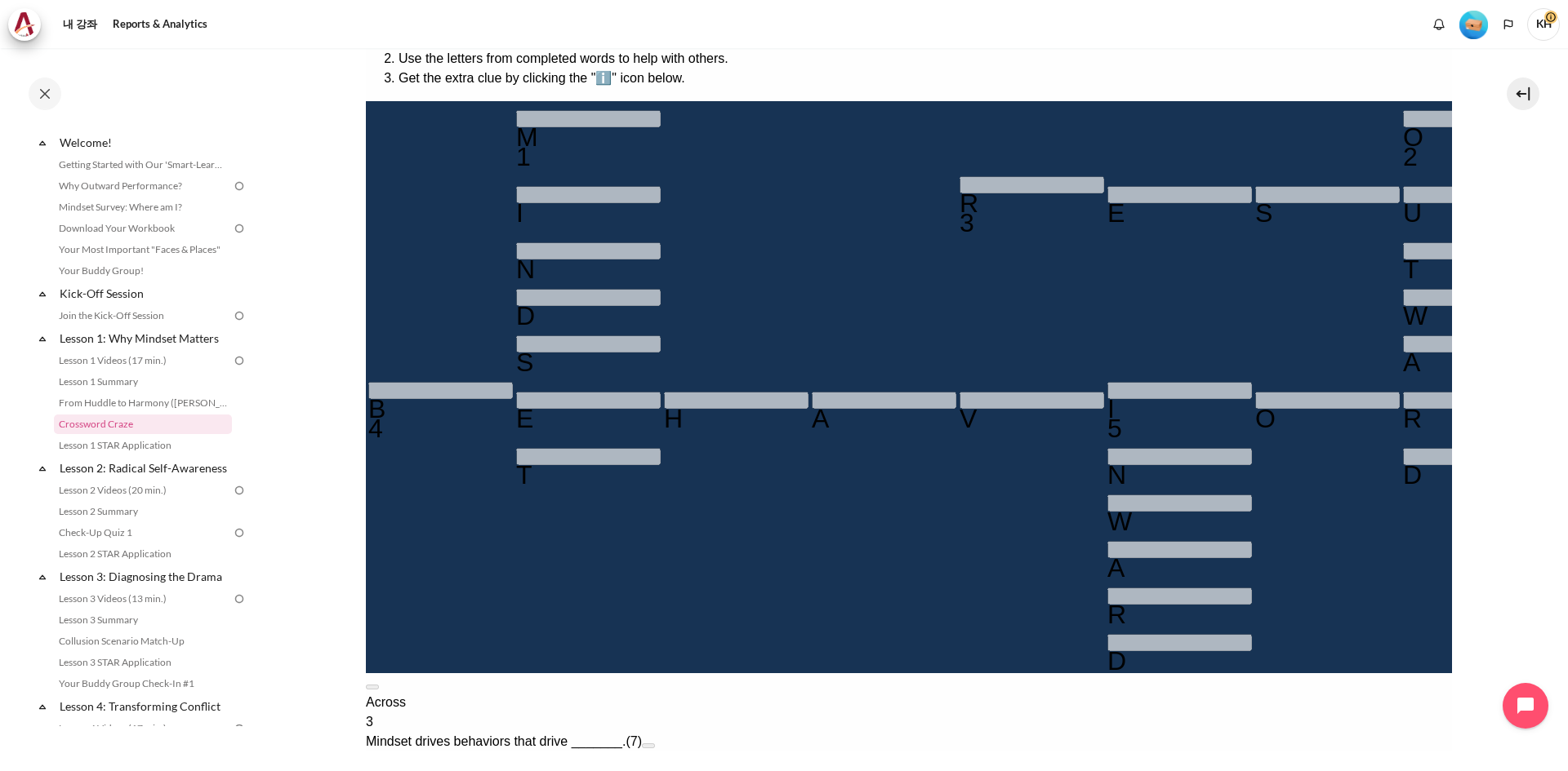
scroll to position [340, 0]
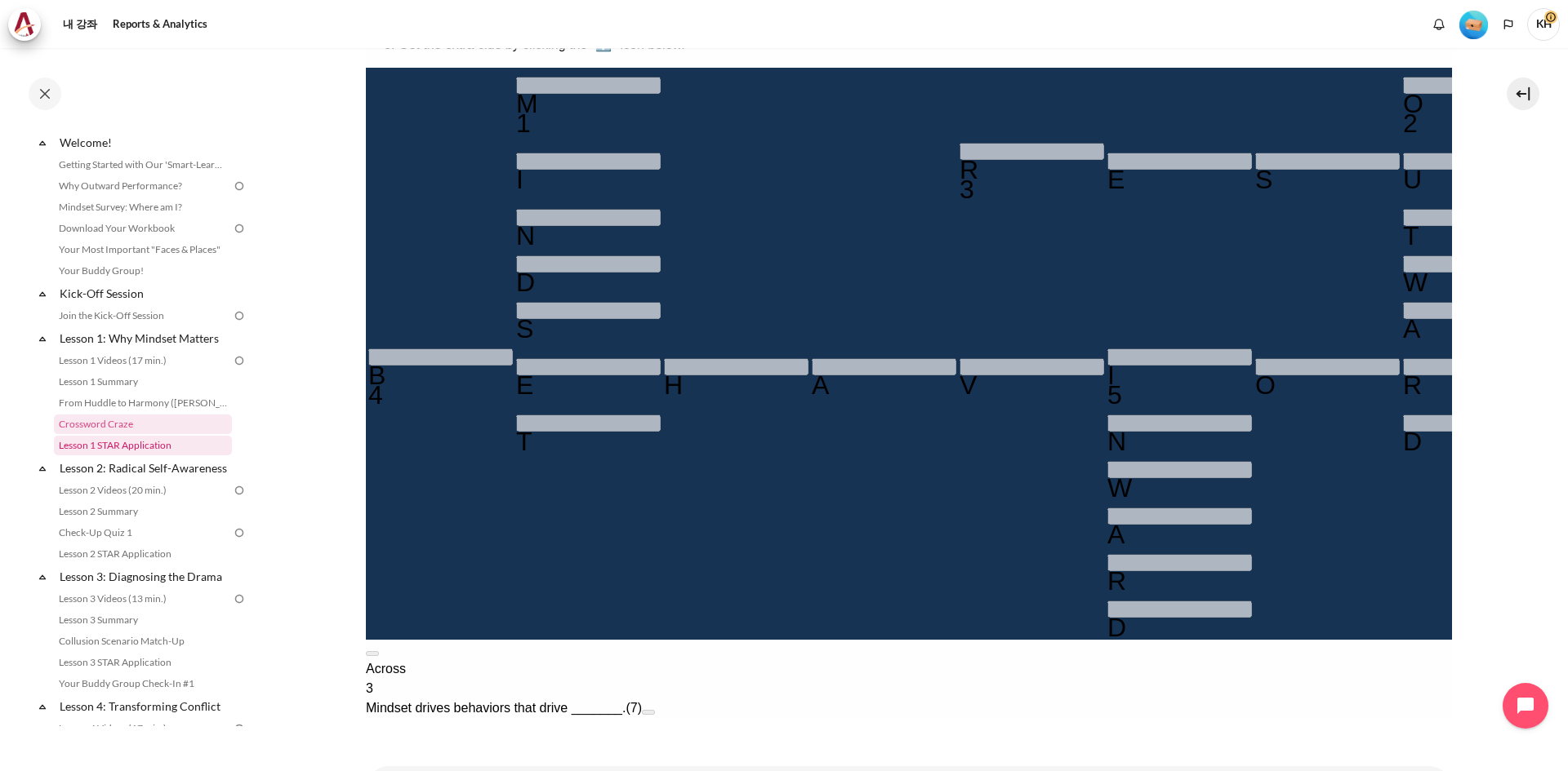
click at [152, 447] on link "Lesson 1 STAR Application" at bounding box center [143, 446] width 178 height 20
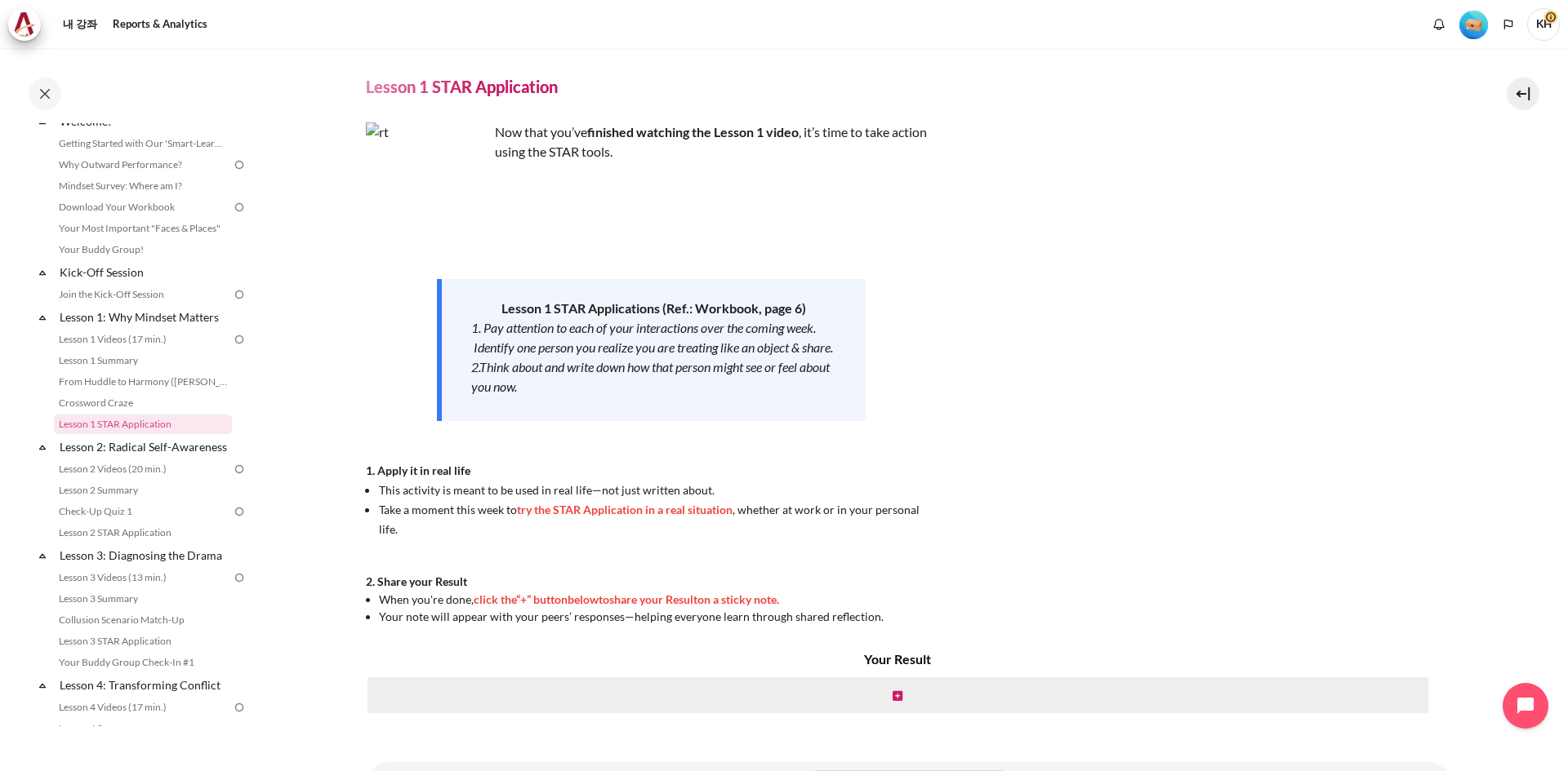
scroll to position [35, 0]
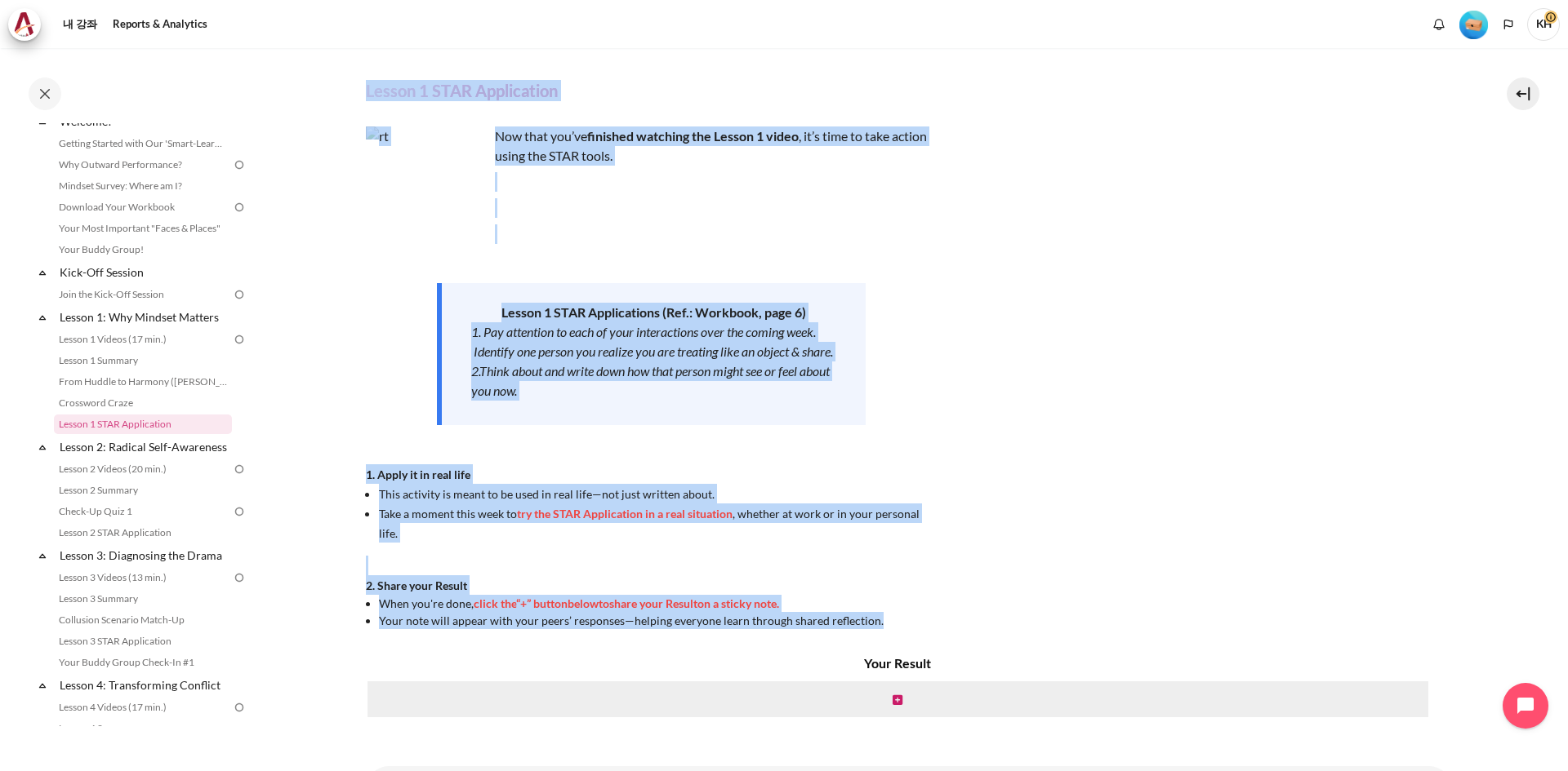
drag, startPoint x: 369, startPoint y: 83, endPoint x: 1069, endPoint y: 621, distance: 882.9
click at [1077, 620] on div "내 강좌 KR B2 Lesson 1: Why Mindset Matters Lesson 1 STAR Application Lesson 1 STA…" at bounding box center [909, 412] width 1086 height 799
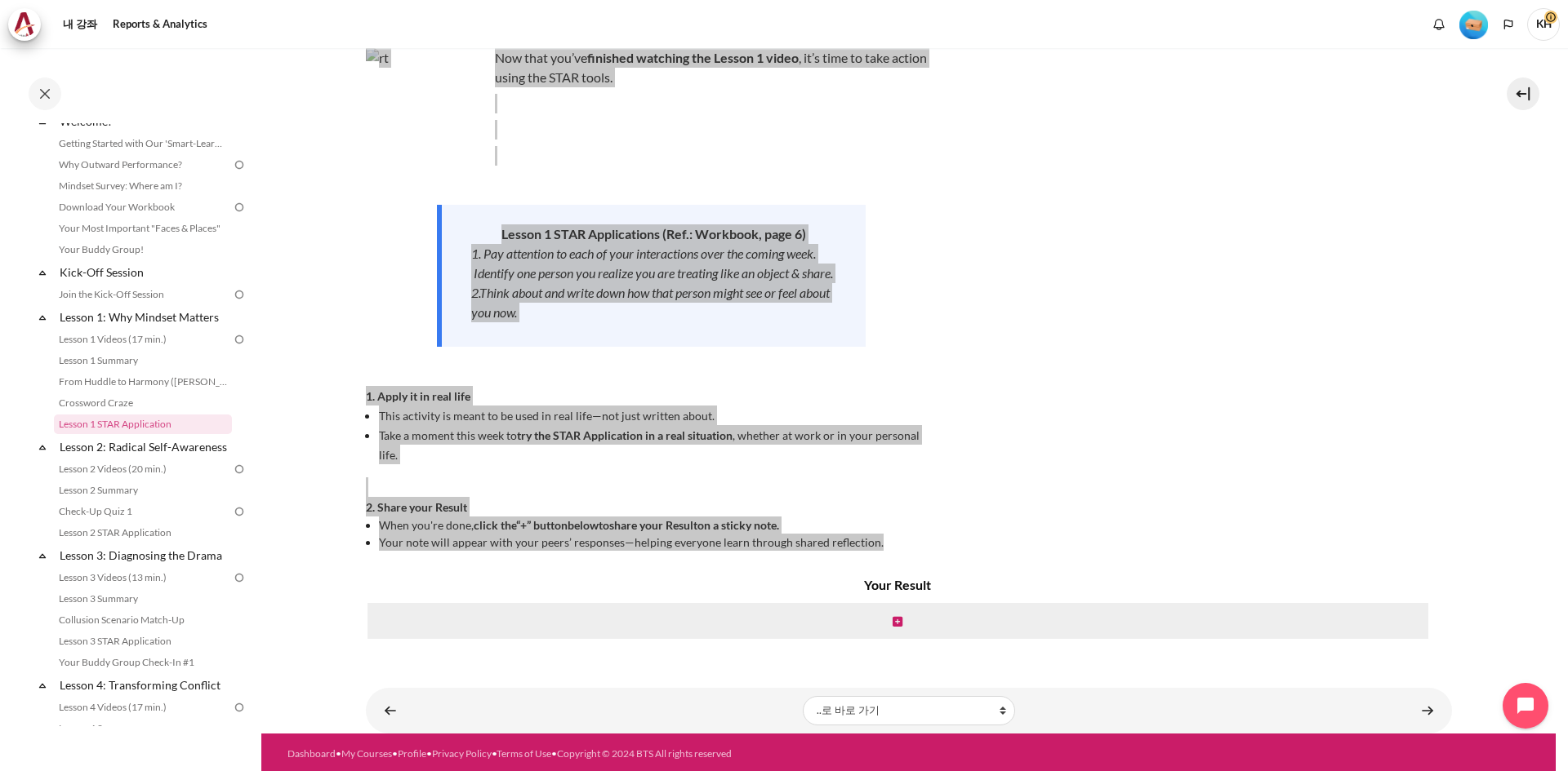
scroll to position [117, 0]
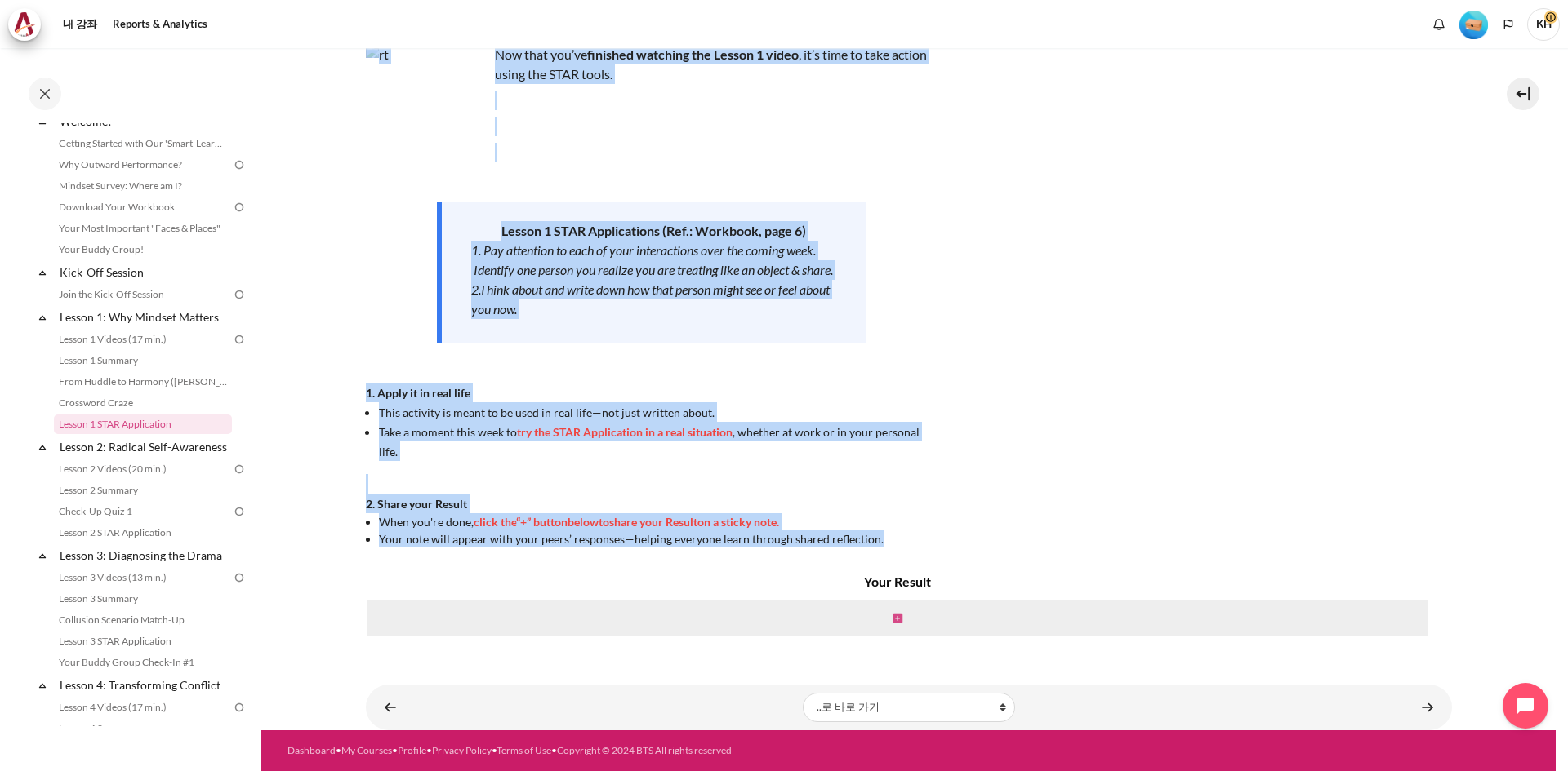
click at [894, 619] on icon "내용" at bounding box center [897, 619] width 10 height 11
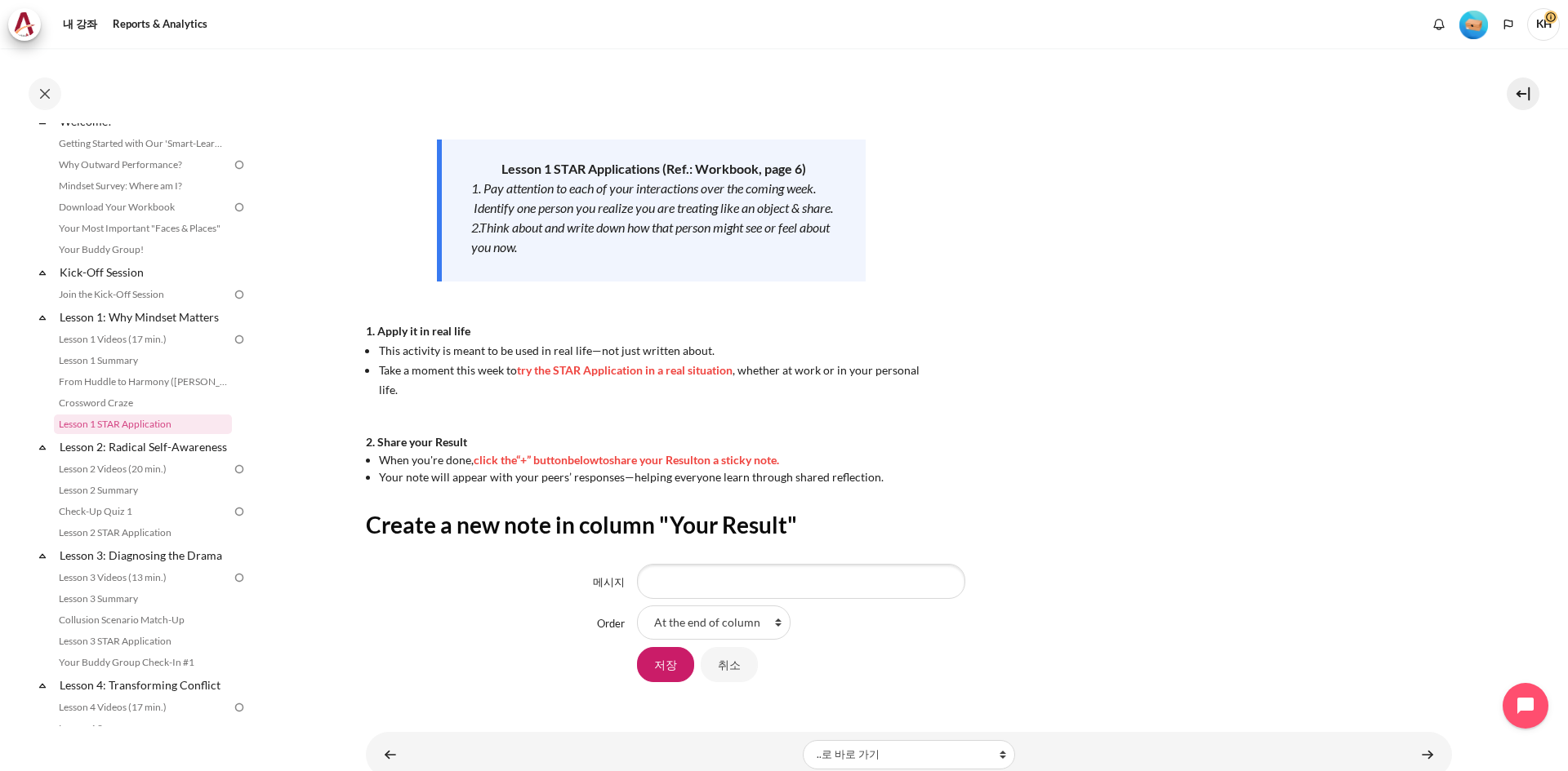
scroll to position [226, 0]
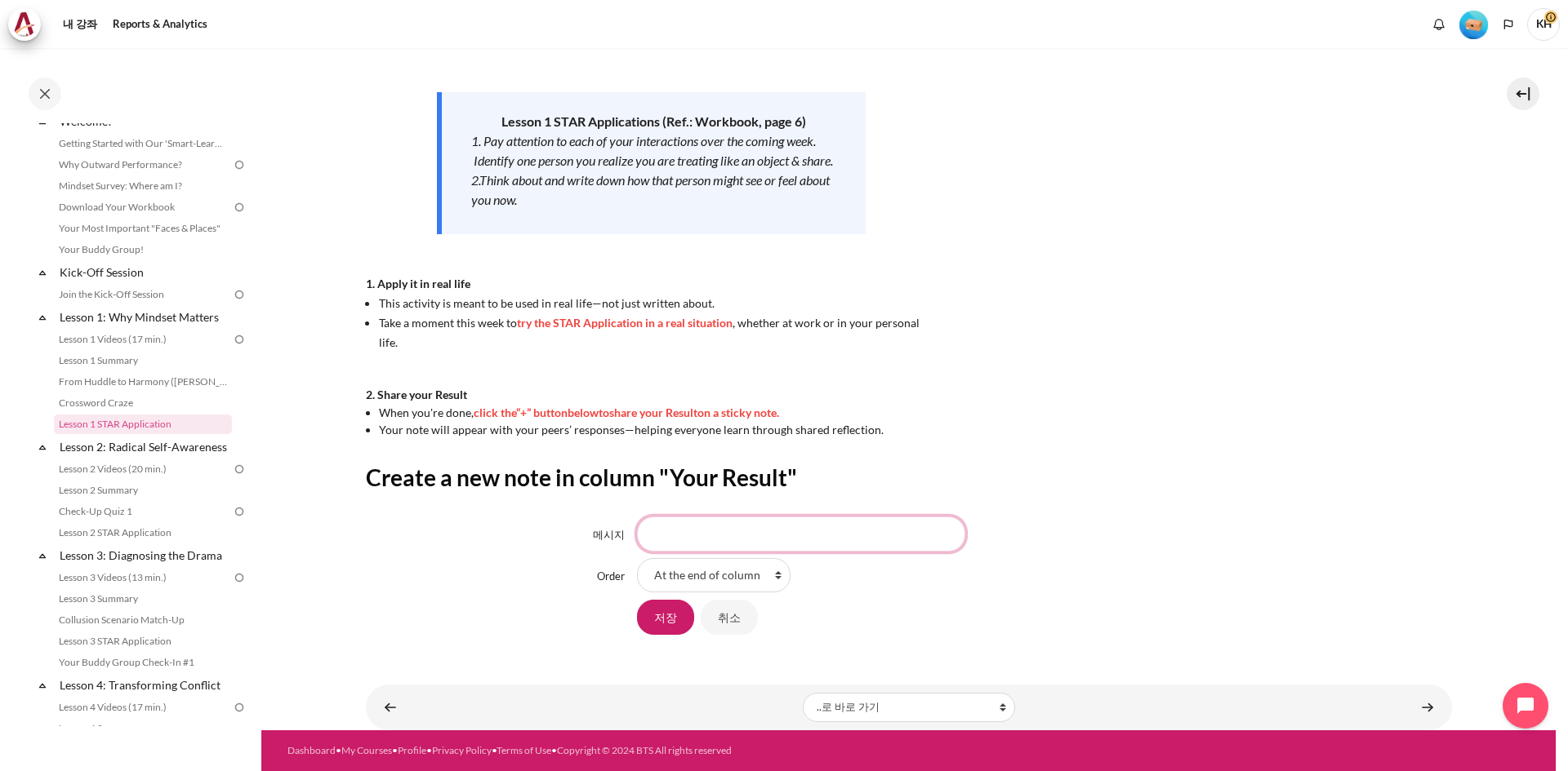
click at [680, 543] on input "메시지" at bounding box center [801, 534] width 328 height 34
click at [771, 575] on select "At the end of column First place in column" at bounding box center [714, 576] width 154 height 34
click at [997, 601] on div "저장 취소" at bounding box center [1045, 617] width 815 height 37
click at [659, 617] on input "저장" at bounding box center [666, 617] width 57 height 34
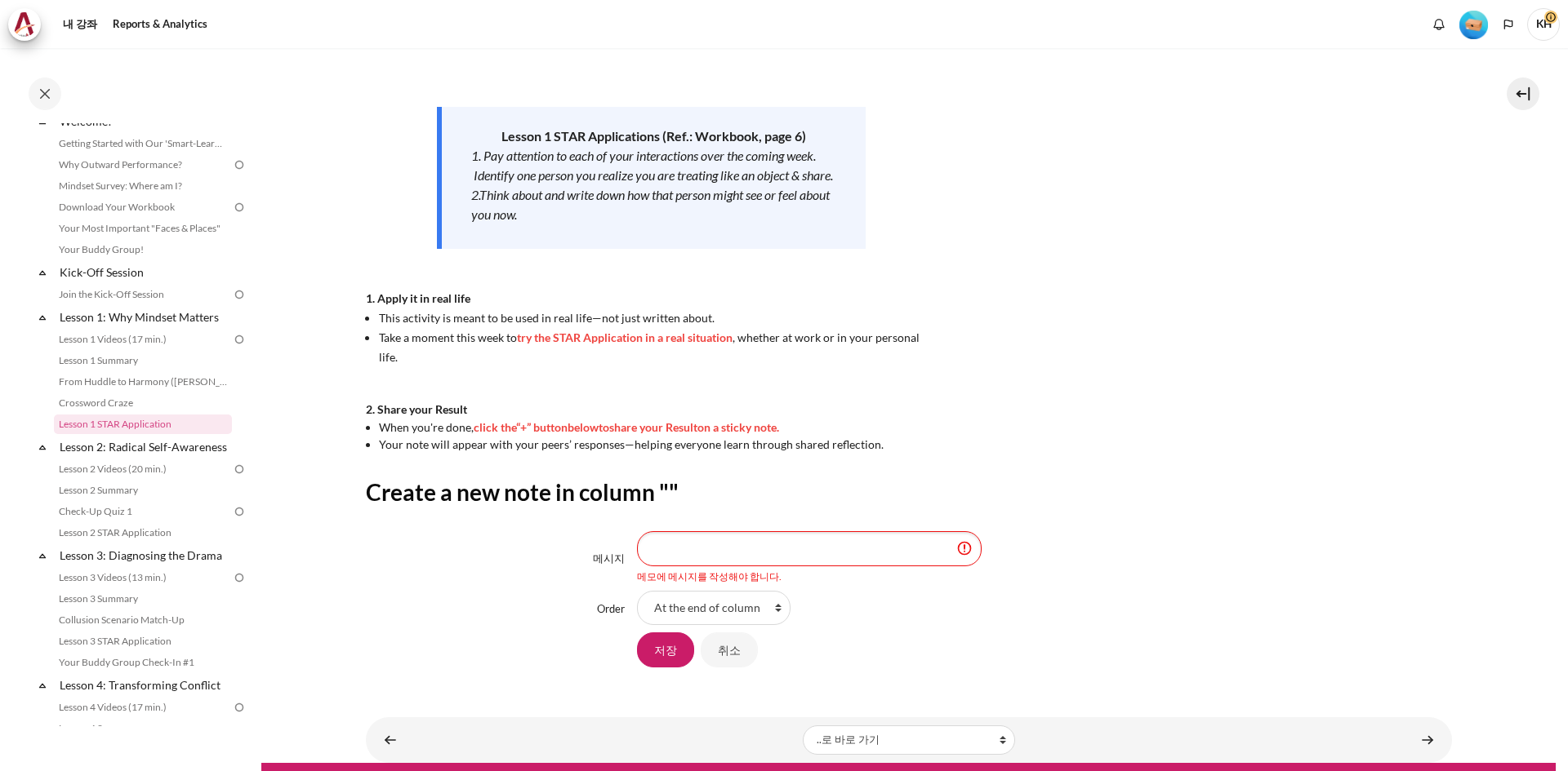
scroll to position [244, 0]
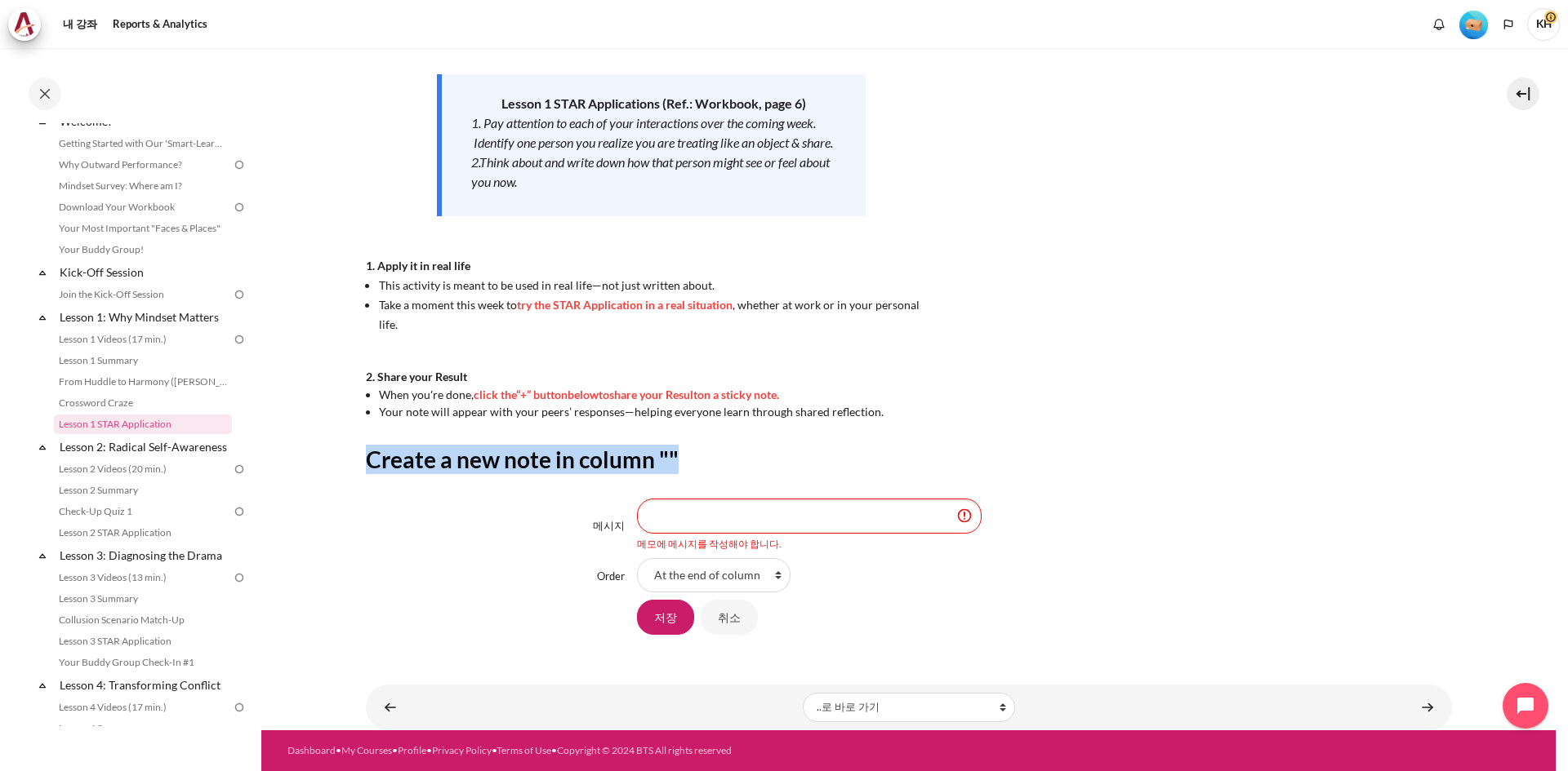
drag, startPoint x: 359, startPoint y: 456, endPoint x: 680, endPoint y: 474, distance: 321.5
click at [680, 474] on section "내 강좌 KR B2 Lesson 1: Why Mindset Matters Lesson 1 STAR Application Lesson 1 STA…" at bounding box center [908, 267] width 1294 height 926
click at [494, 491] on div "Create a new note in column "" 메시지 메모에 메시지를 작성해야 합니다. Order At the end of colum…" at bounding box center [909, 540] width 1086 height 191
drag, startPoint x: 504, startPoint y: 589, endPoint x: 517, endPoint y: 589, distance: 13.0
click at [509, 589] on div "Order At the end of column First place in column" at bounding box center [909, 576] width 1086 height 34
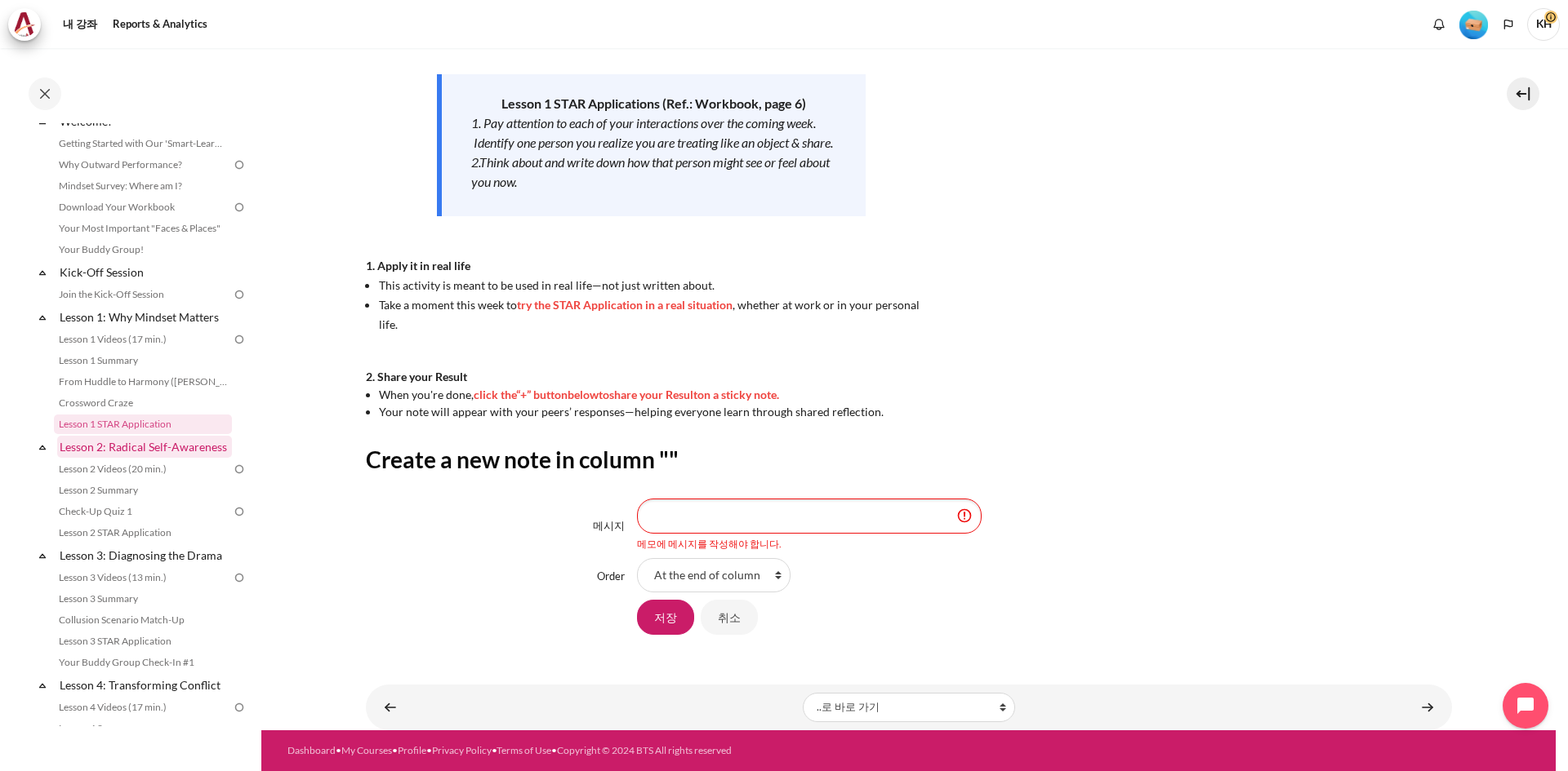
click at [139, 450] on link "Lesson 2: Radical Self-Awareness" at bounding box center [145, 446] width 175 height 22
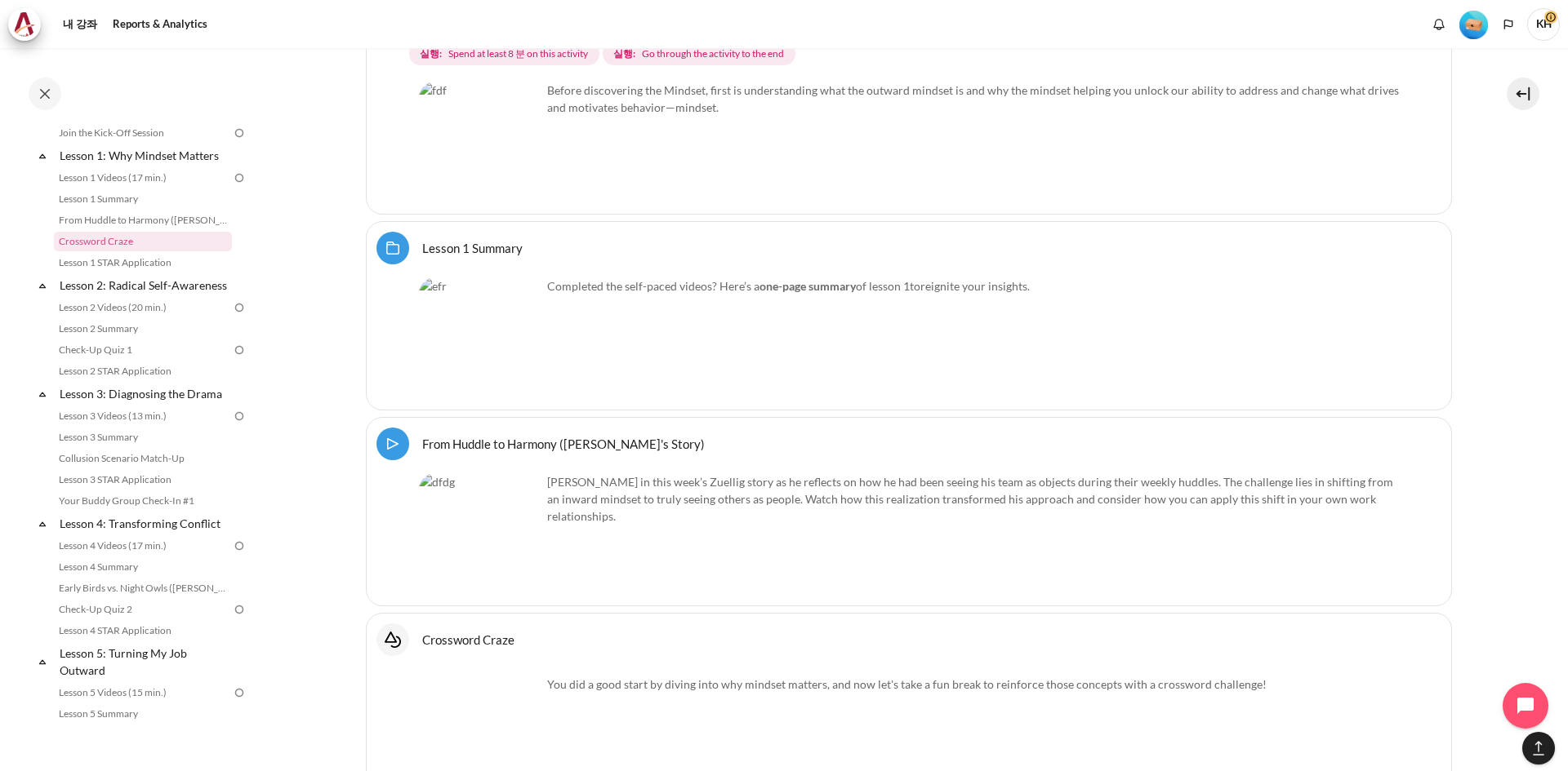
scroll to position [2642, 0]
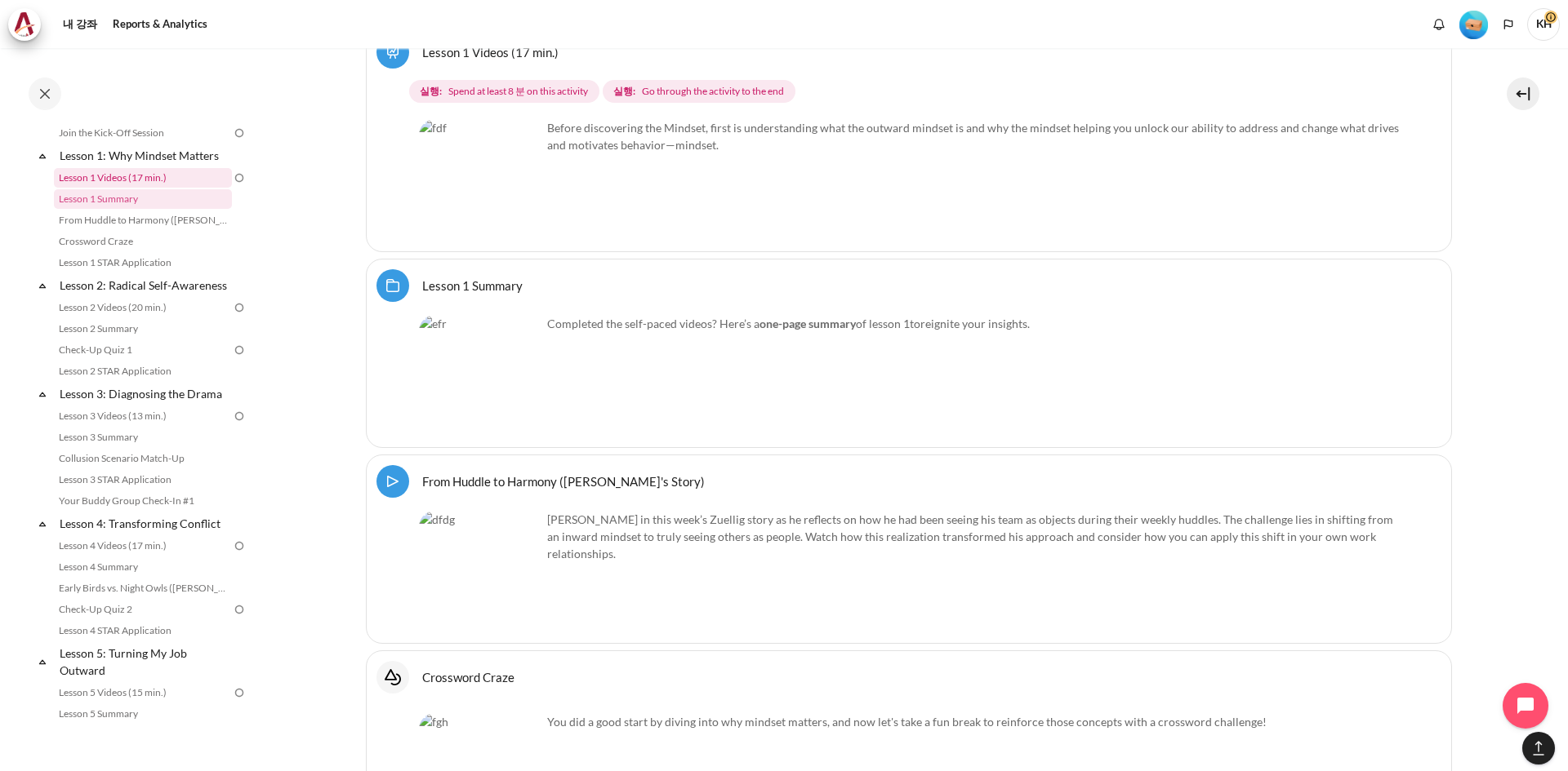
click at [142, 181] on link "Lesson 1 Videos (17 min.)" at bounding box center [143, 178] width 178 height 20
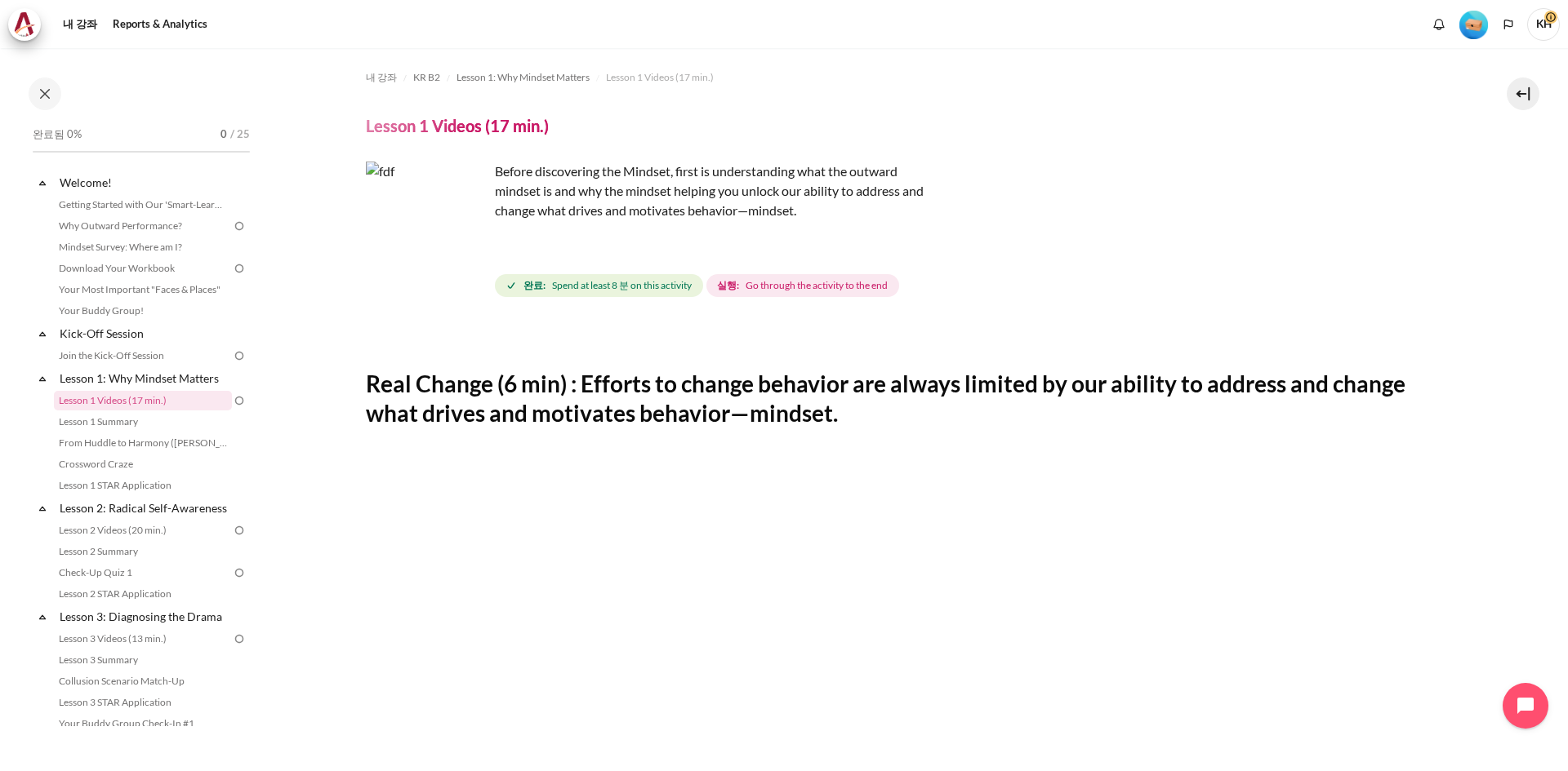
click at [827, 287] on span "Go through the activity to the end" at bounding box center [817, 285] width 142 height 15
click at [738, 280] on strong "실행:" at bounding box center [728, 285] width 22 height 15
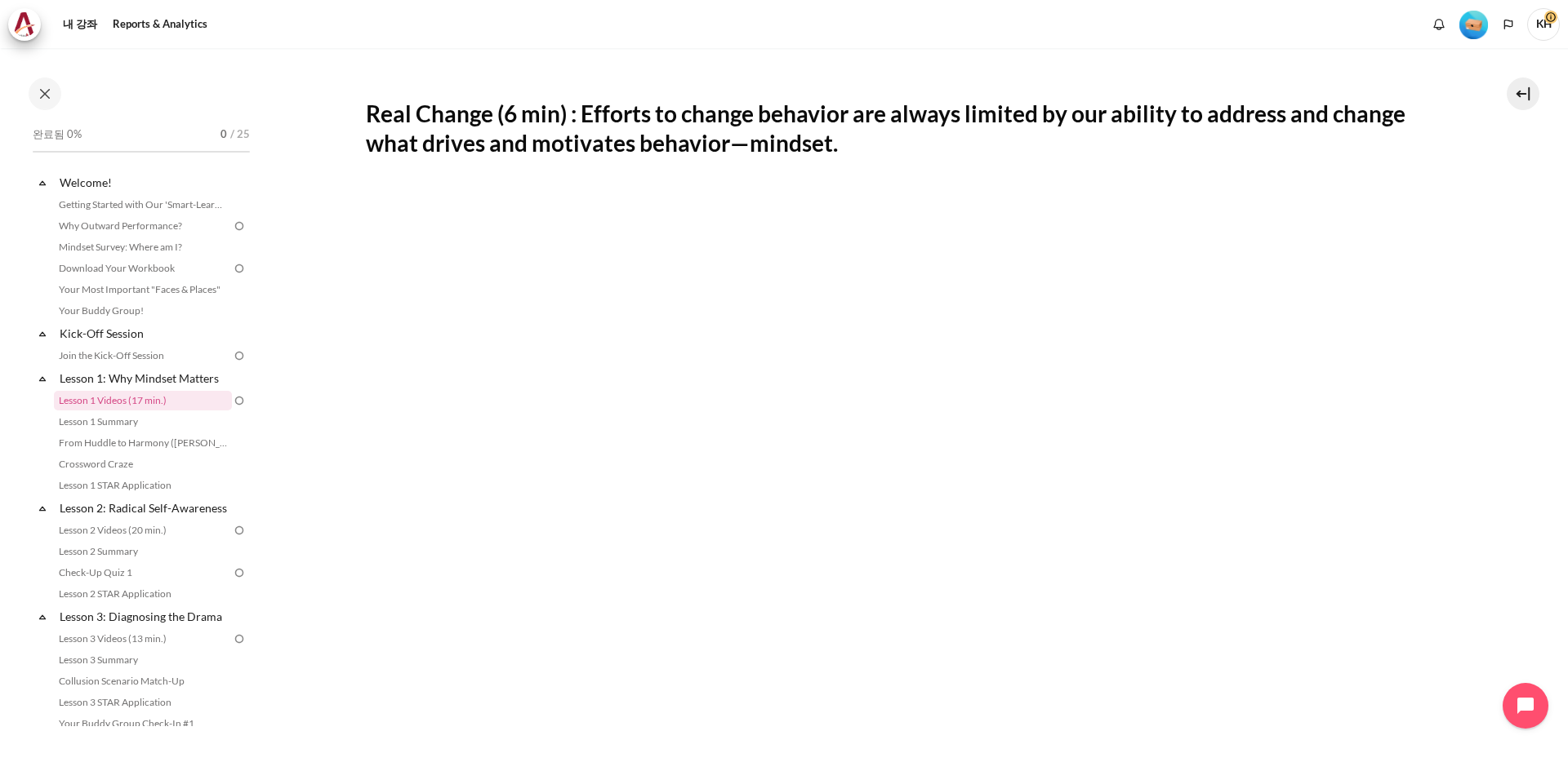
scroll to position [326, 0]
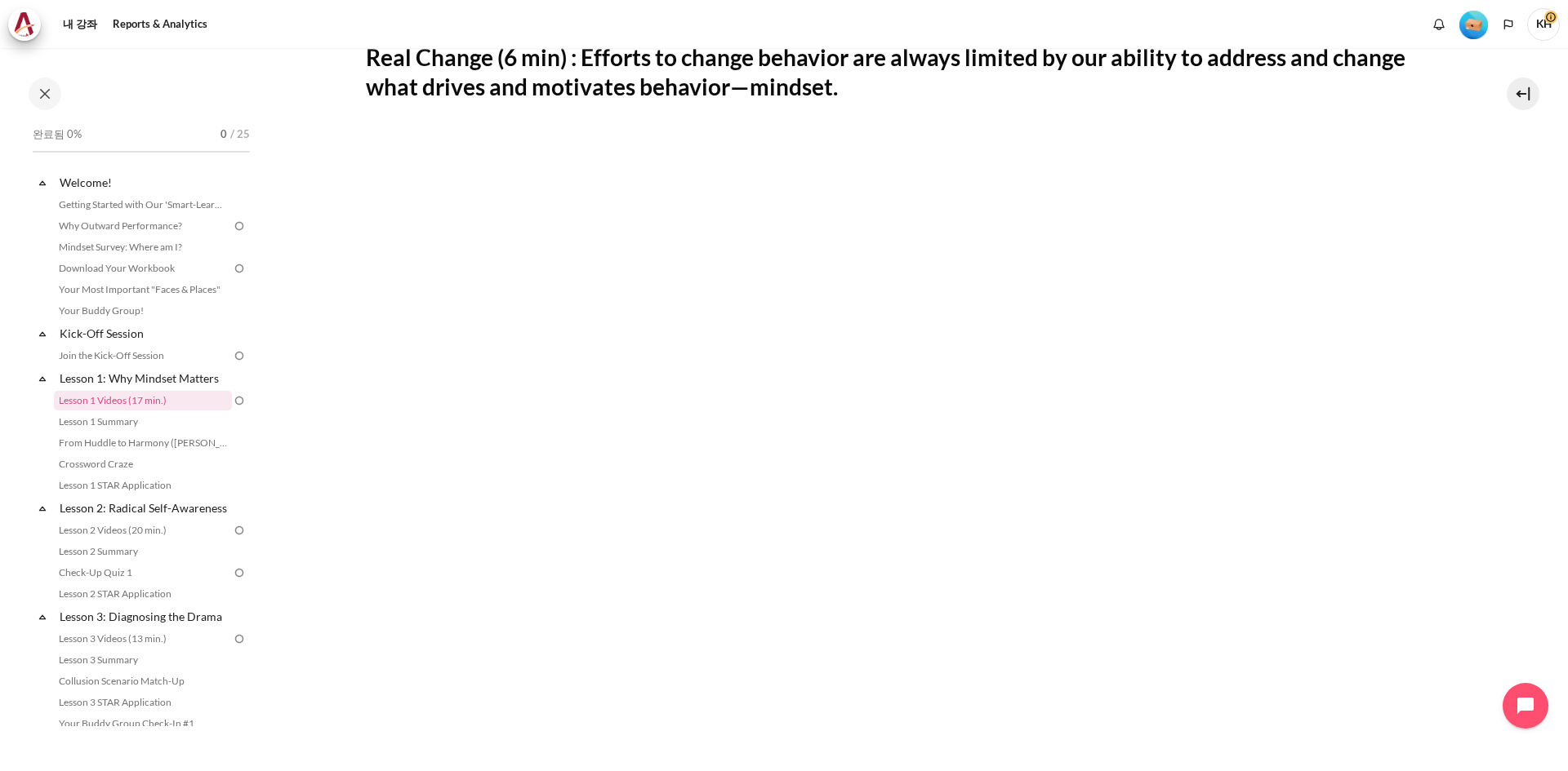
click at [1301, 101] on h2 "Real Change (6 min) : Efforts to change behavior are always limited by our abil…" at bounding box center [909, 72] width 1086 height 60
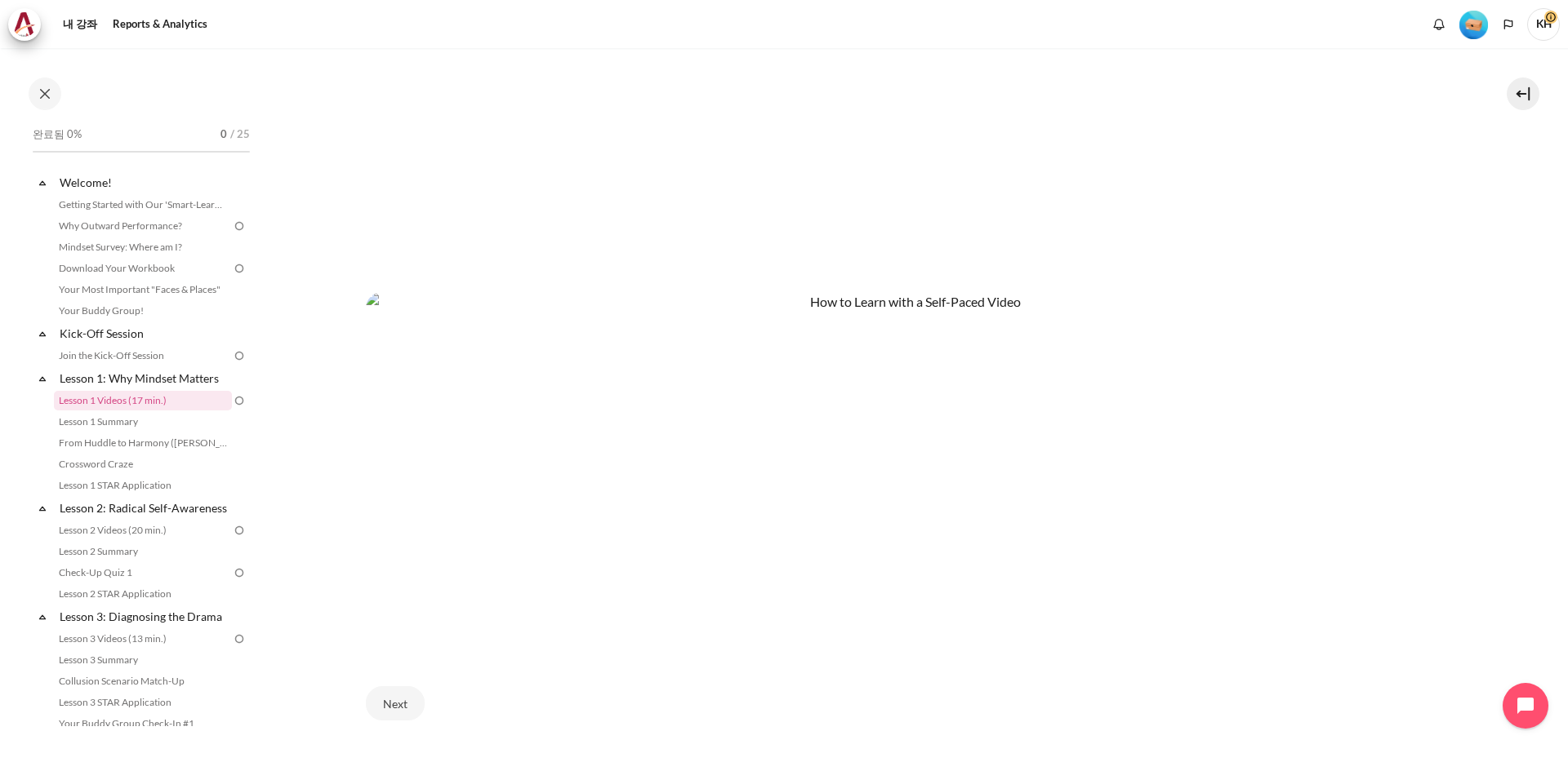
scroll to position [898, 0]
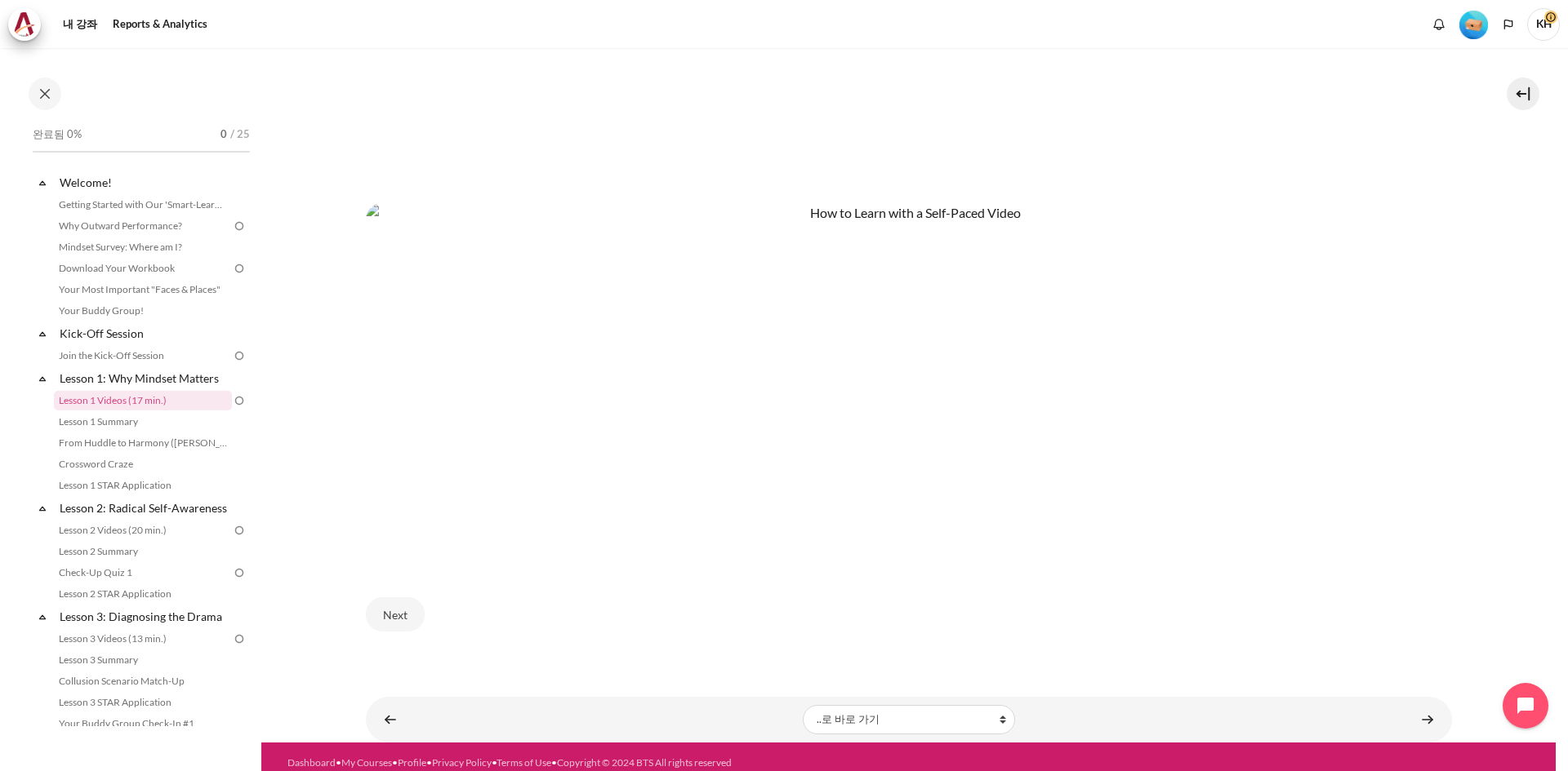
click at [629, 477] on img "내용" at bounding box center [909, 381] width 1086 height 356
click at [637, 491] on img "내용" at bounding box center [909, 381] width 1086 height 356
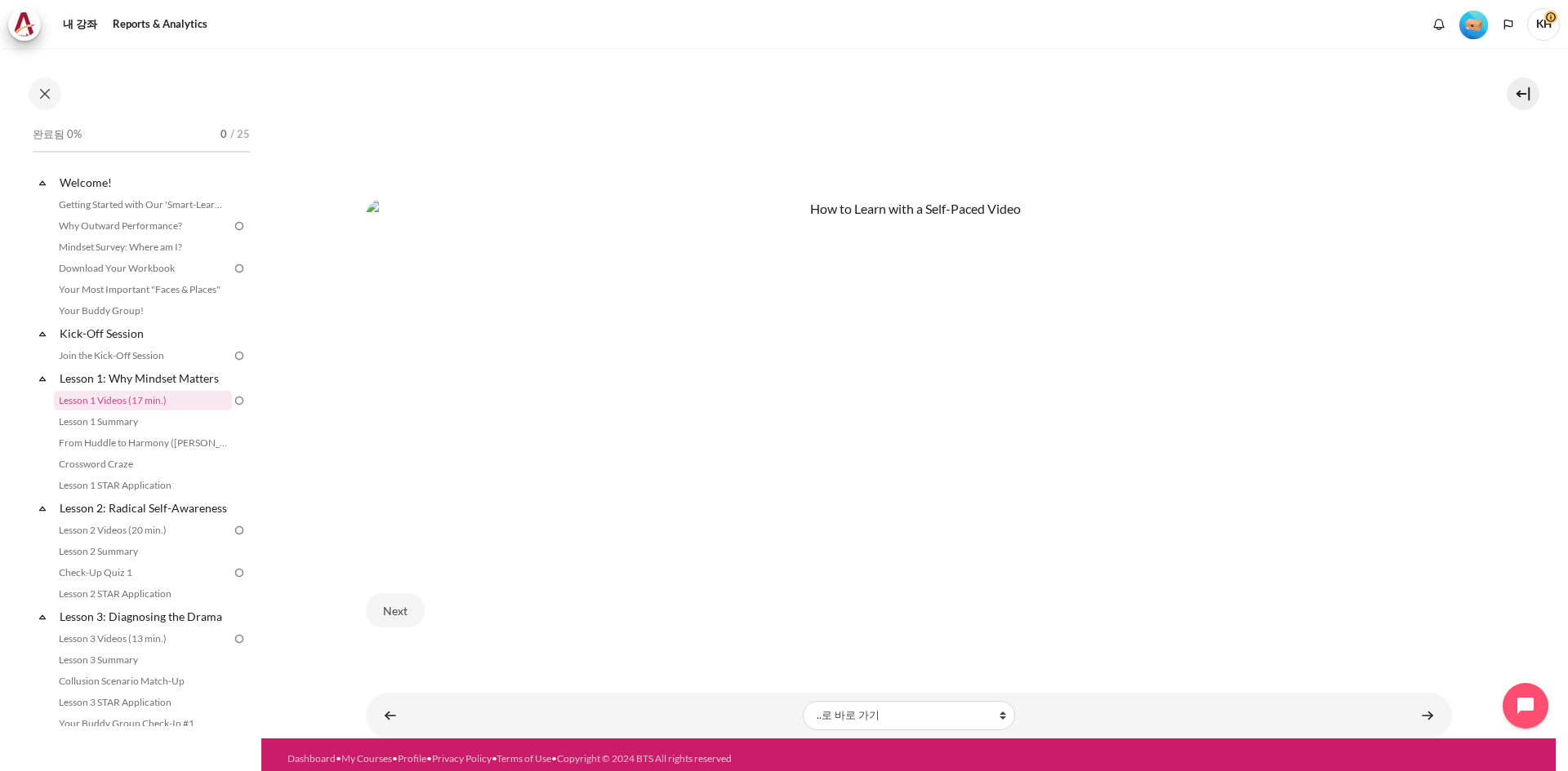
scroll to position [903, 0]
click at [393, 602] on button "Next" at bounding box center [395, 610] width 59 height 34
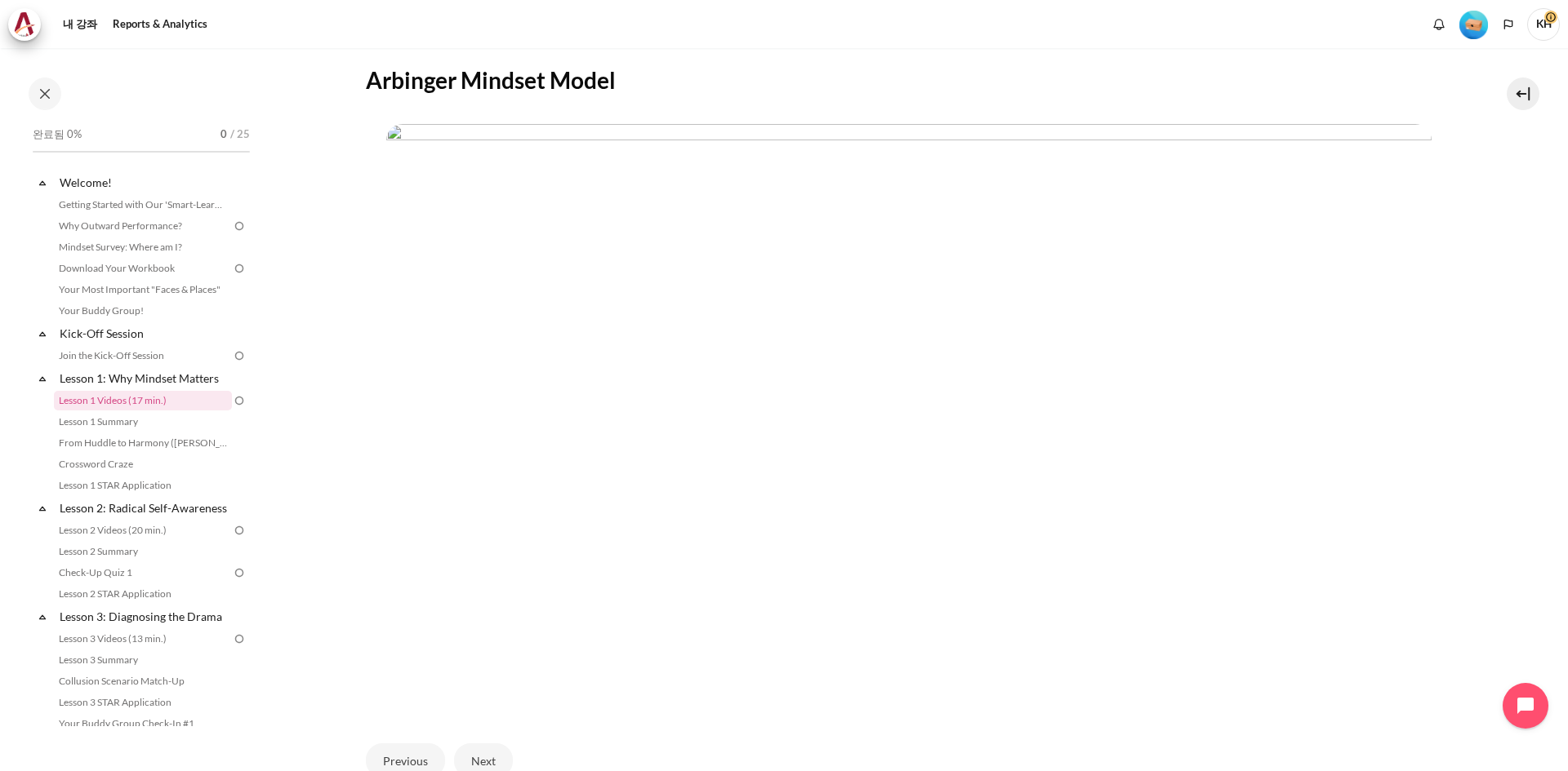
scroll to position [462, 0]
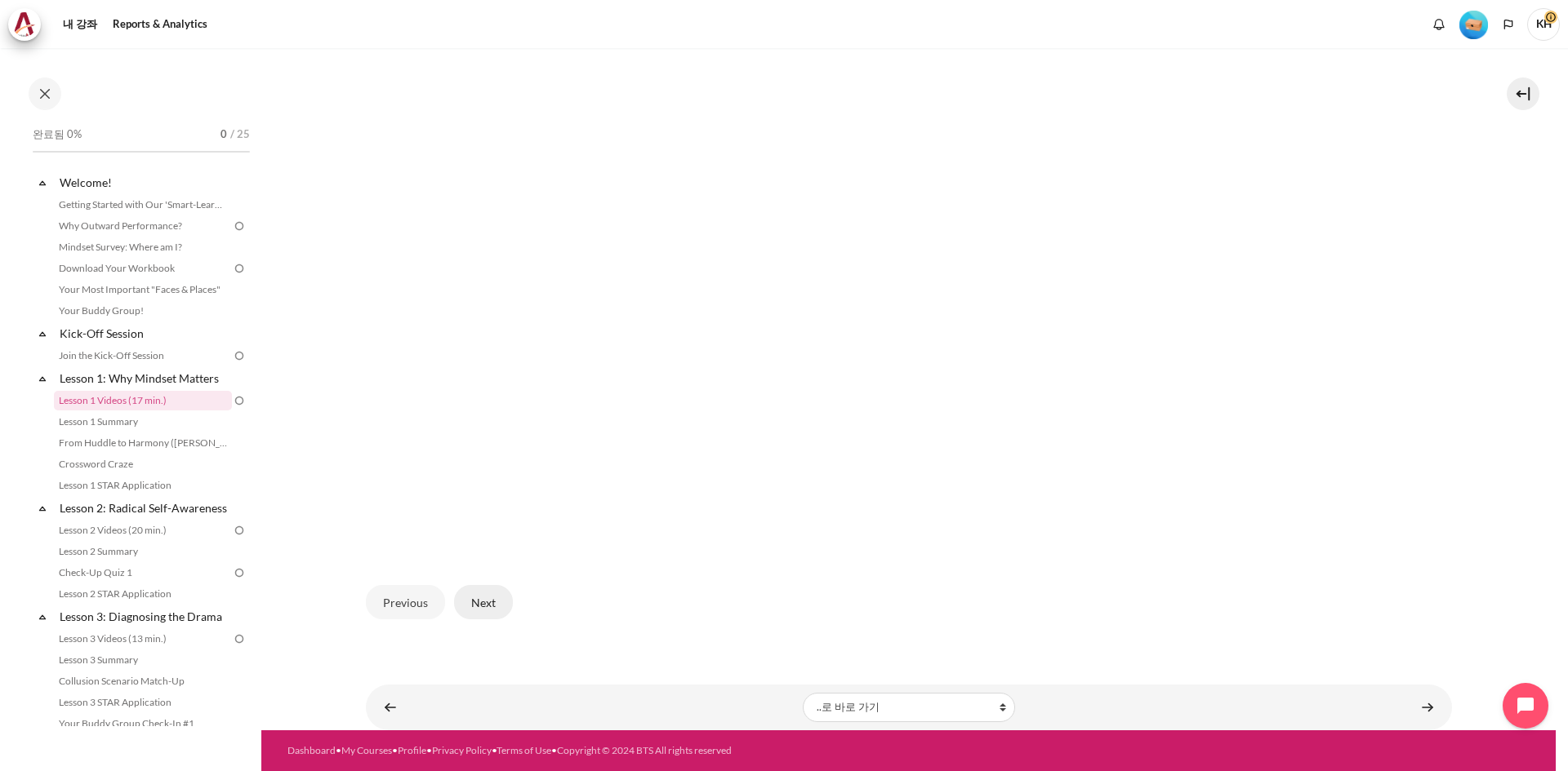
click at [479, 610] on button "Next" at bounding box center [483, 603] width 59 height 34
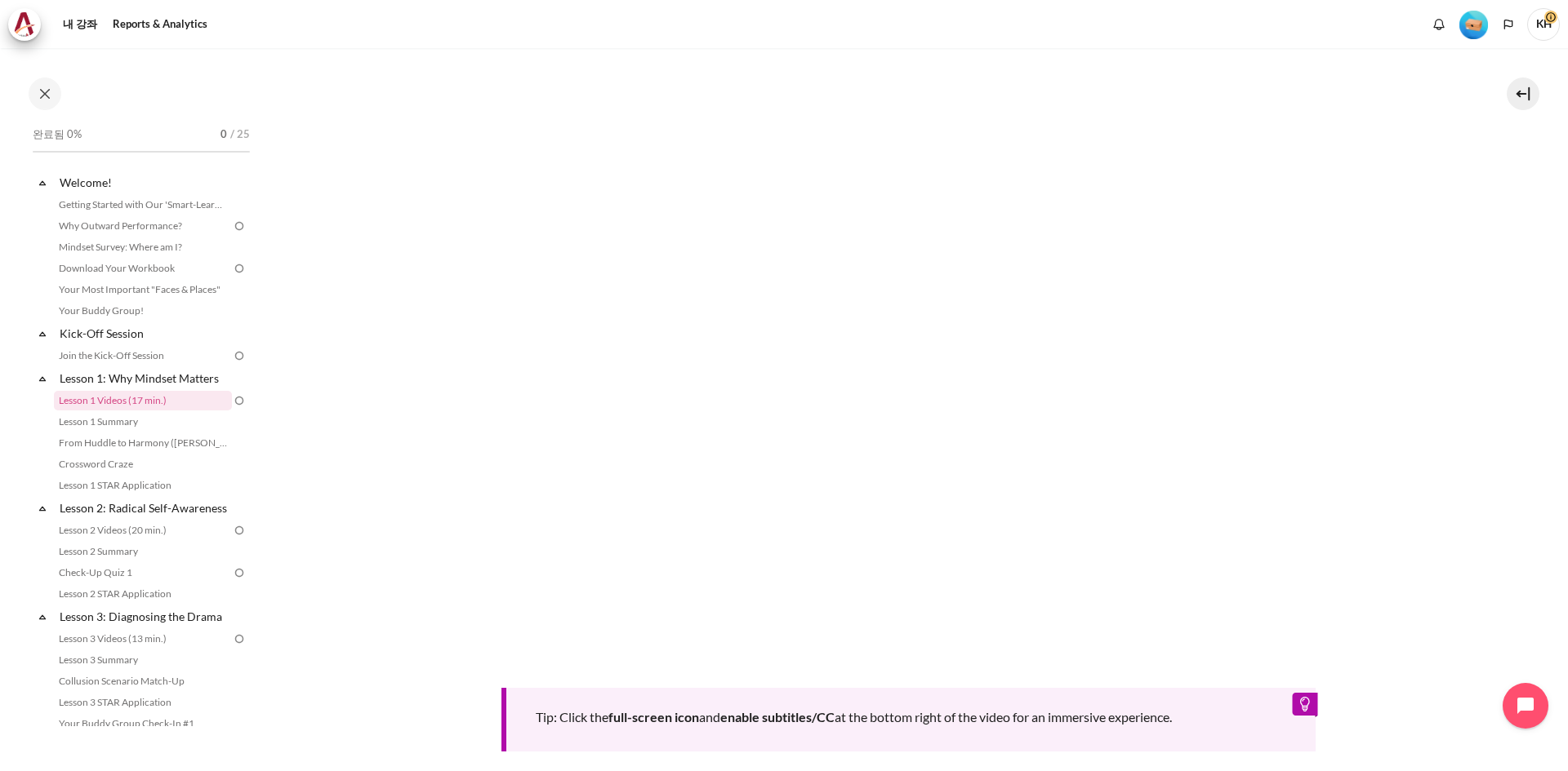
scroll to position [408, 0]
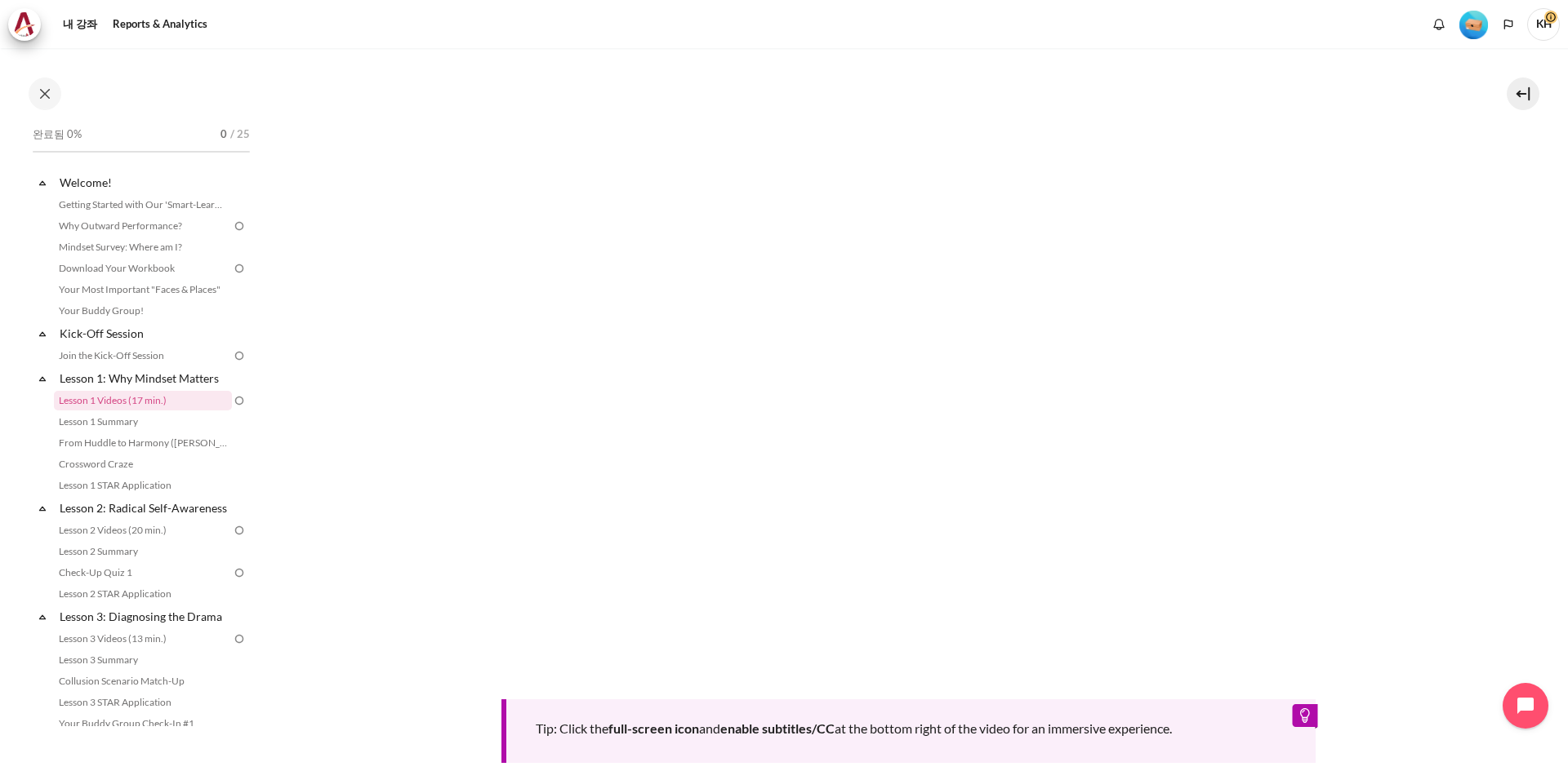
drag, startPoint x: 1379, startPoint y: 655, endPoint x: 1402, endPoint y: 702, distance: 52.3
click at [1402, 702] on div "Tip: Click the full-screen icon and enable subtitles/CC at the bottom right of …" at bounding box center [909, 406] width 1086 height 714
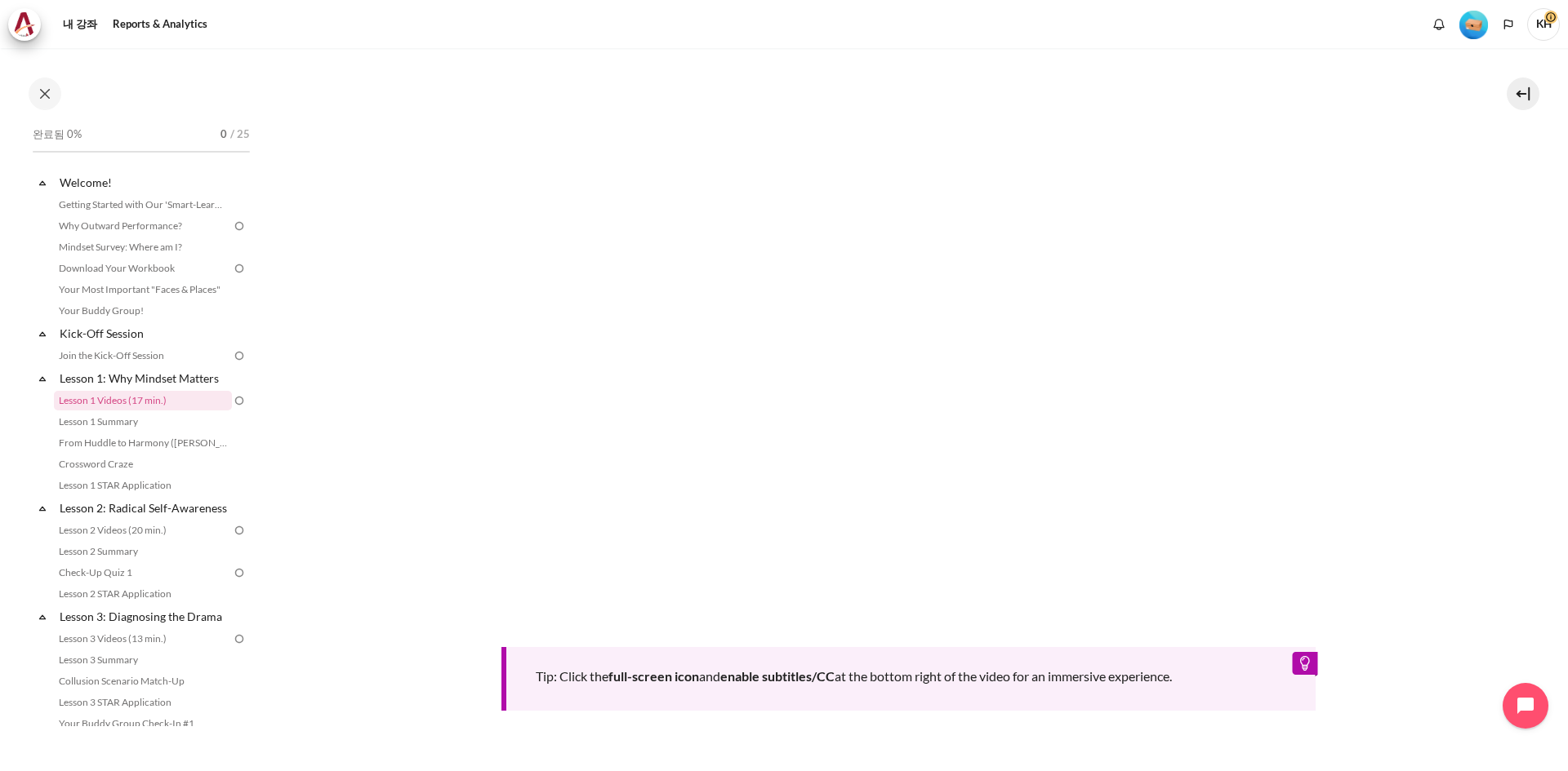
scroll to position [650, 0]
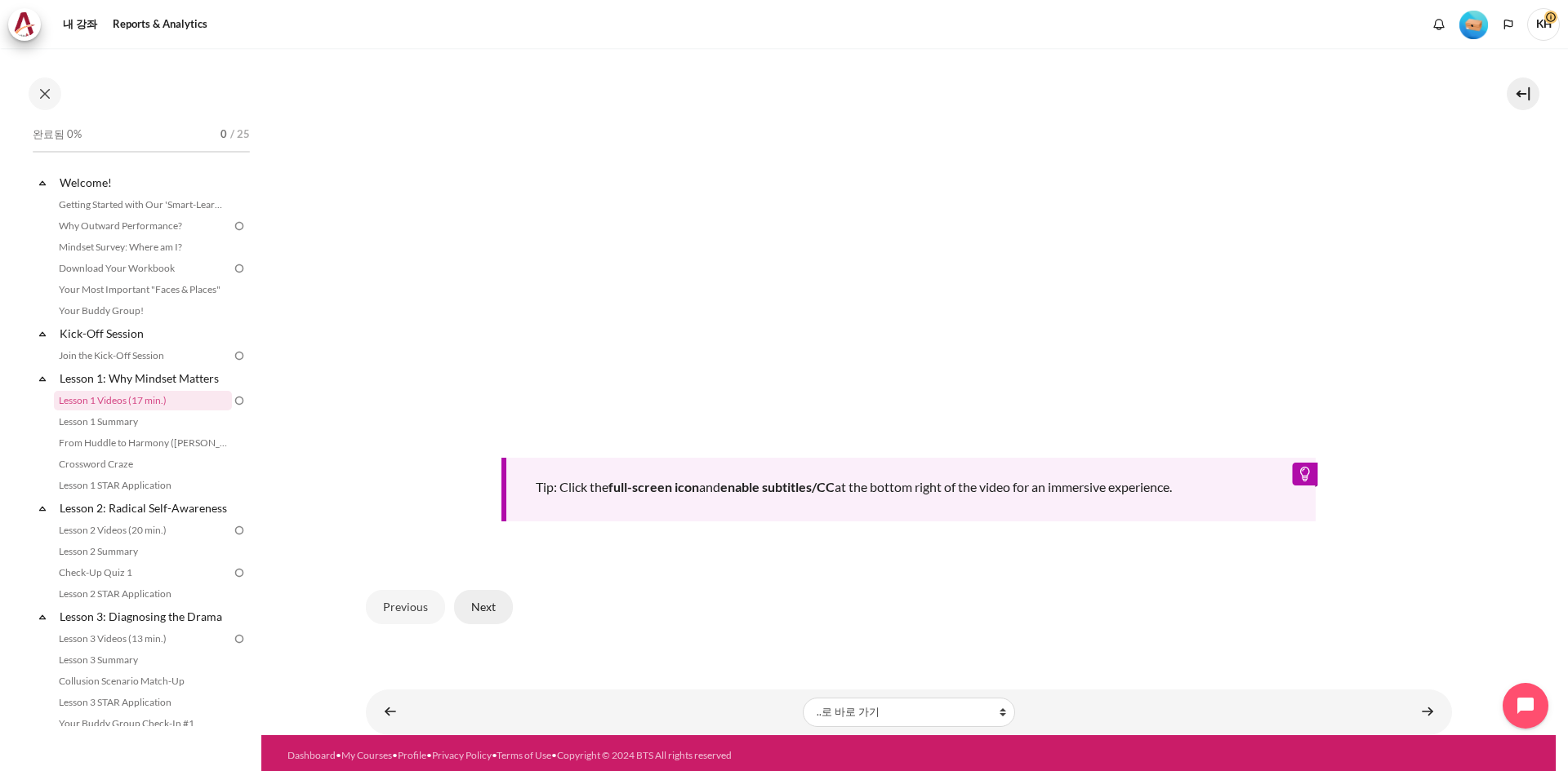
click at [478, 605] on button "Next" at bounding box center [483, 607] width 59 height 34
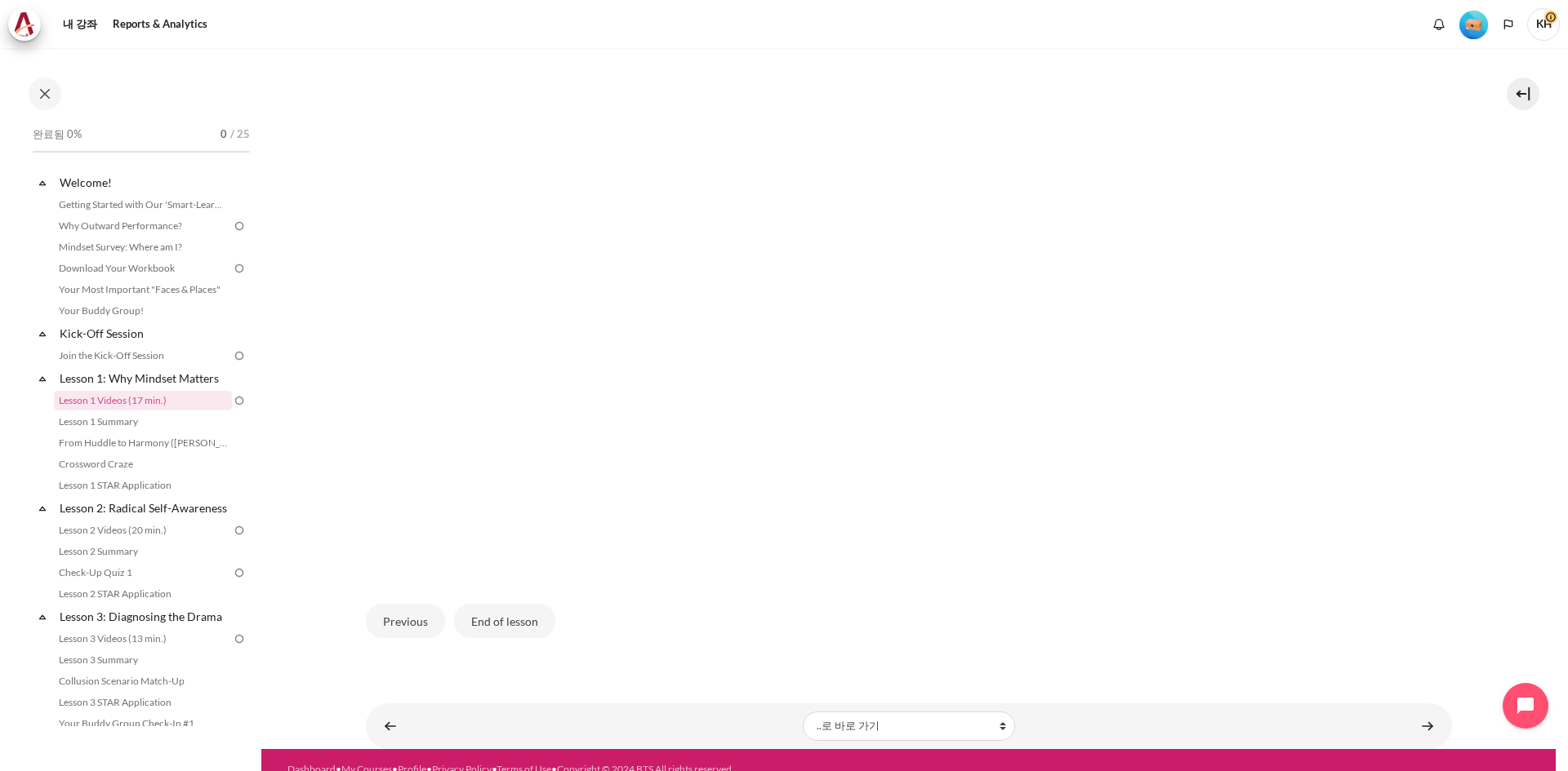
scroll to position [462, 0]
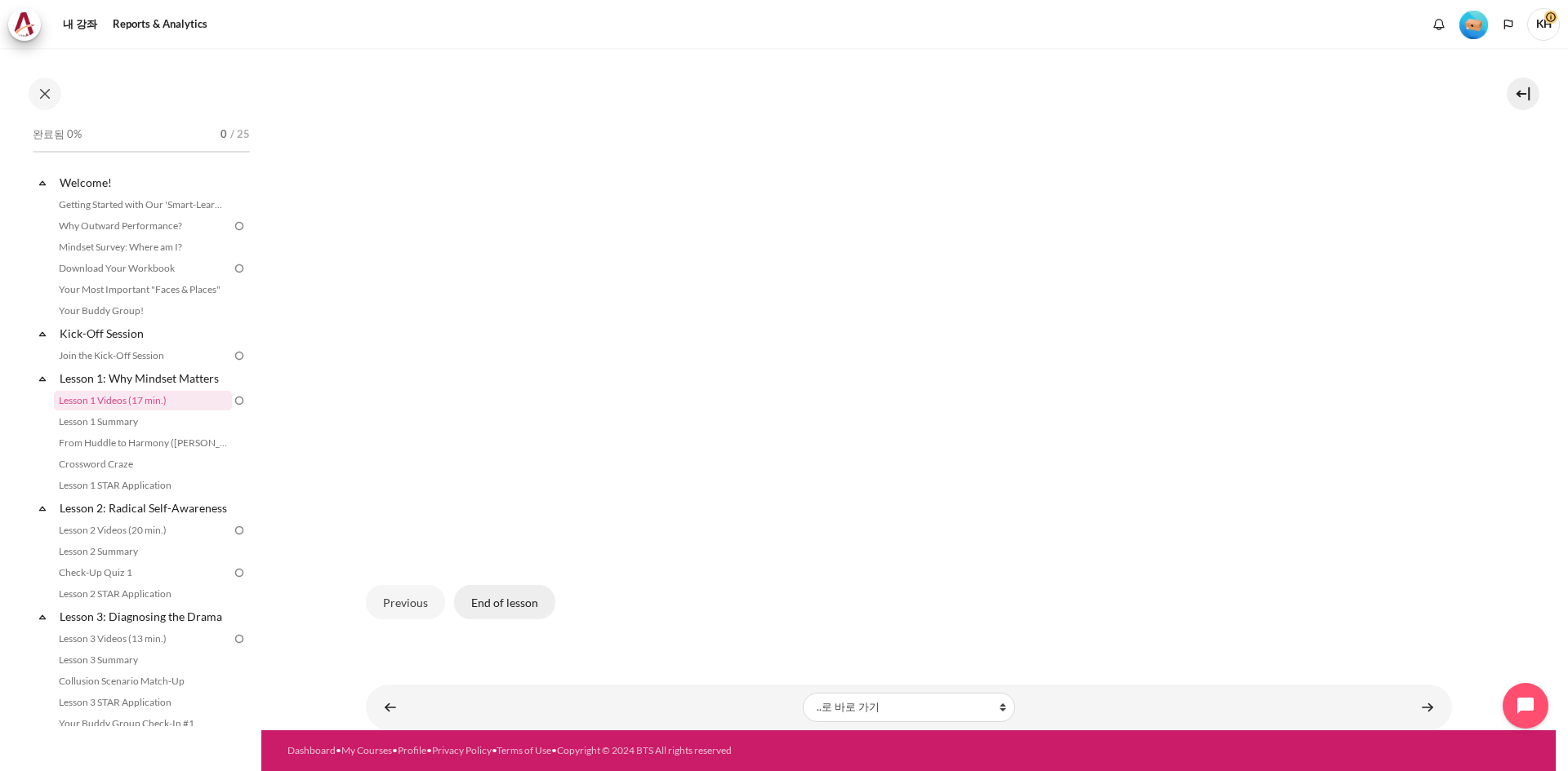
click at [526, 608] on button "End of lesson" at bounding box center [505, 603] width 101 height 34
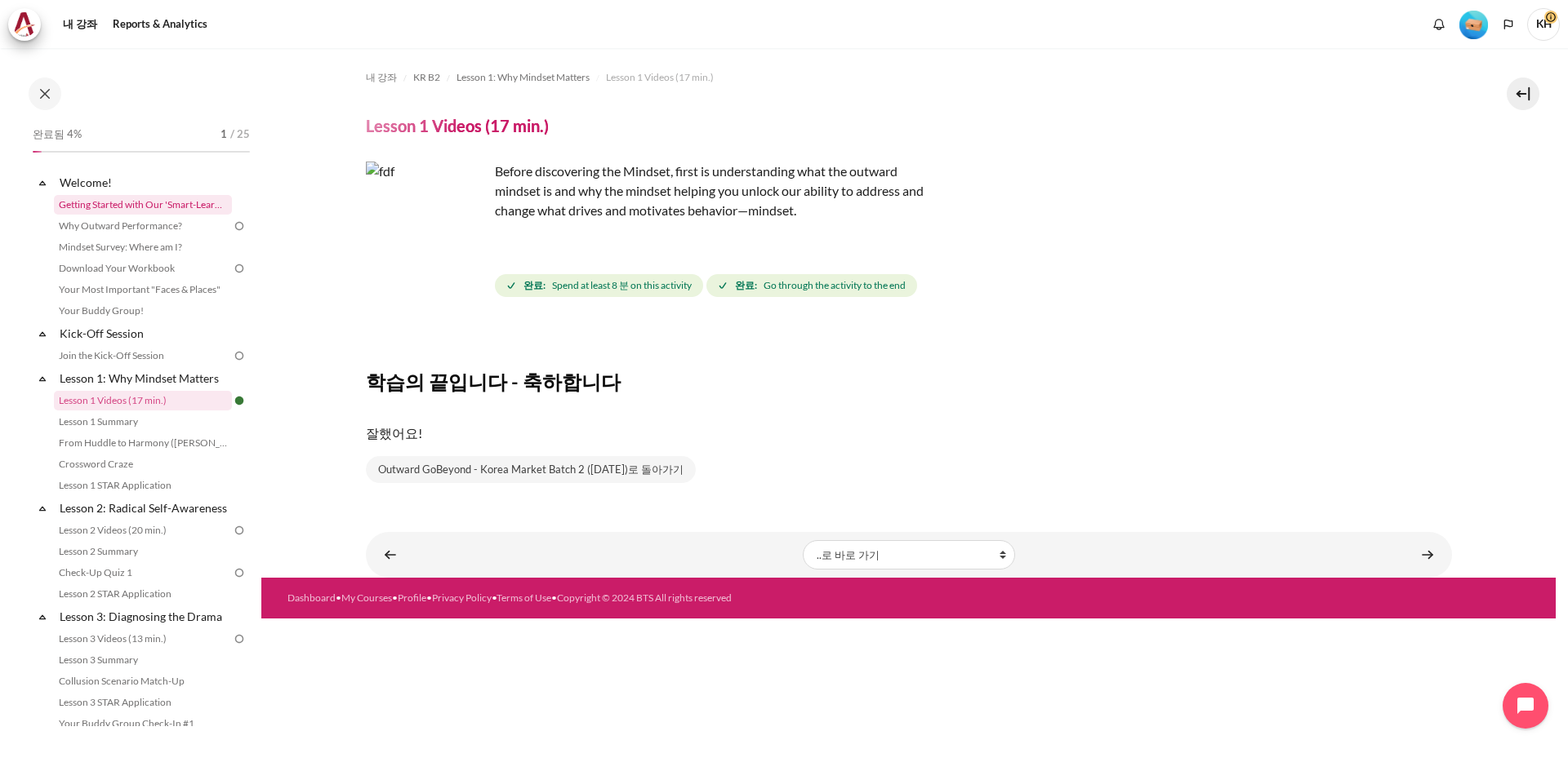
click at [128, 205] on link "Getting Started with Our 'Smart-Learning' Platform" at bounding box center [143, 205] width 178 height 20
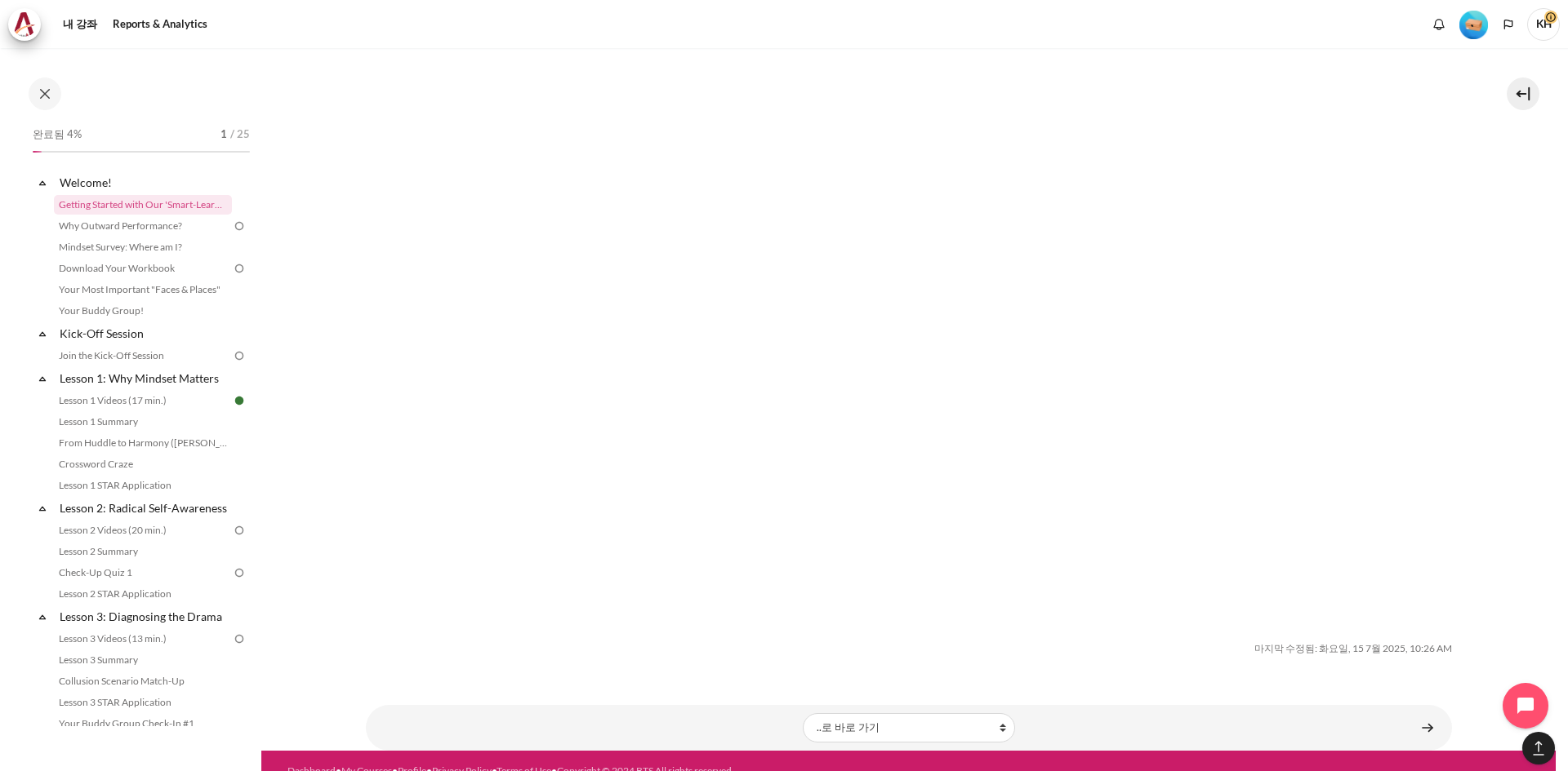
scroll to position [5104, 0]
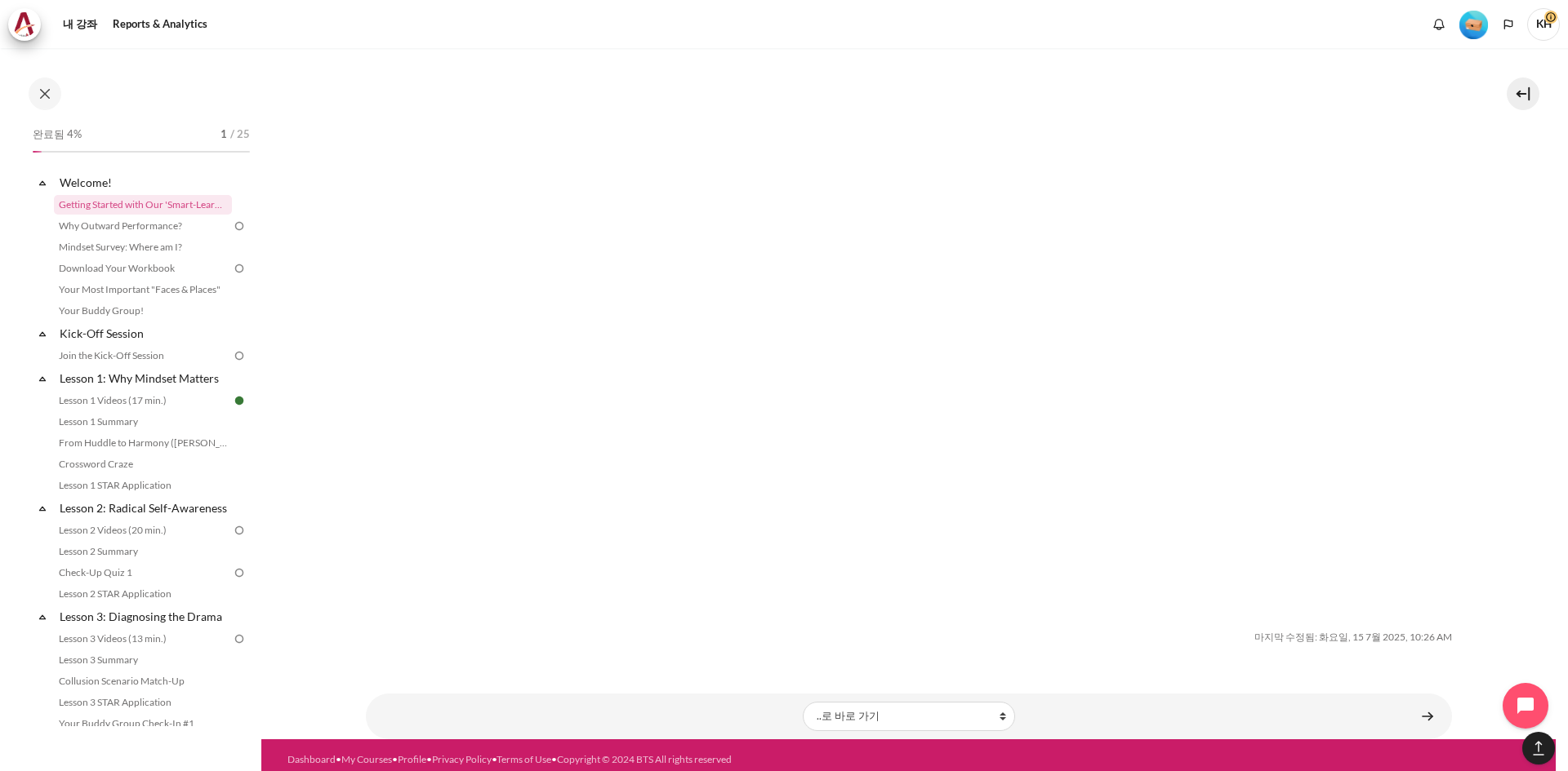
drag, startPoint x: 1122, startPoint y: 345, endPoint x: 1143, endPoint y: 338, distance: 22.1
click at [1125, 345] on img "내용" at bounding box center [909, 306] width 1045 height 588
drag, startPoint x: 1329, startPoint y: 149, endPoint x: 1114, endPoint y: 243, distance: 234.7
click at [1328, 150] on img "내용" at bounding box center [909, 306] width 1045 height 588
click at [159, 229] on link "Why Outward Performance?" at bounding box center [143, 226] width 178 height 20
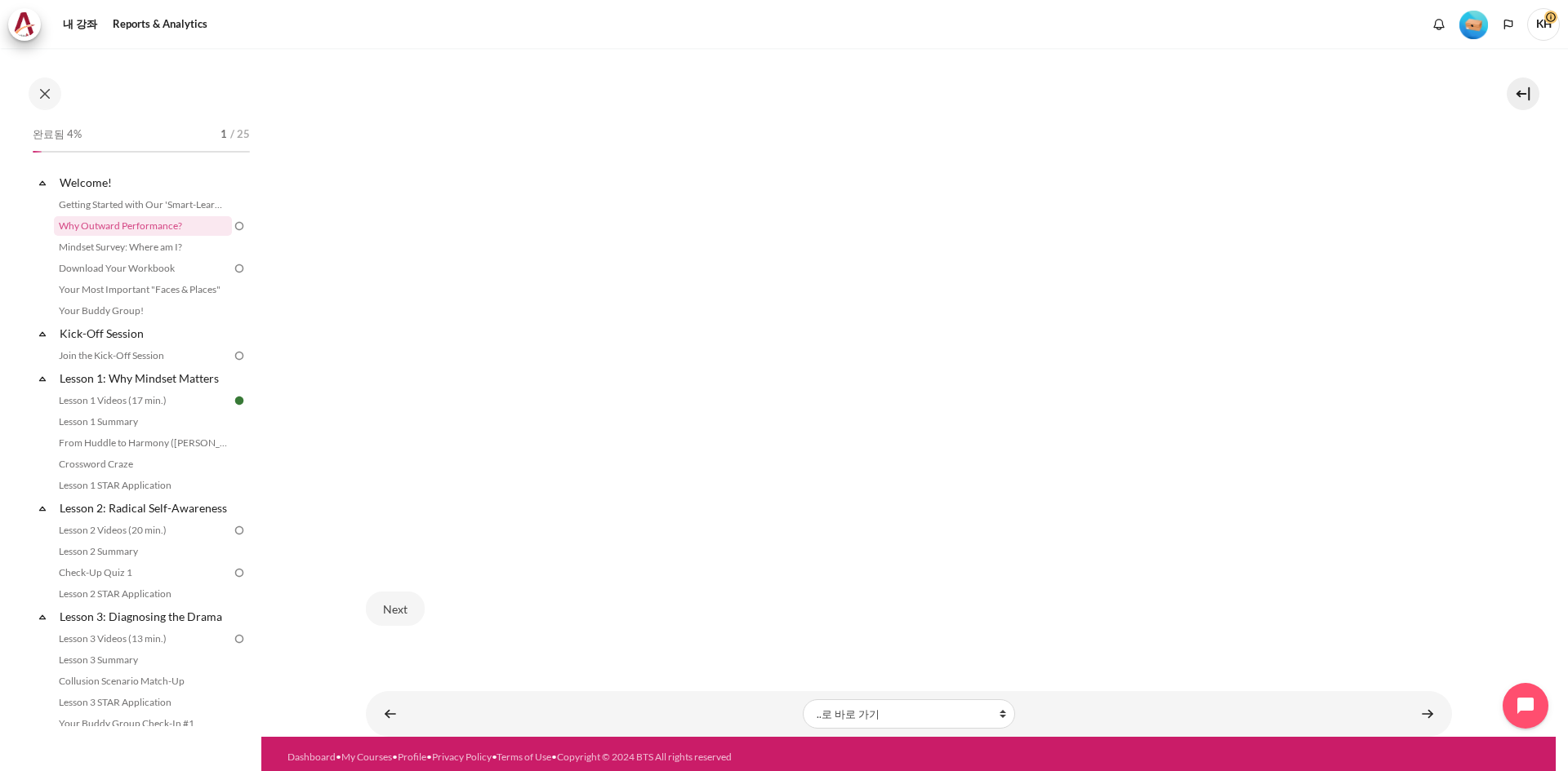
scroll to position [521, 0]
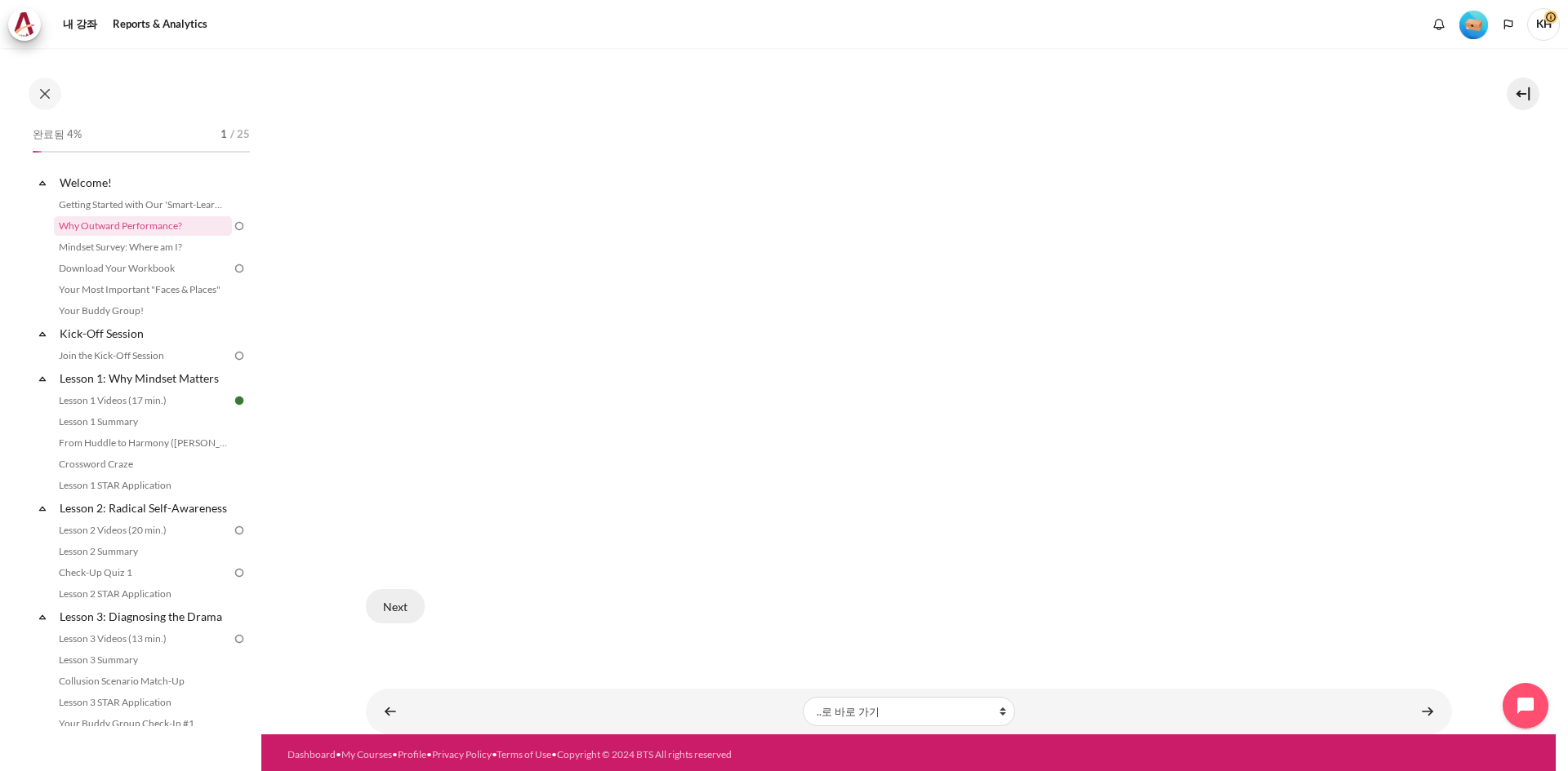
click at [385, 600] on button "Next" at bounding box center [395, 607] width 59 height 34
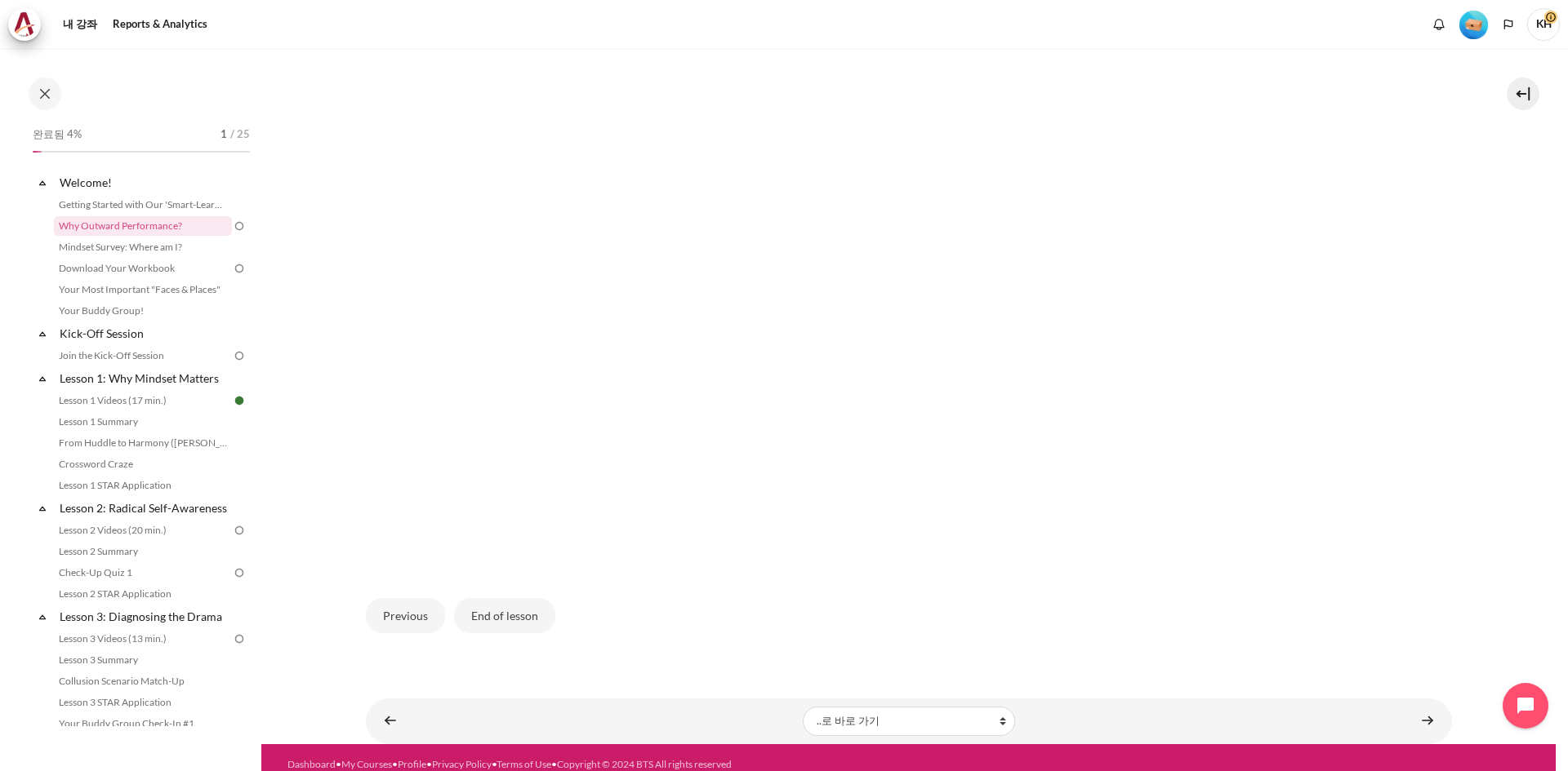
scroll to position [535, 0]
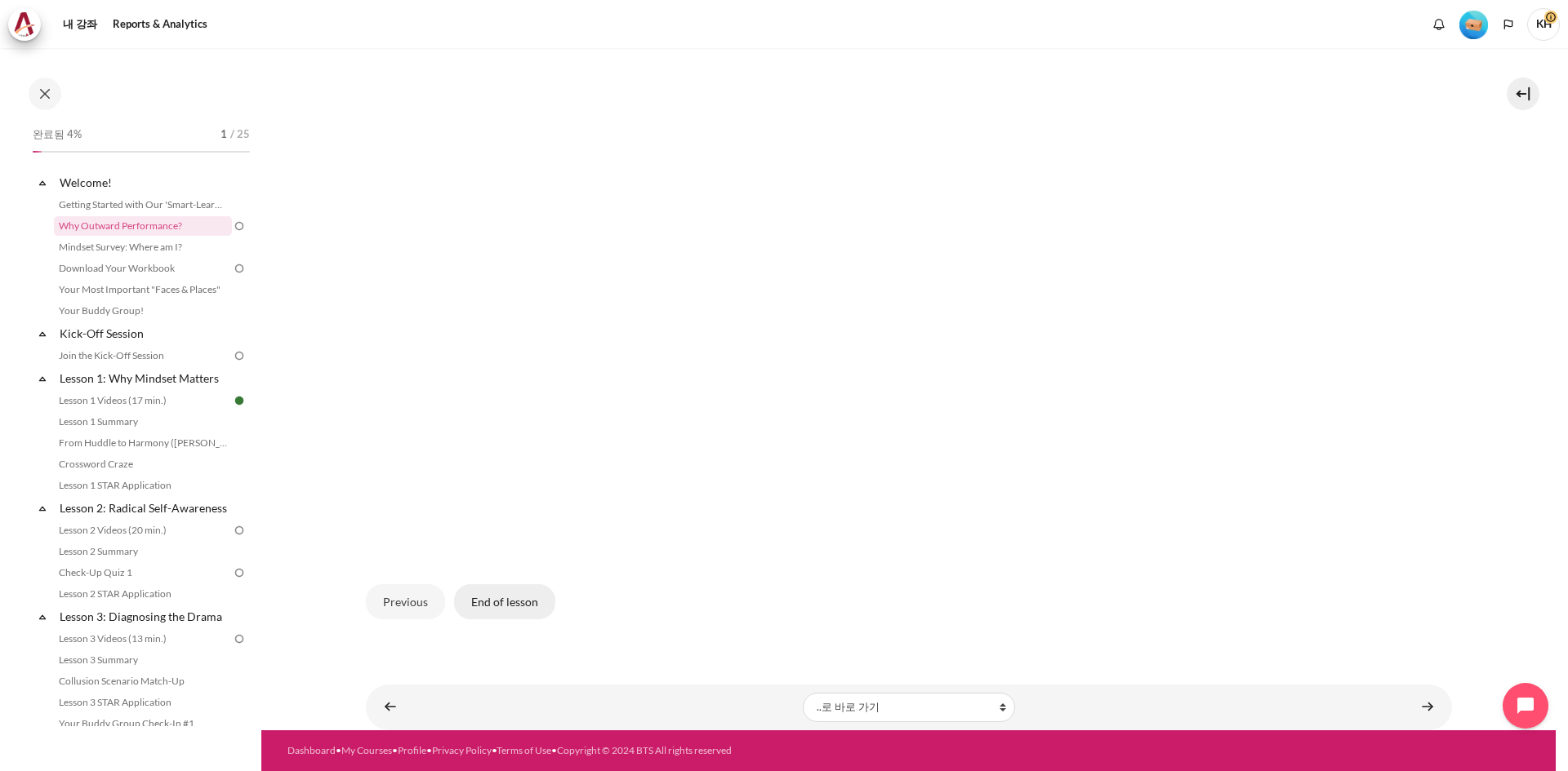
click at [511, 601] on button "End of lesson" at bounding box center [505, 602] width 101 height 34
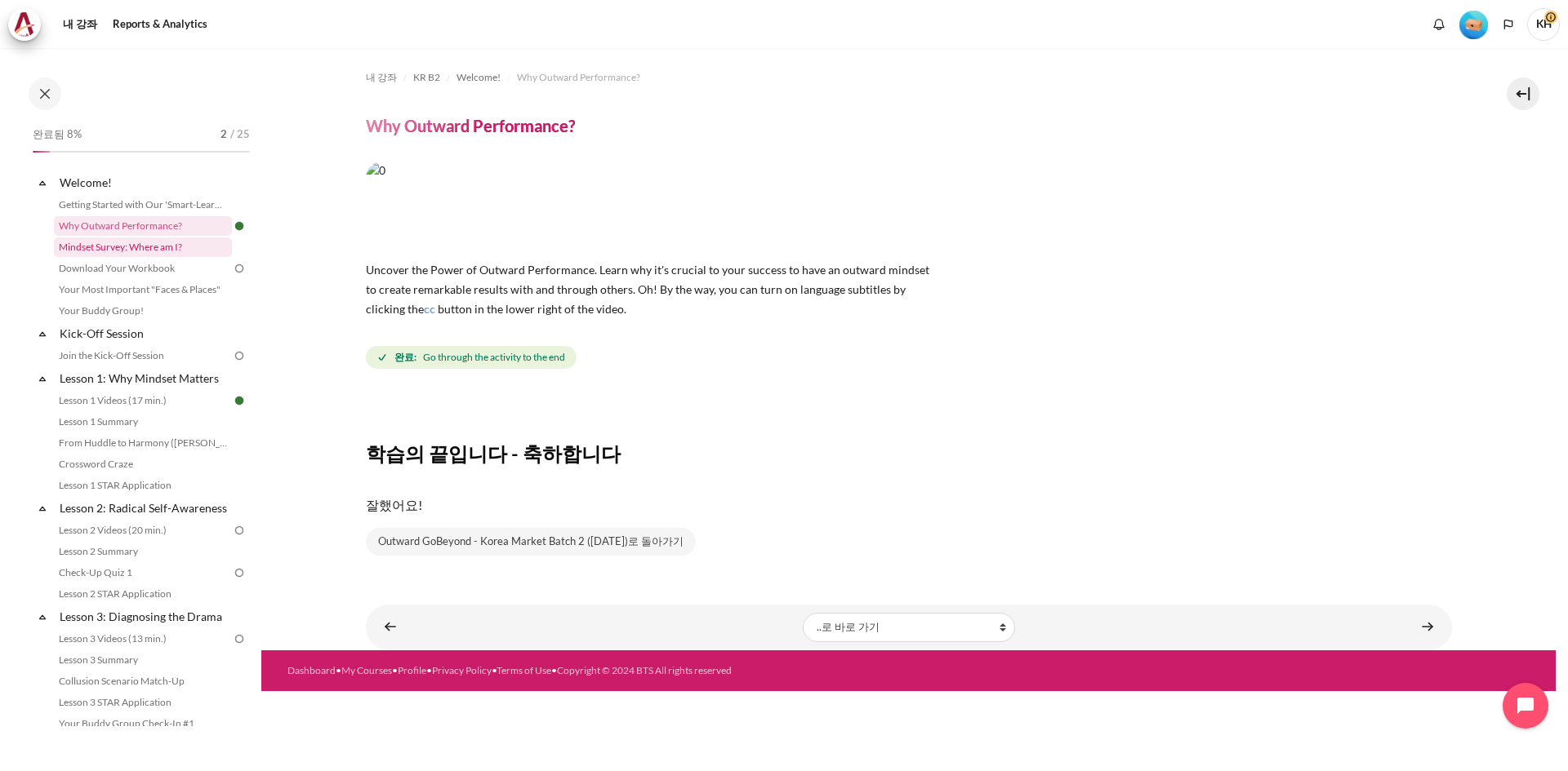
click at [155, 249] on link "Mindset Survey: Where am I?" at bounding box center [143, 248] width 178 height 20
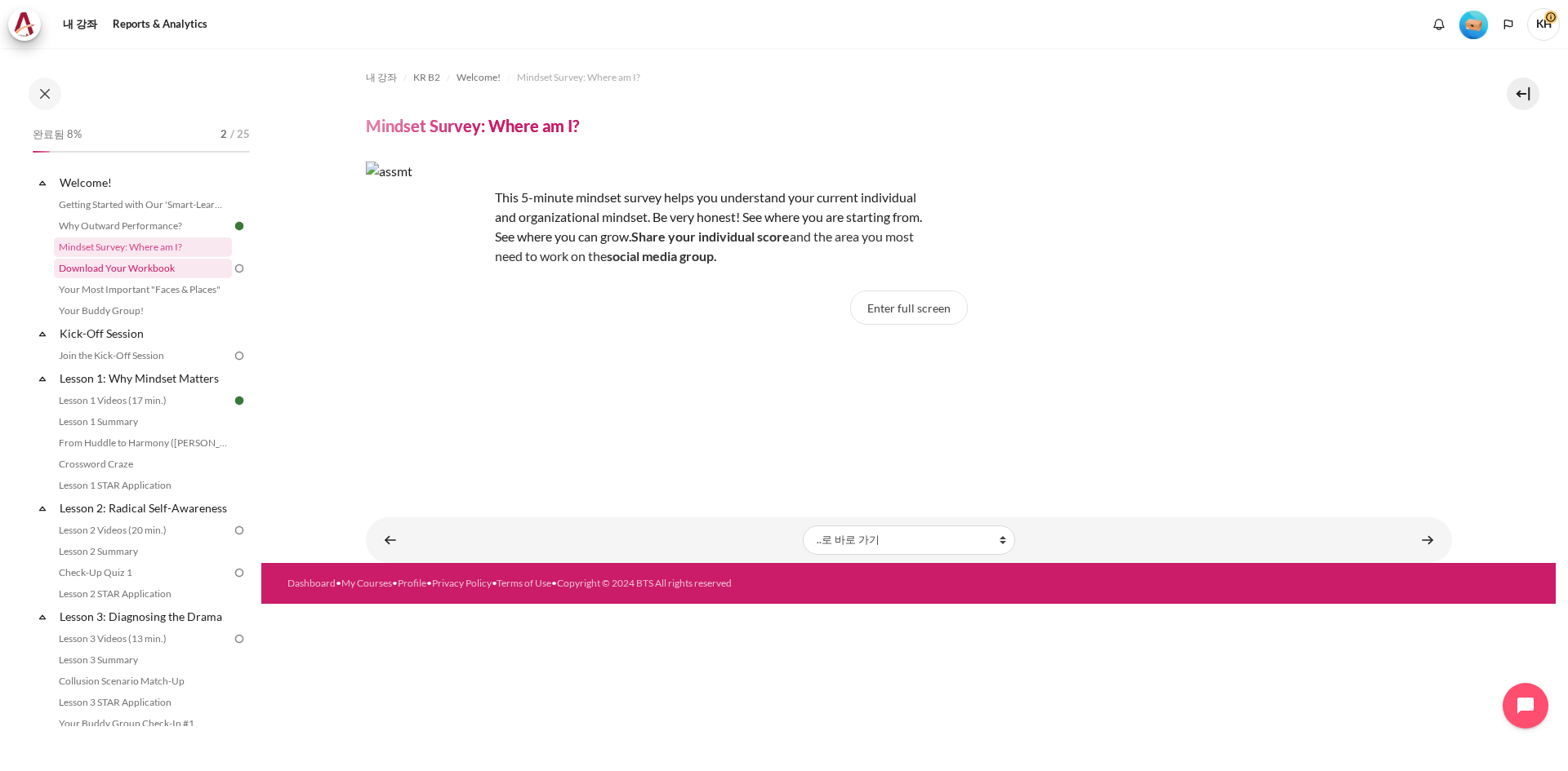
click at [169, 267] on link "Download Your Workbook" at bounding box center [143, 268] width 178 height 20
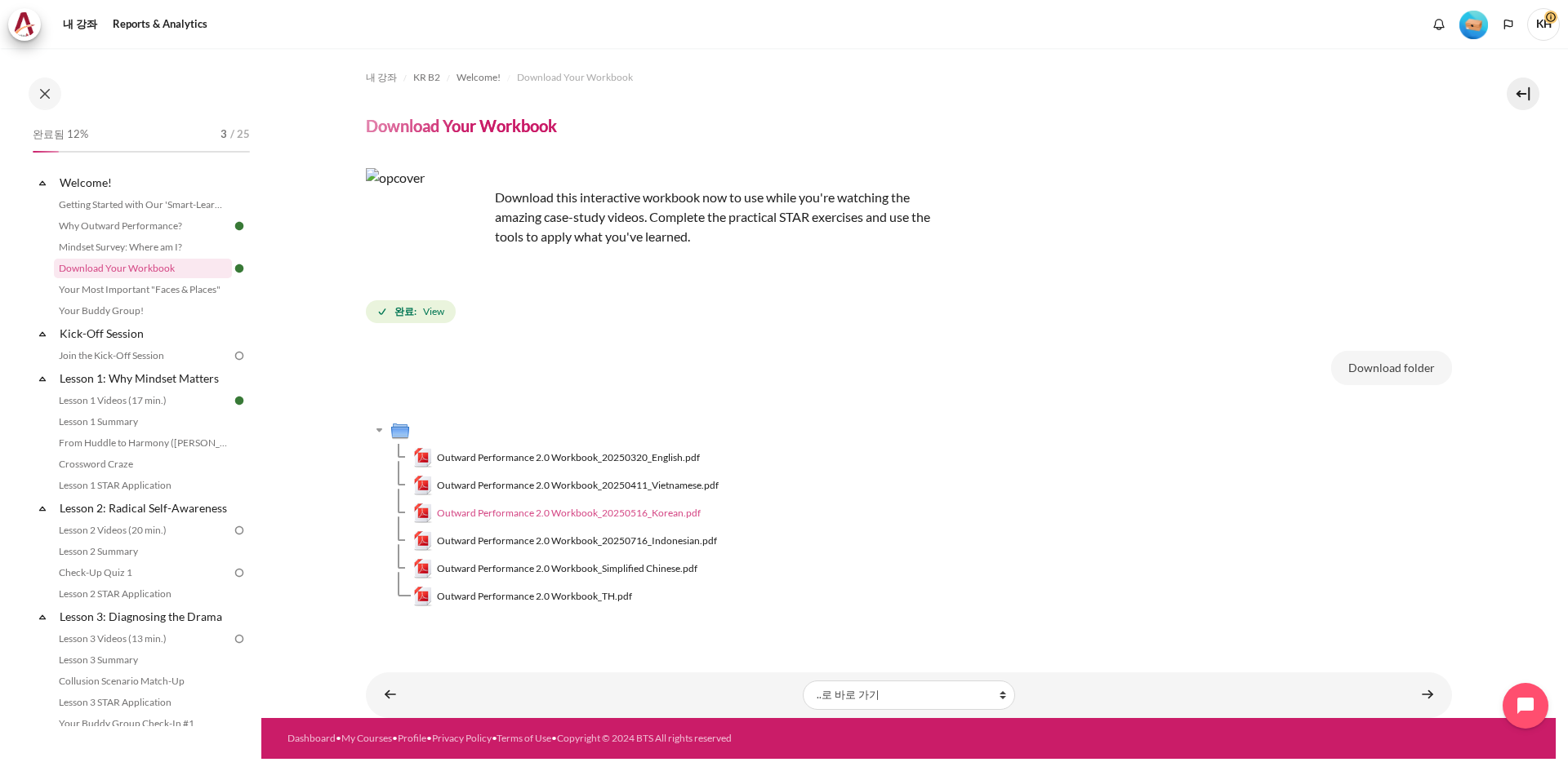
click at [641, 517] on span "Outward Performance 2.0 Workbook_20250516_Korean.pdf" at bounding box center [568, 513] width 263 height 15
click at [165, 294] on link "Your Most Important "Faces & Places"" at bounding box center [143, 289] width 178 height 20
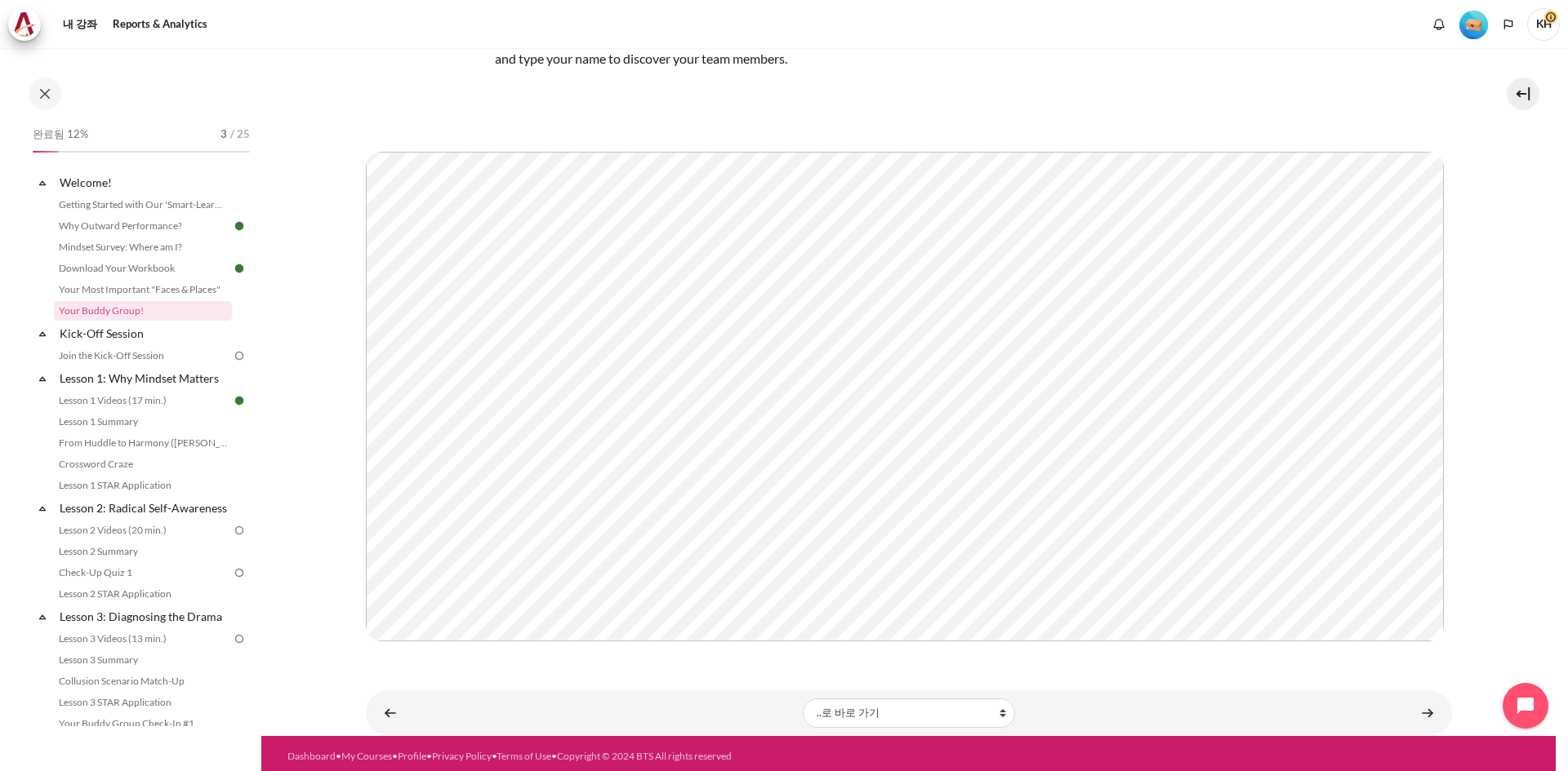
scroll to position [143, 0]
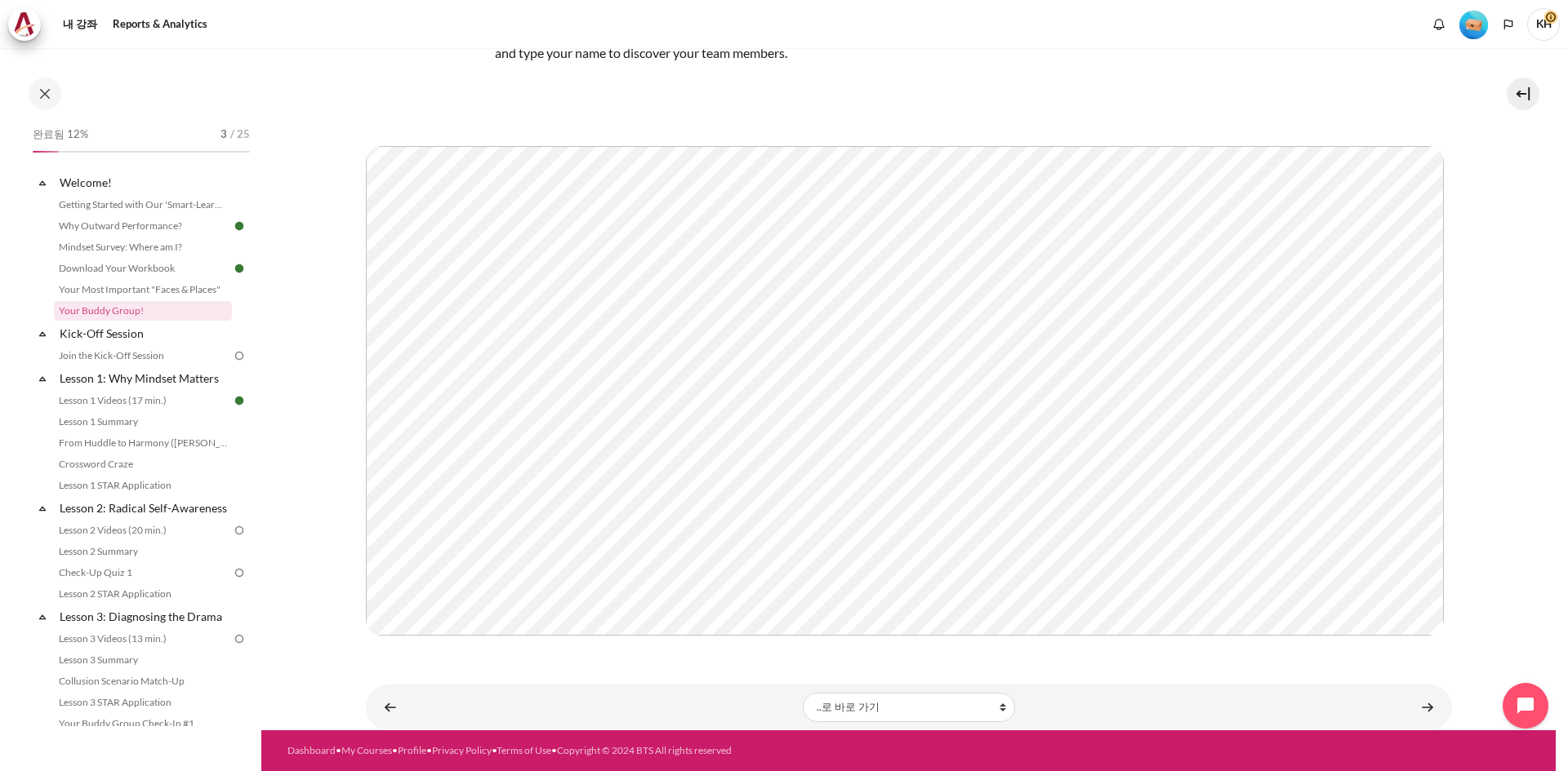
drag, startPoint x: 1513, startPoint y: 407, endPoint x: 1470, endPoint y: 410, distance: 43.1
click at [1516, 407] on section "내 강좌 KR B2 Welcome! Your Buddy Group! Your Buddy Group! Simply" at bounding box center [908, 320] width 1294 height 820
click at [124, 336] on link "Kick-Off Session" at bounding box center [145, 333] width 175 height 22
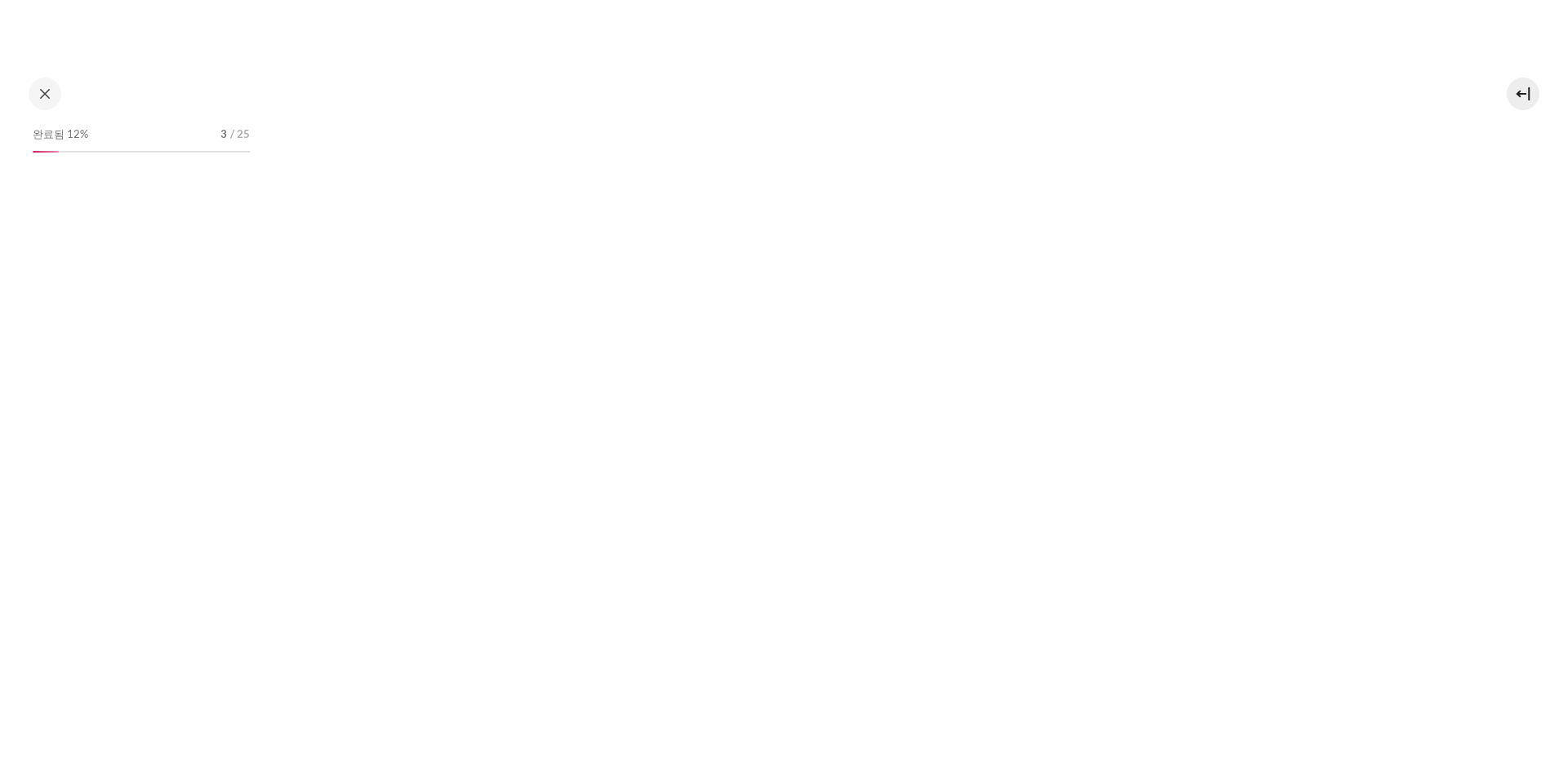
click at [130, 352] on div "완료됨 12% 3 / 25" at bounding box center [142, 425] width 234 height 603
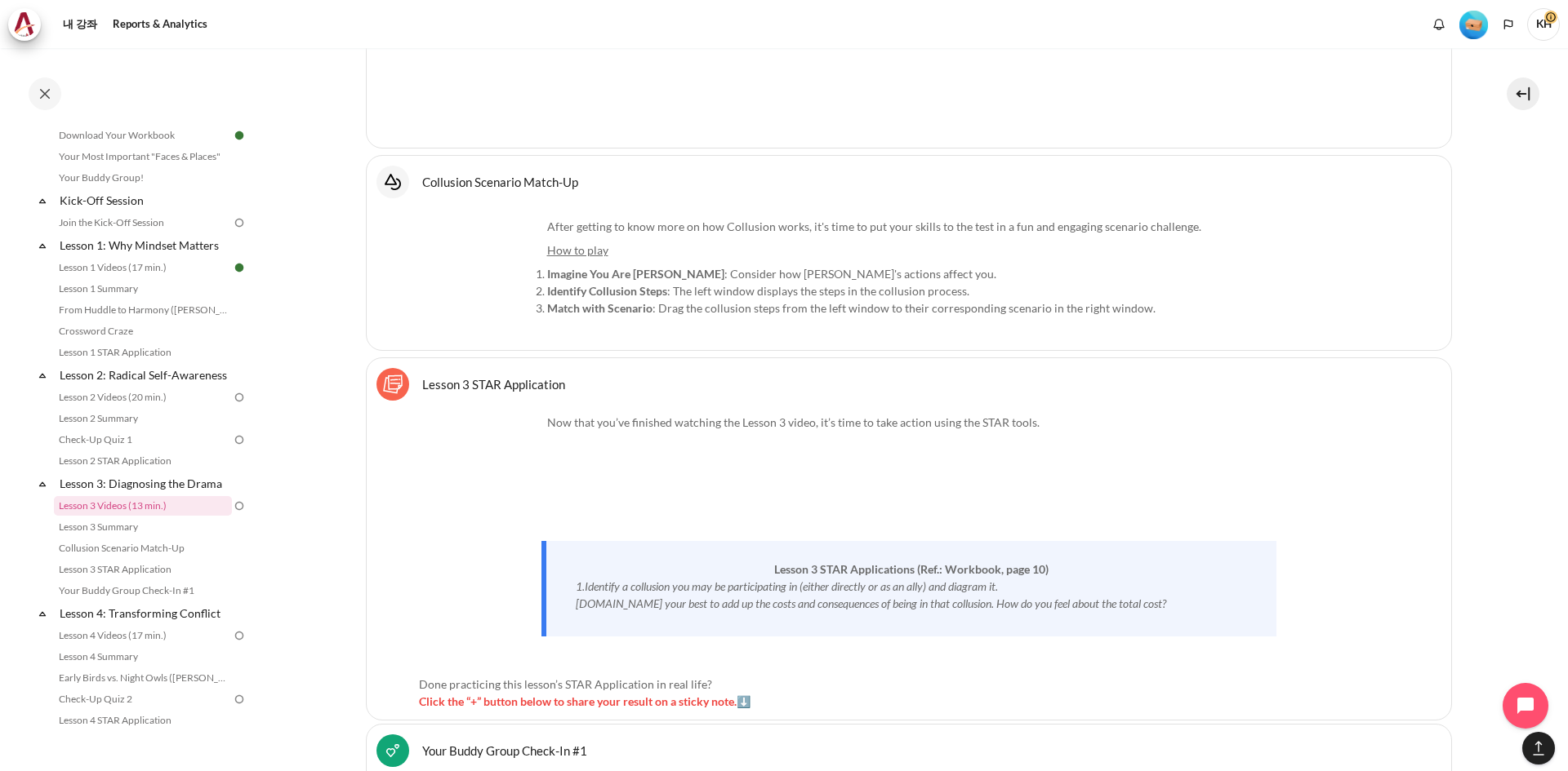
scroll to position [6225, 0]
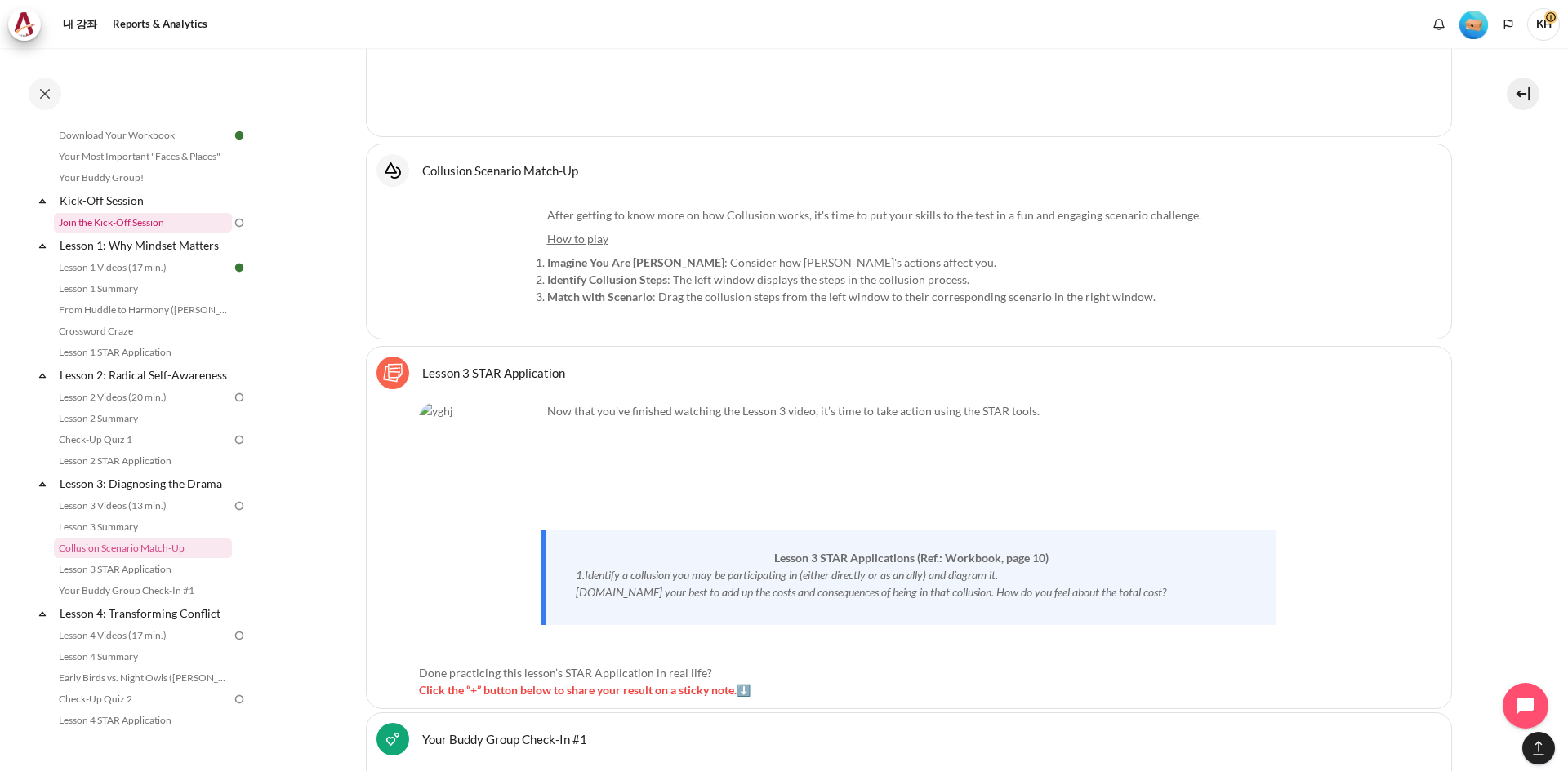
click at [145, 222] on link "Join the Kick-Off Session" at bounding box center [143, 223] width 178 height 20
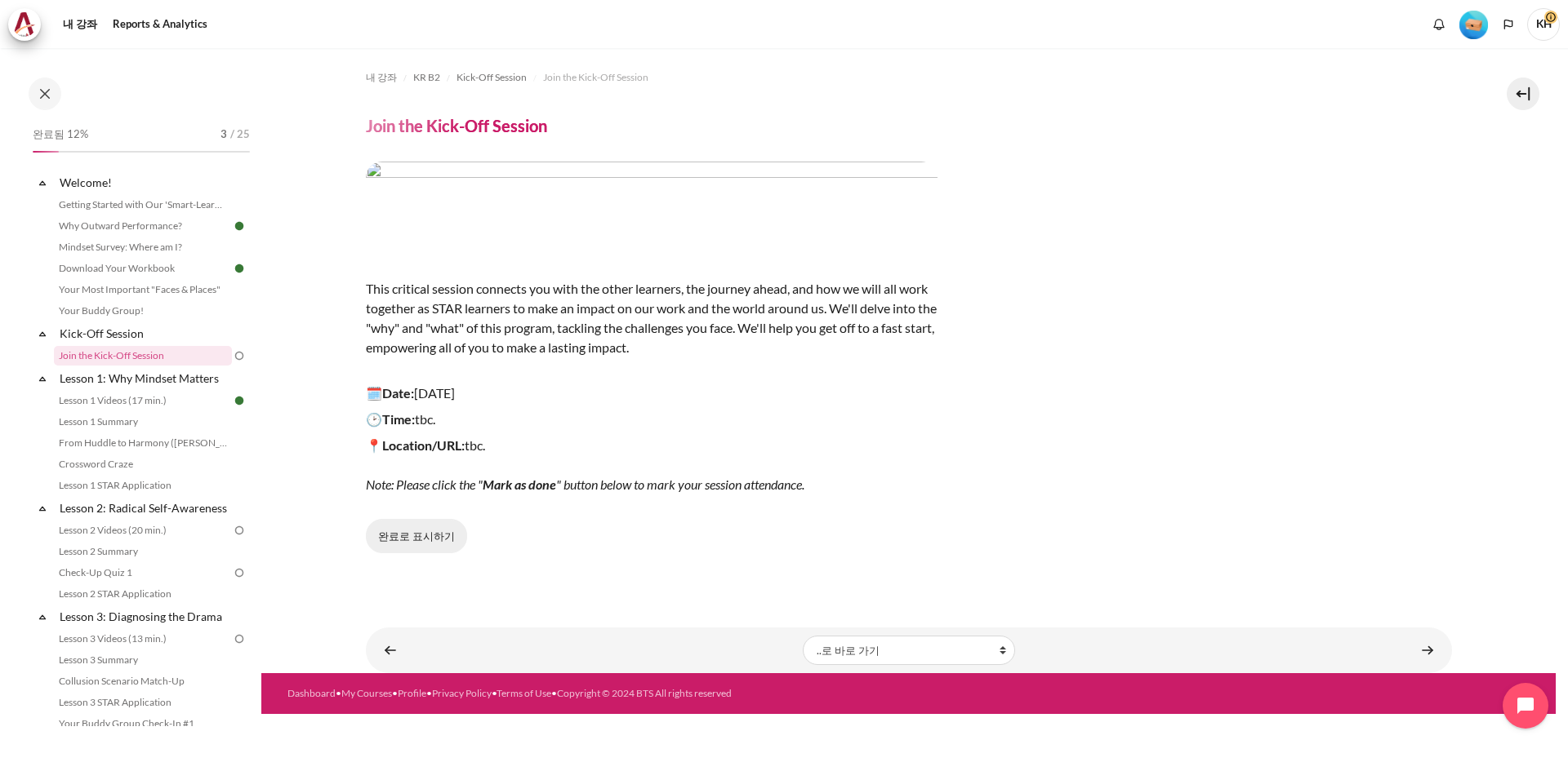
click at [416, 537] on button "완료로 표시하기" at bounding box center [416, 536] width 101 height 34
click at [77, 17] on link "내 강좌" at bounding box center [80, 25] width 46 height 33
